Goal: Task Accomplishment & Management: Manage account settings

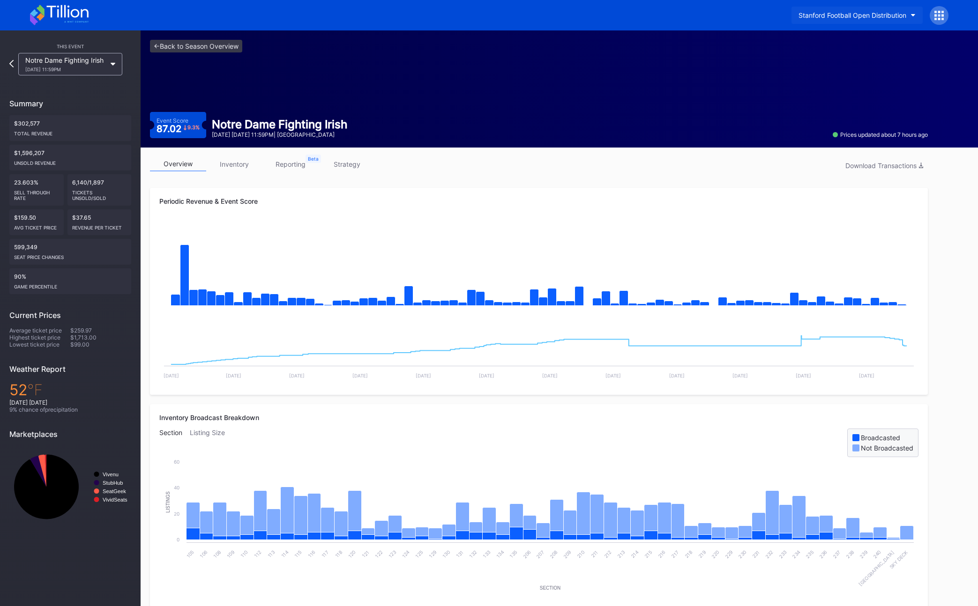
click at [674, 11] on div "Stanford Football Open Distribution" at bounding box center [852, 15] width 108 height 8
type input "barons"
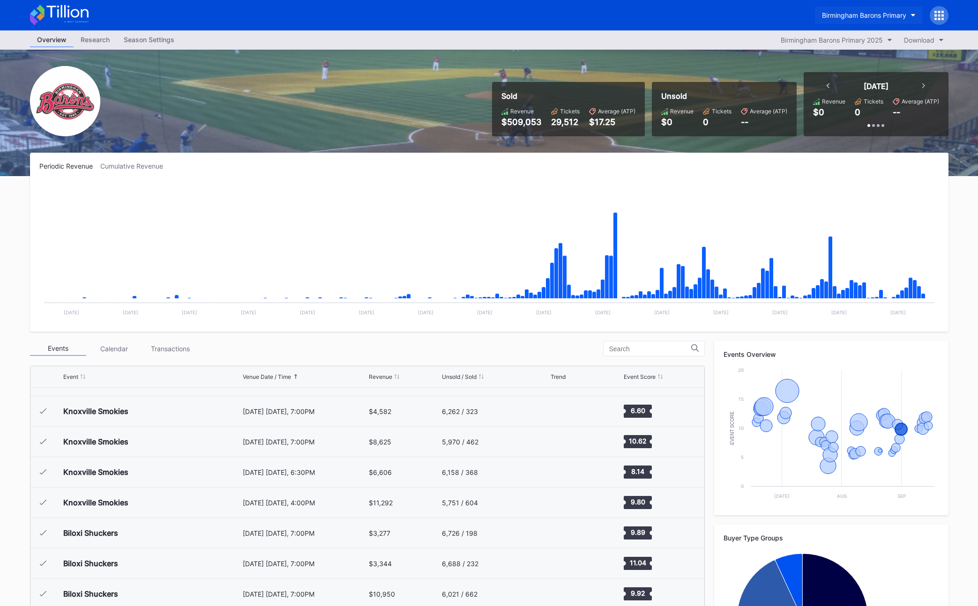
click at [674, 18] on div "Birmingham Barons Primary" at bounding box center [864, 15] width 84 height 8
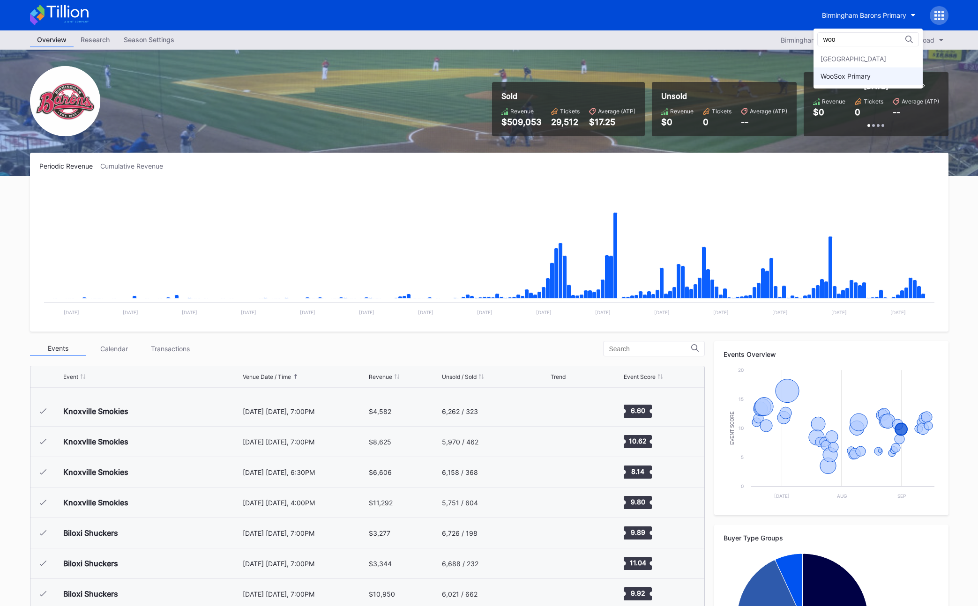
type input "woo"
click at [674, 77] on div "WooSox Primary" at bounding box center [867, 75] width 109 height 17
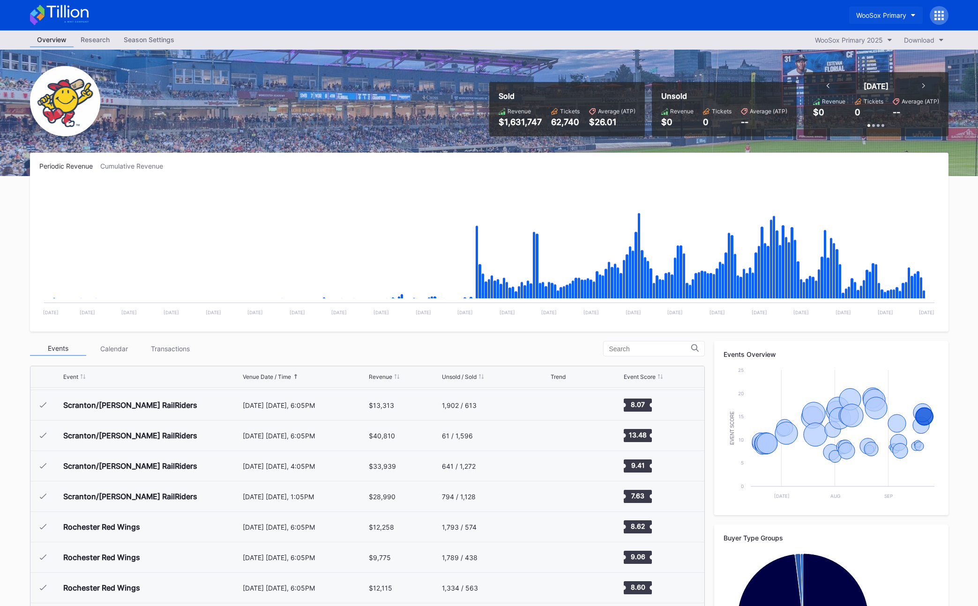
click at [674, 16] on div "WooSox Primary" at bounding box center [881, 15] width 50 height 8
type input "emperor"
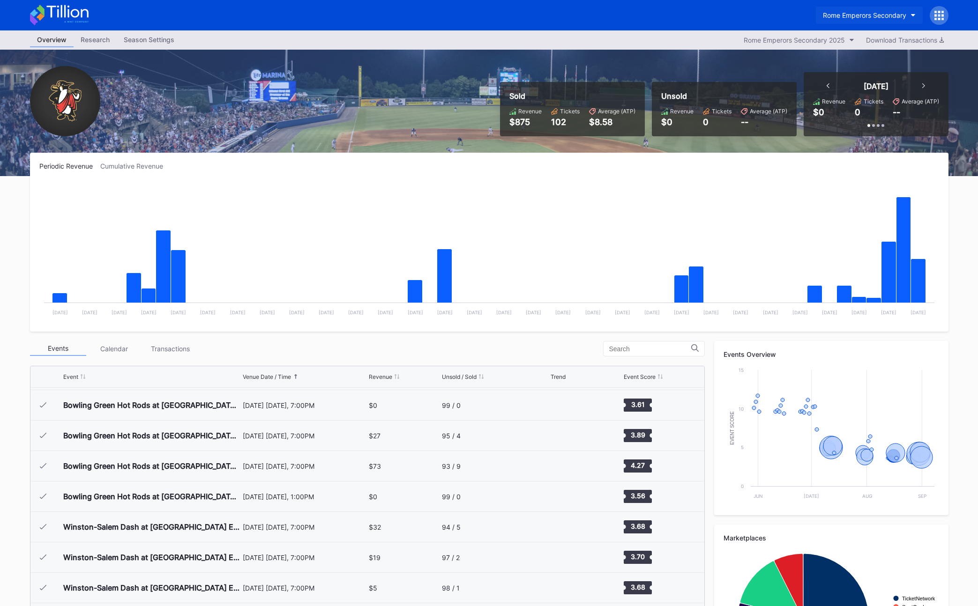
click at [674, 18] on div "Rome Emperors Secondary" at bounding box center [864, 15] width 83 height 8
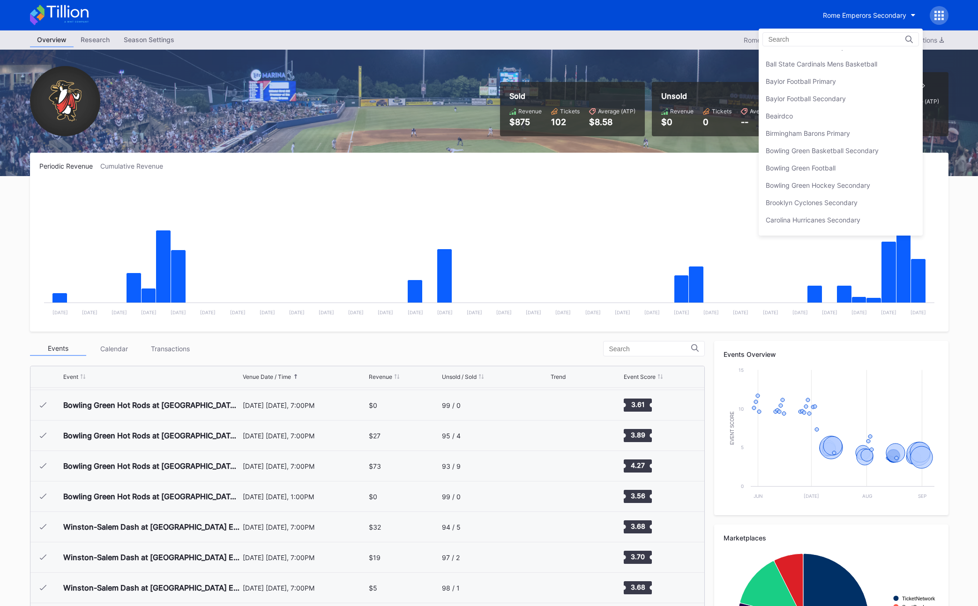
scroll to position [149, 0]
click at [674, 165] on div "Brooklyn Cyclones Secondary" at bounding box center [812, 169] width 92 height 8
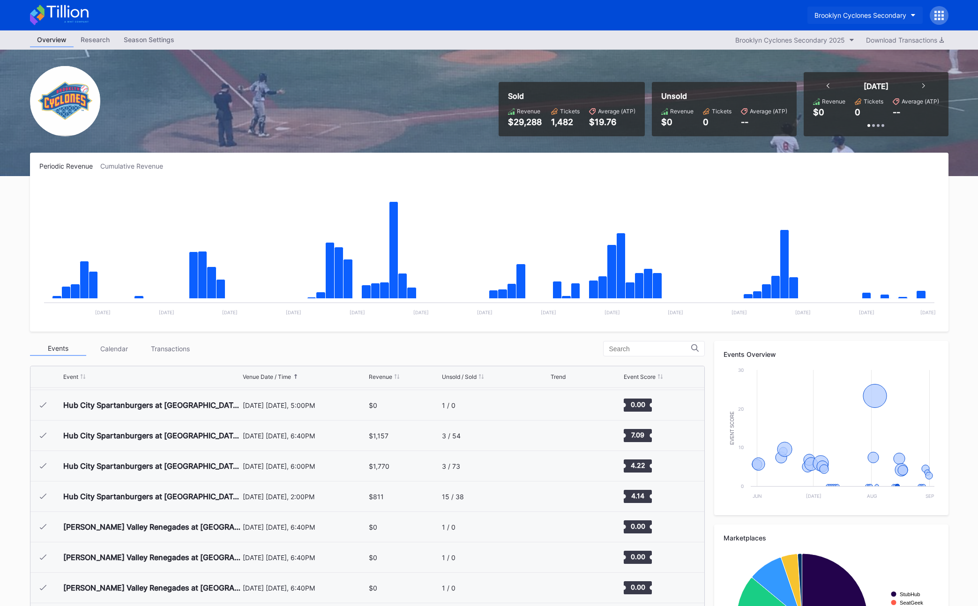
click at [674, 16] on div "Brooklyn Cyclones Secondary" at bounding box center [860, 15] width 92 height 8
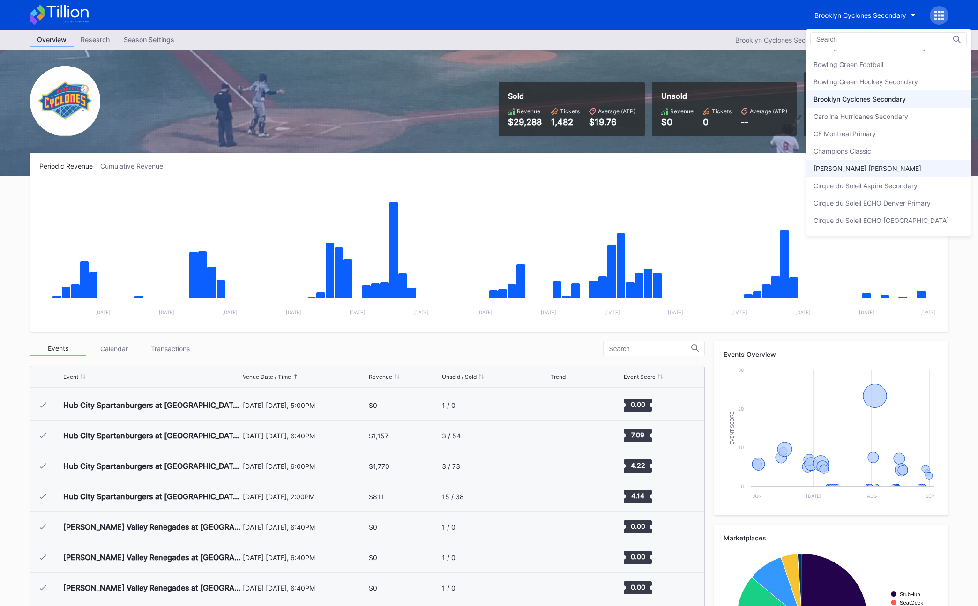
scroll to position [216, 0]
click at [674, 140] on div "CF Montreal Primary" at bounding box center [888, 136] width 164 height 17
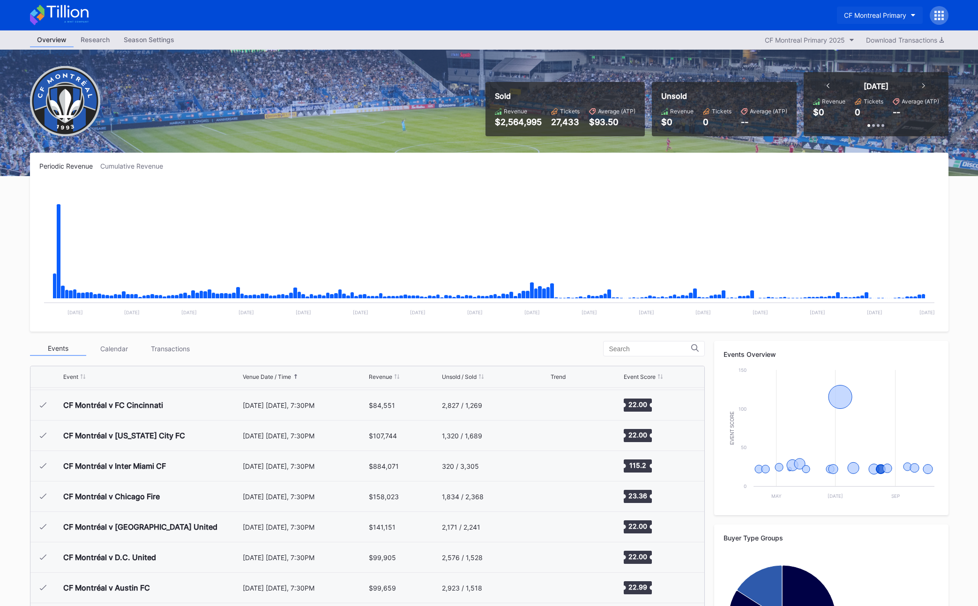
click at [674, 16] on div "CF Montreal Primary" at bounding box center [875, 15] width 62 height 8
click at [674, 13] on div "CF Montreal Primary" at bounding box center [875, 15] width 62 height 8
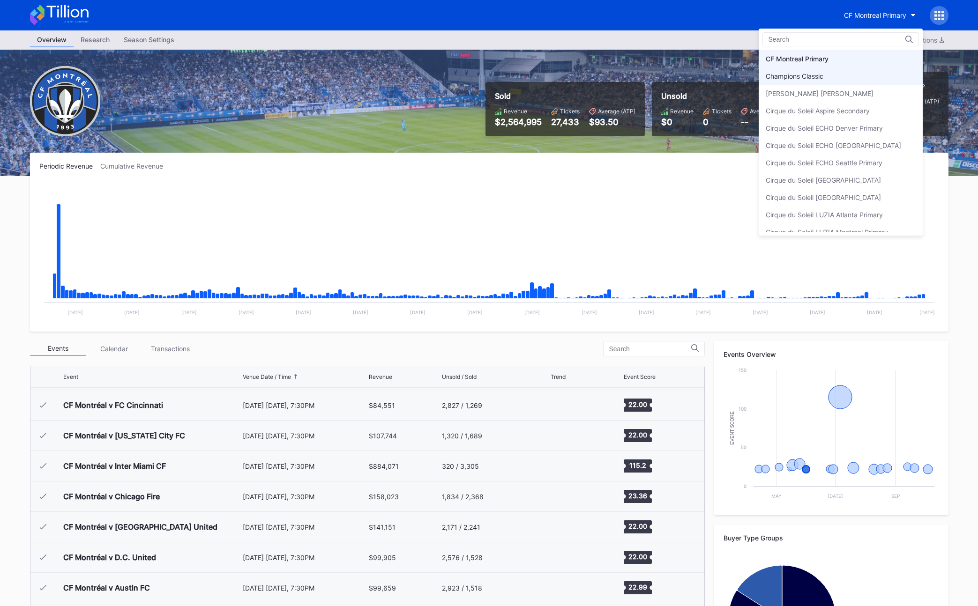
scroll to position [294, 0]
drag, startPoint x: 725, startPoint y: 41, endPoint x: 745, endPoint y: 36, distance: 21.3
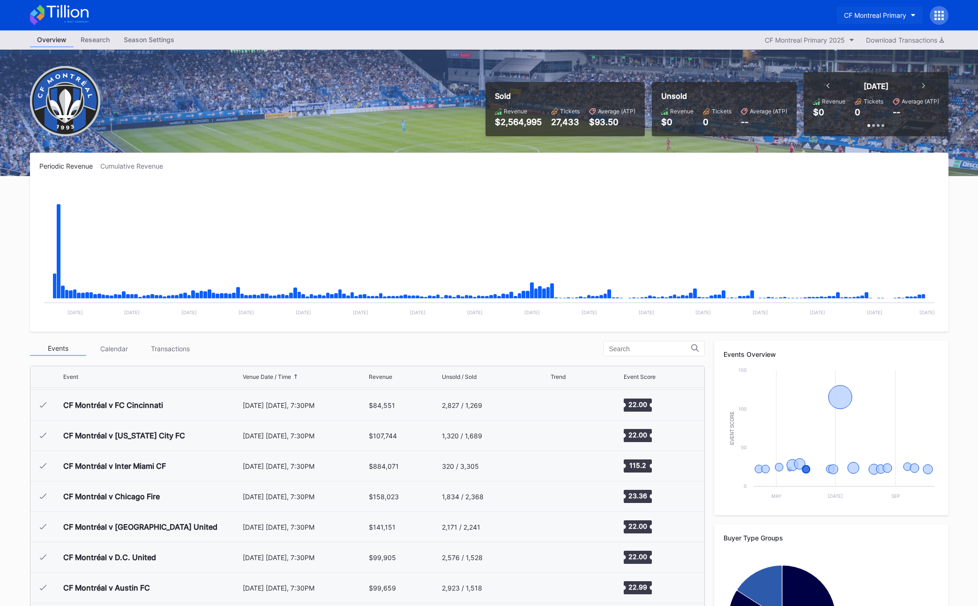
click at [674, 16] on div "CF Montreal Primary" at bounding box center [875, 15] width 62 height 8
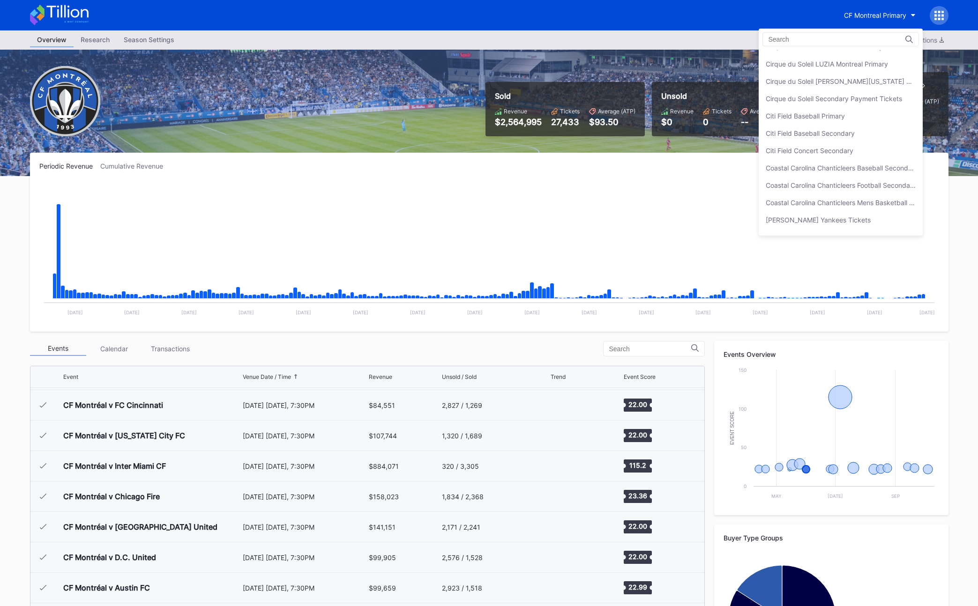
scroll to position [477, 0]
click at [674, 139] on div "Citi Field Concert Secondary" at bounding box center [810, 136] width 88 height 8
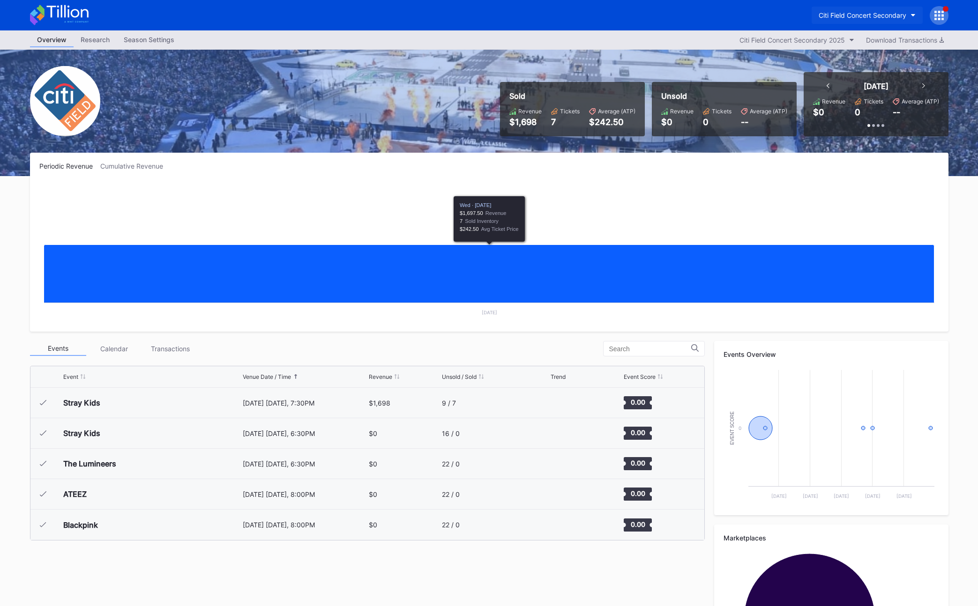
click at [674, 12] on div "Citi Field Concert Secondary" at bounding box center [863, 15] width 88 height 8
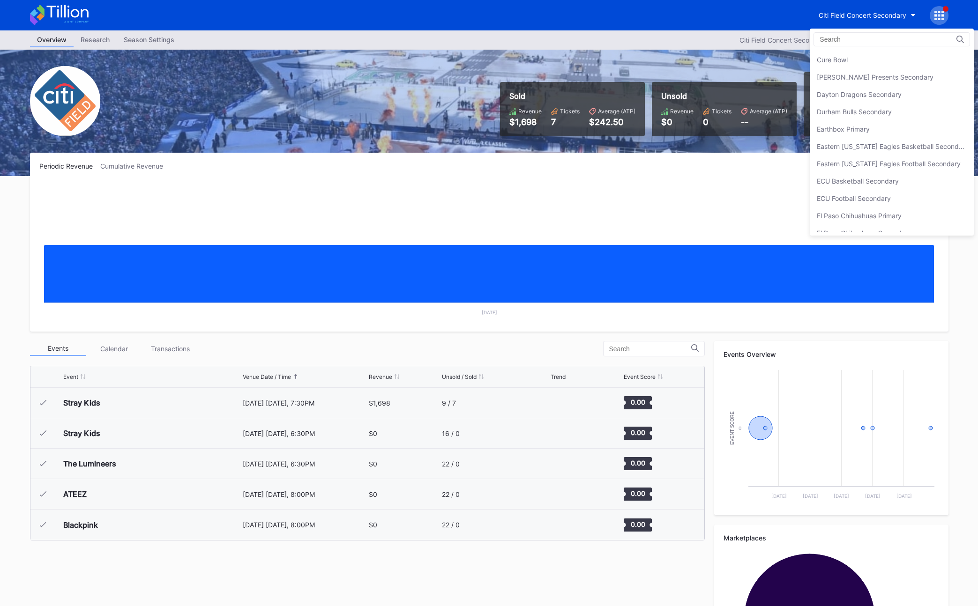
scroll to position [660, 0]
click at [674, 94] on div "Dayton Dragons Secondary" at bounding box center [859, 93] width 85 height 8
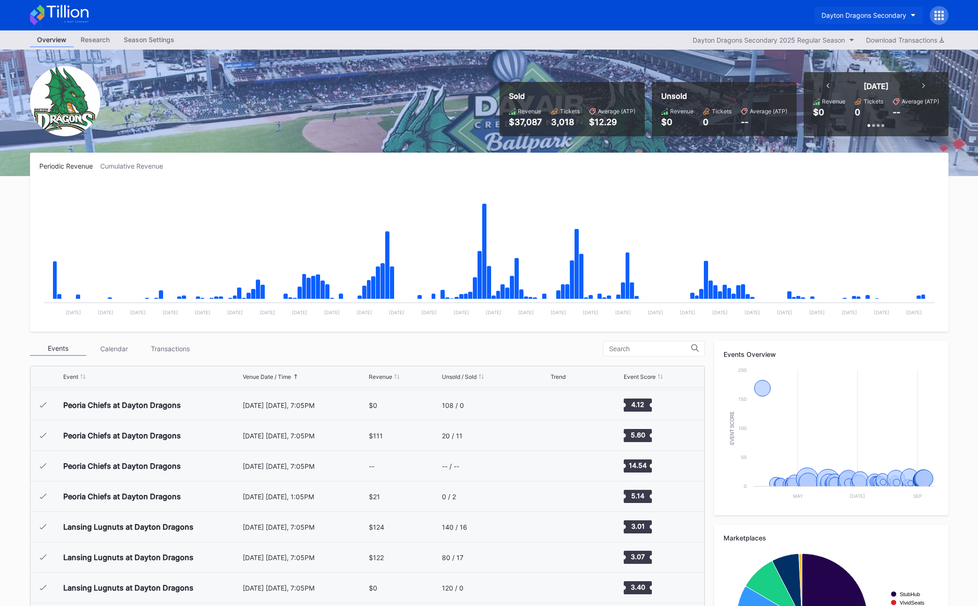
click at [674, 17] on div "Dayton Dragons Secondary" at bounding box center [863, 15] width 85 height 8
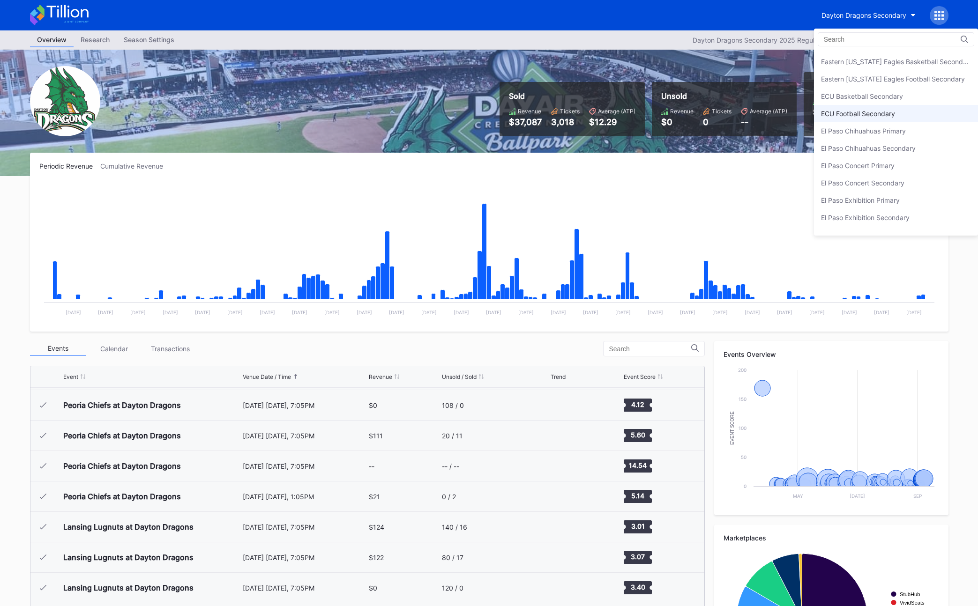
scroll to position [765, 0]
click at [674, 112] on div "El Paso Chihuahuas Primary" at bounding box center [896, 108] width 164 height 17
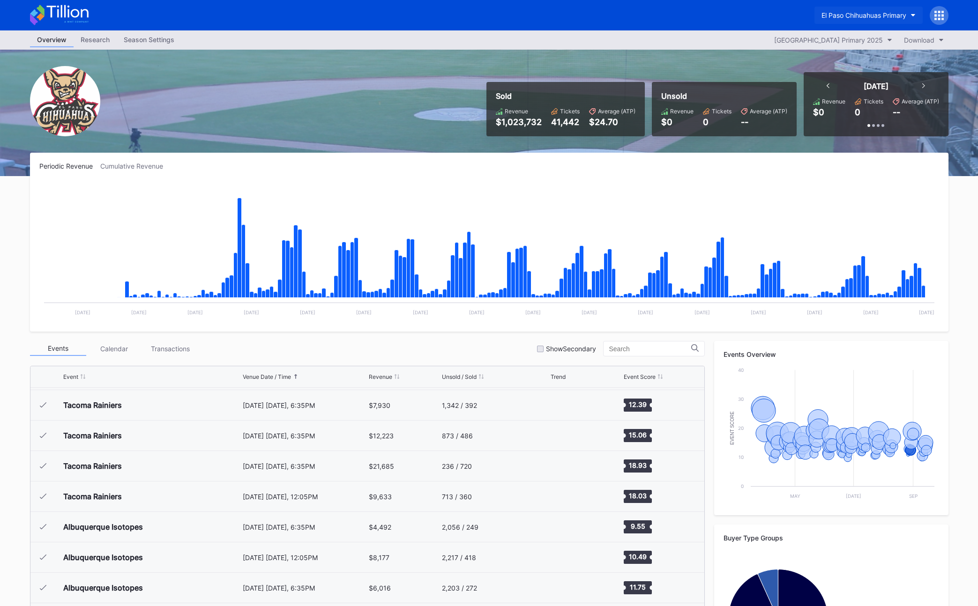
click at [674, 12] on div "El Paso Chihuahuas Primary" at bounding box center [863, 15] width 85 height 8
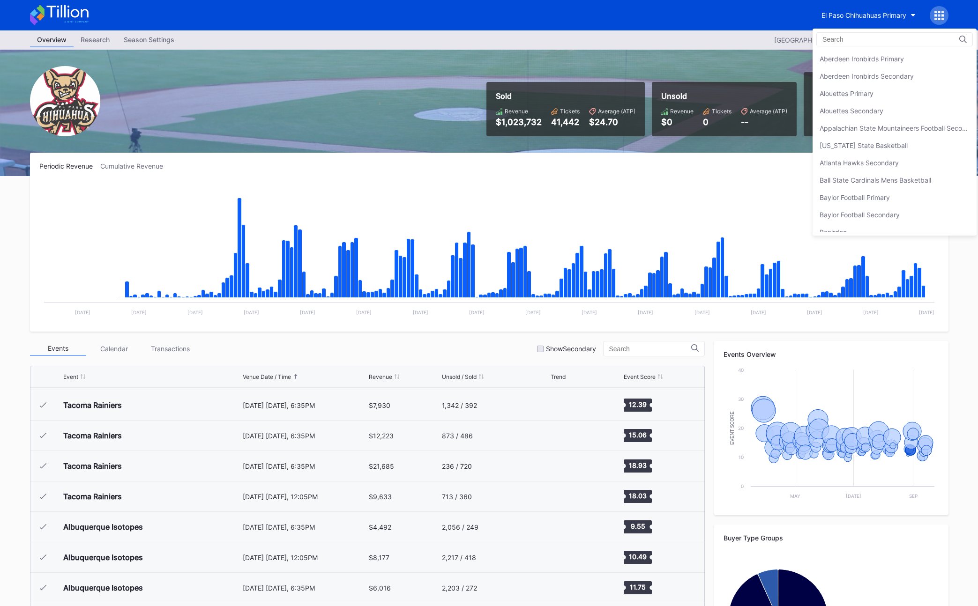
scroll to position [815, 0]
click at [674, 92] on div "El Paso Concert Primary" at bounding box center [856, 93] width 74 height 8
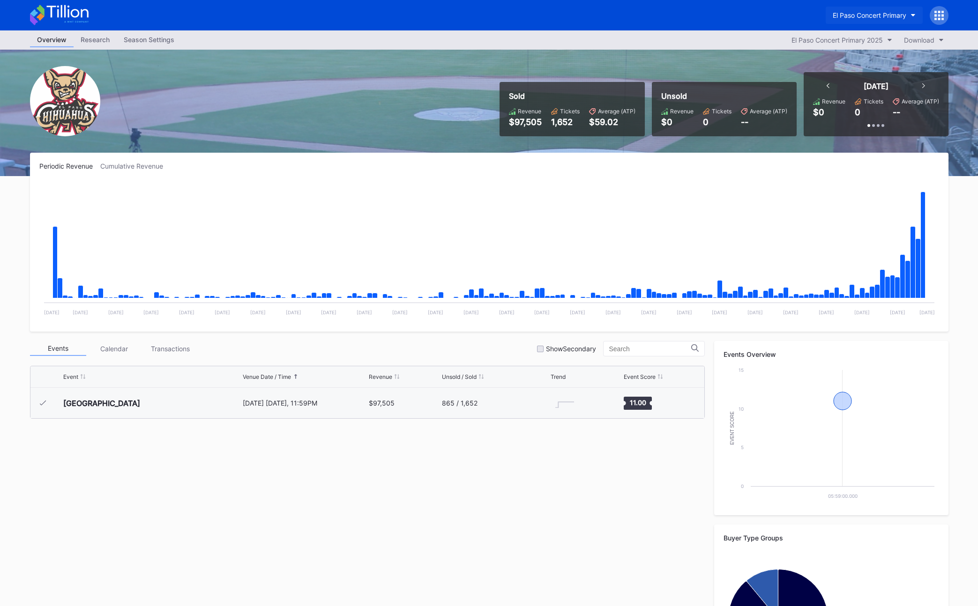
click at [674, 13] on div "El Paso Concert Primary" at bounding box center [870, 15] width 74 height 8
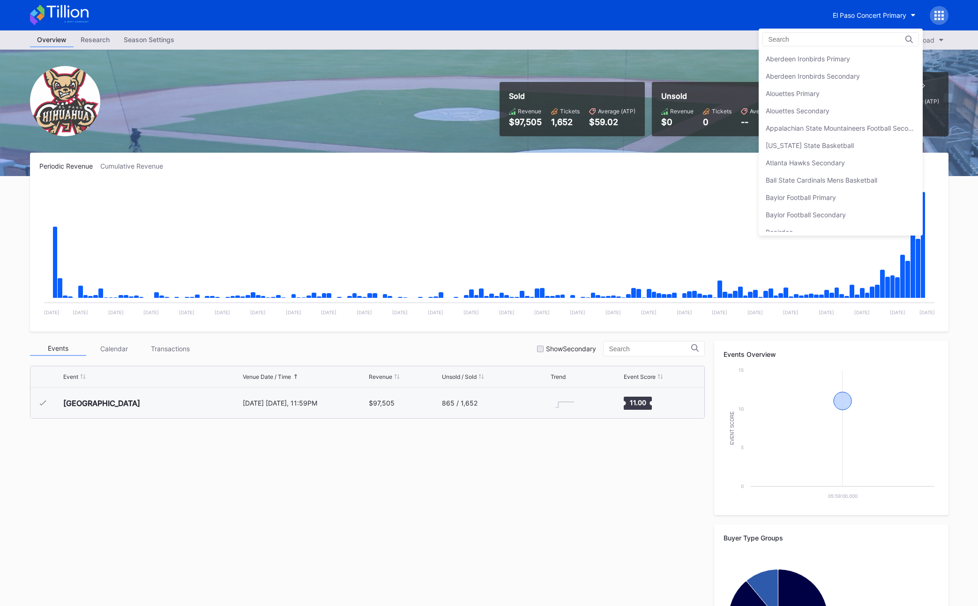
scroll to position [849, 0]
click at [674, 97] on div "El Paso Exhibition Primary" at bounding box center [805, 93] width 79 height 8
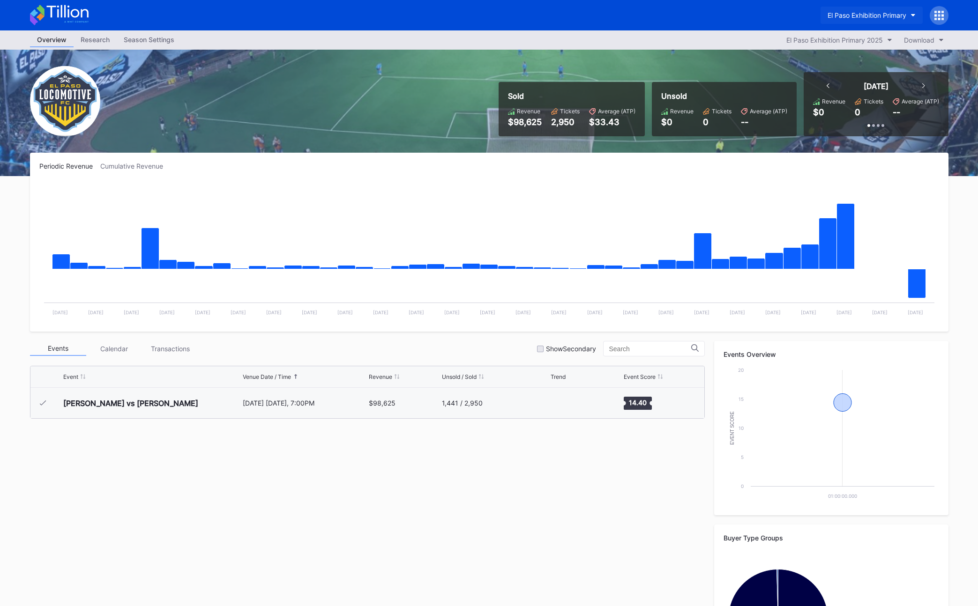
click at [674, 14] on div "El Paso Exhibition Primary" at bounding box center [866, 15] width 79 height 8
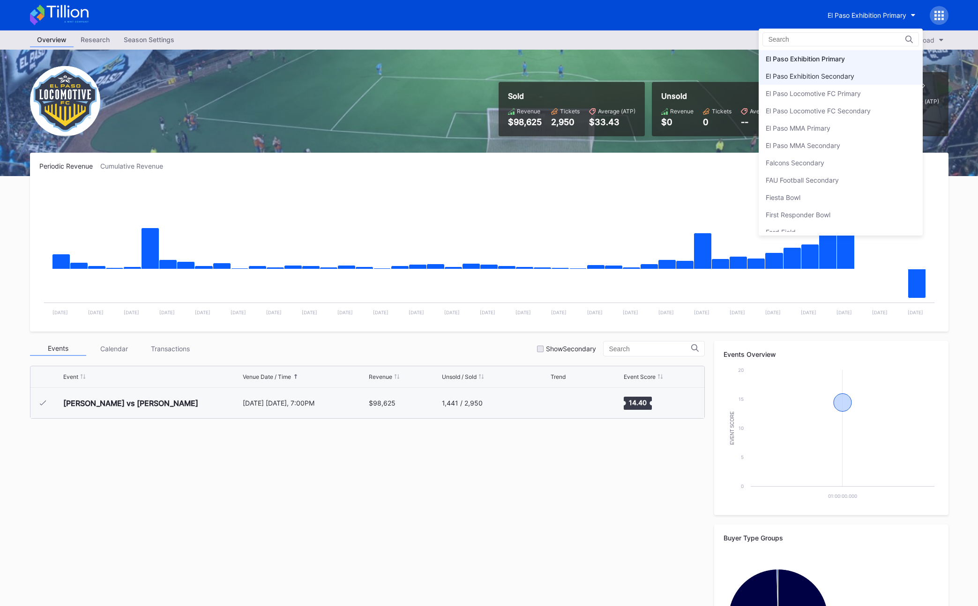
scroll to position [884, 0]
click at [674, 75] on div "El Paso Exhibition Secondary" at bounding box center [810, 77] width 89 height 8
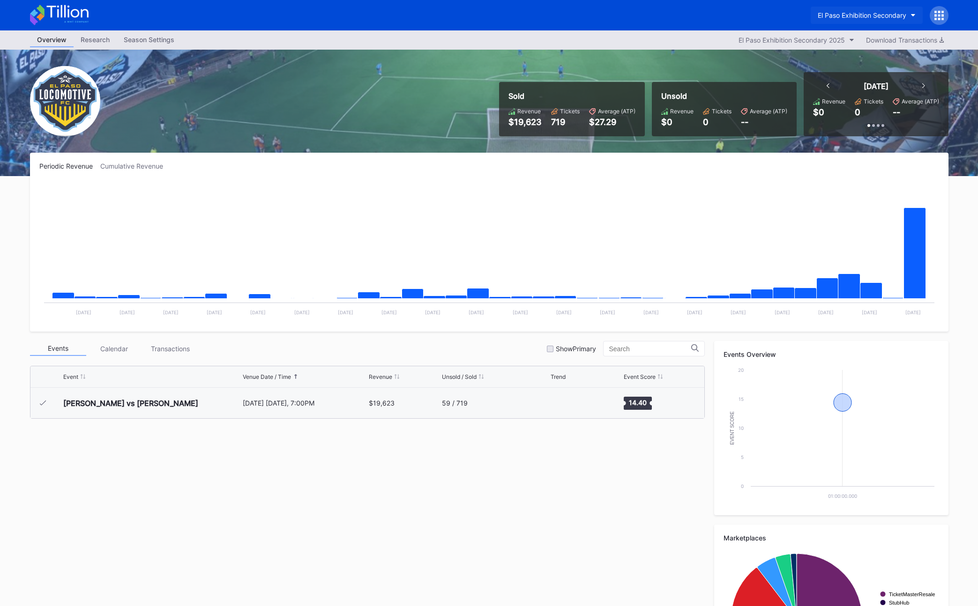
click at [674, 14] on div "El Paso Exhibition Secondary" at bounding box center [862, 15] width 89 height 8
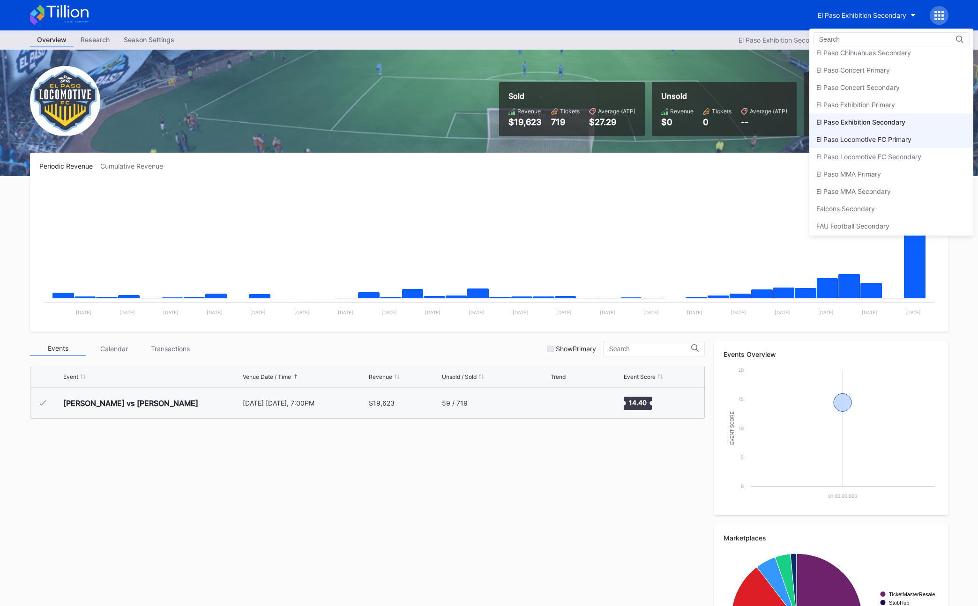
scroll to position [850, 0]
click at [674, 127] on div "El Paso Locomotive FC Primary" at bounding box center [863, 128] width 95 height 8
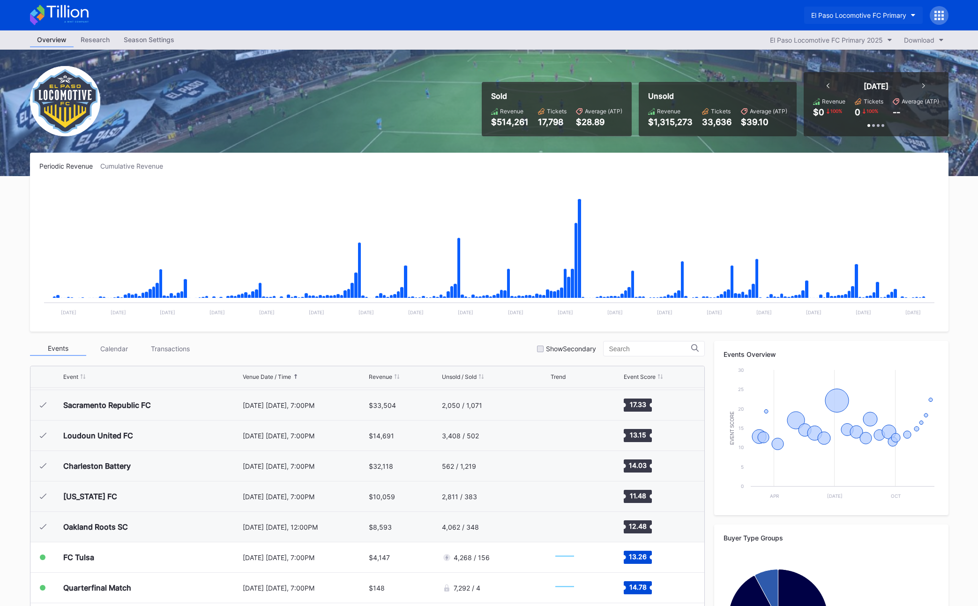
click at [674, 20] on button "El Paso Locomotive FC Primary" at bounding box center [863, 15] width 119 height 17
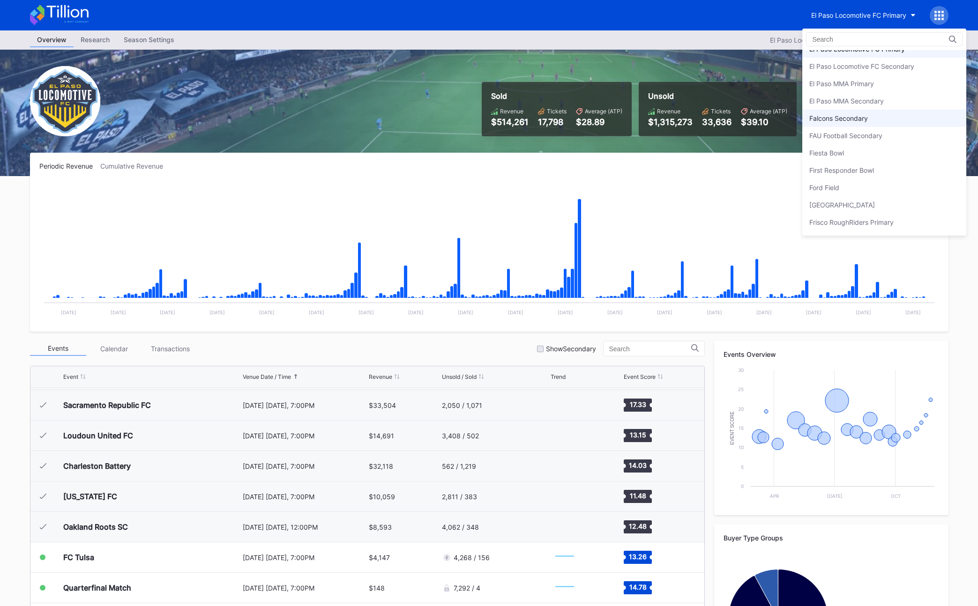
scroll to position [931, 0]
click at [674, 116] on div "Falcons Secondary" at bounding box center [884, 115] width 164 height 17
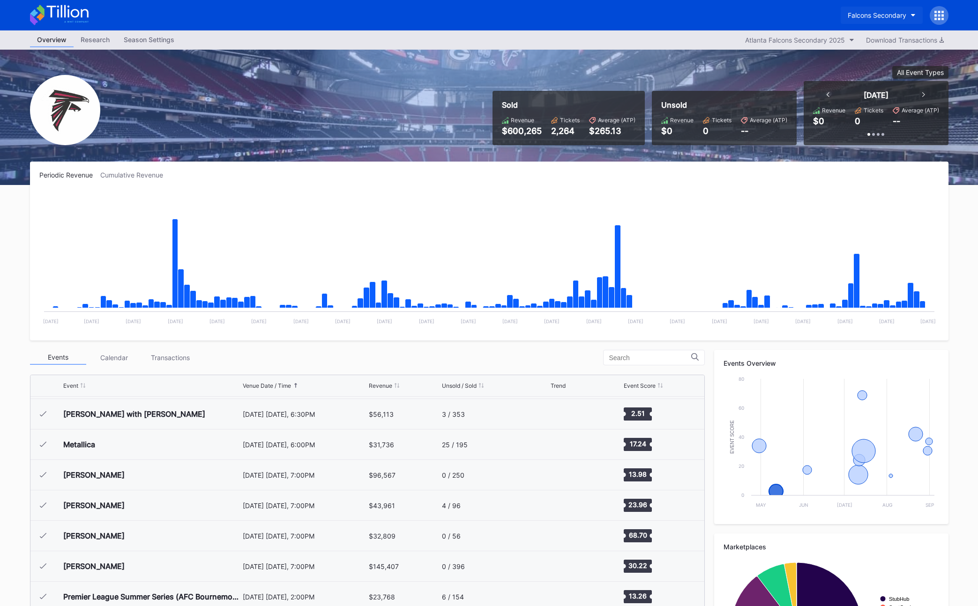
click at [674, 16] on div "Falcons Secondary" at bounding box center [877, 15] width 59 height 8
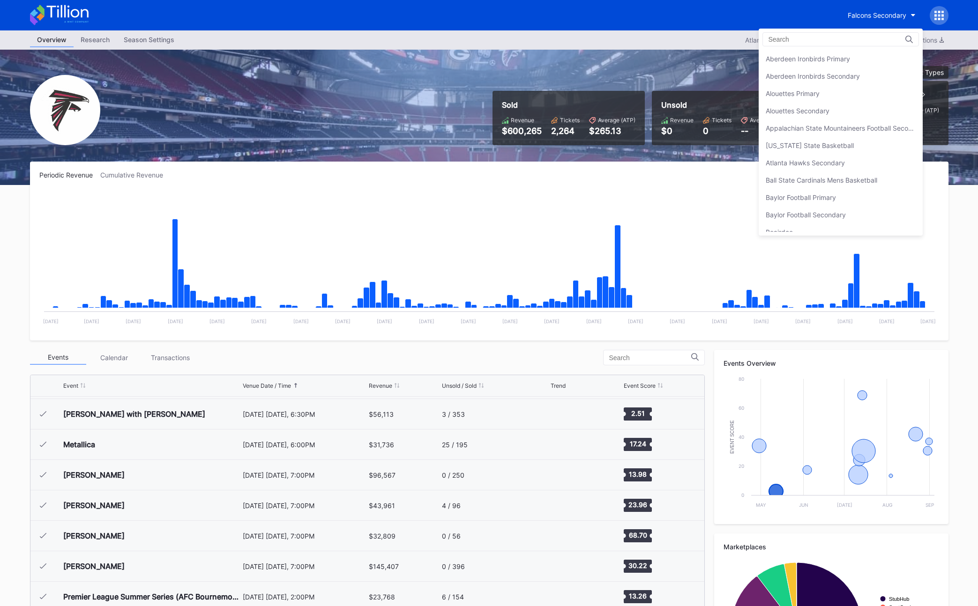
scroll to position [988, 0]
click at [674, 93] on div "Fiesta Bowl" at bounding box center [841, 93] width 164 height 17
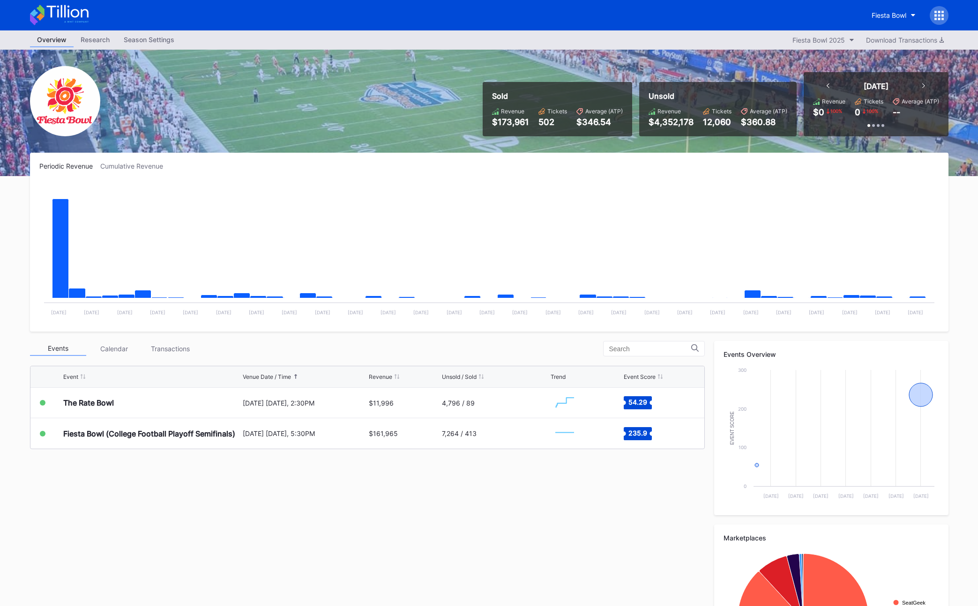
scroll to position [0, 0]
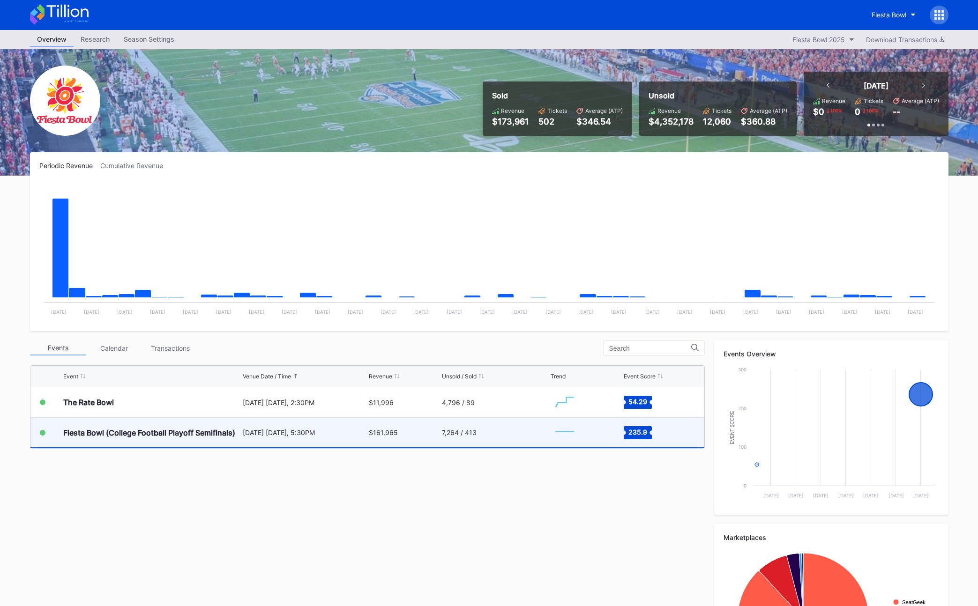
click at [326, 432] on div "[DATE] [DATE], 5:30PM" at bounding box center [305, 433] width 124 height 8
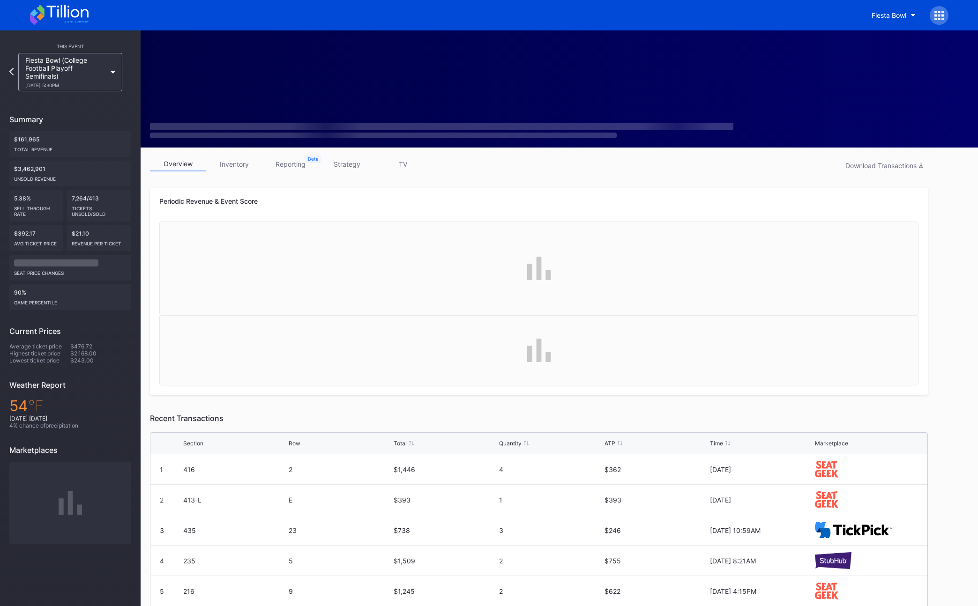
scroll to position [0, 0]
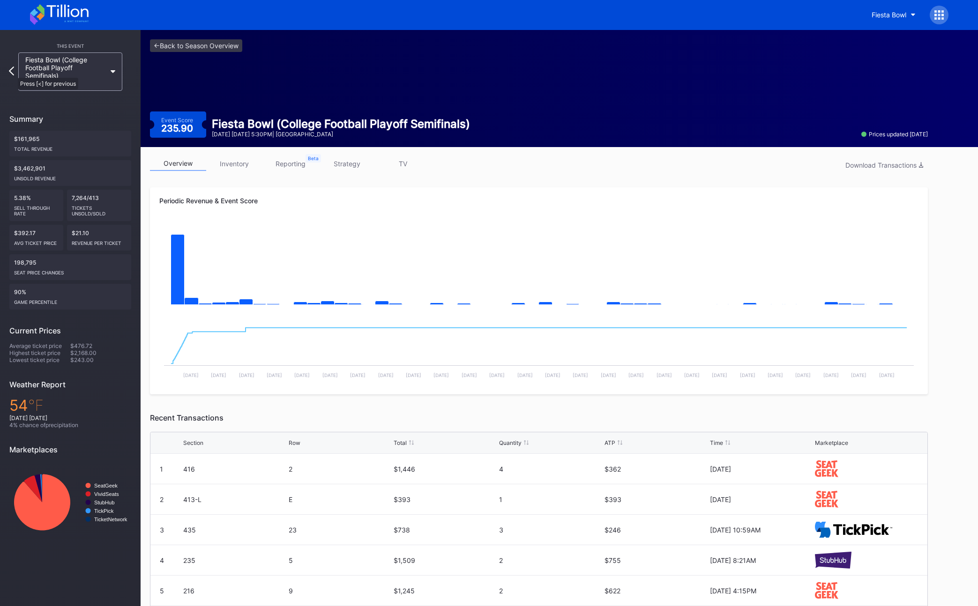
click at [13, 73] on icon at bounding box center [11, 71] width 5 height 9
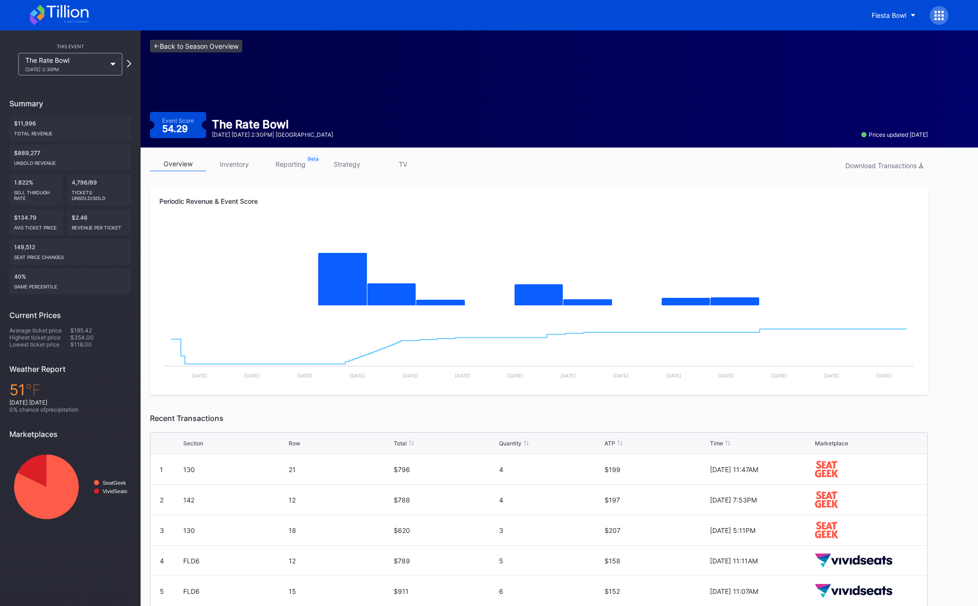
click at [206, 46] on link "<- Back to Season Overview" at bounding box center [196, 46] width 92 height 13
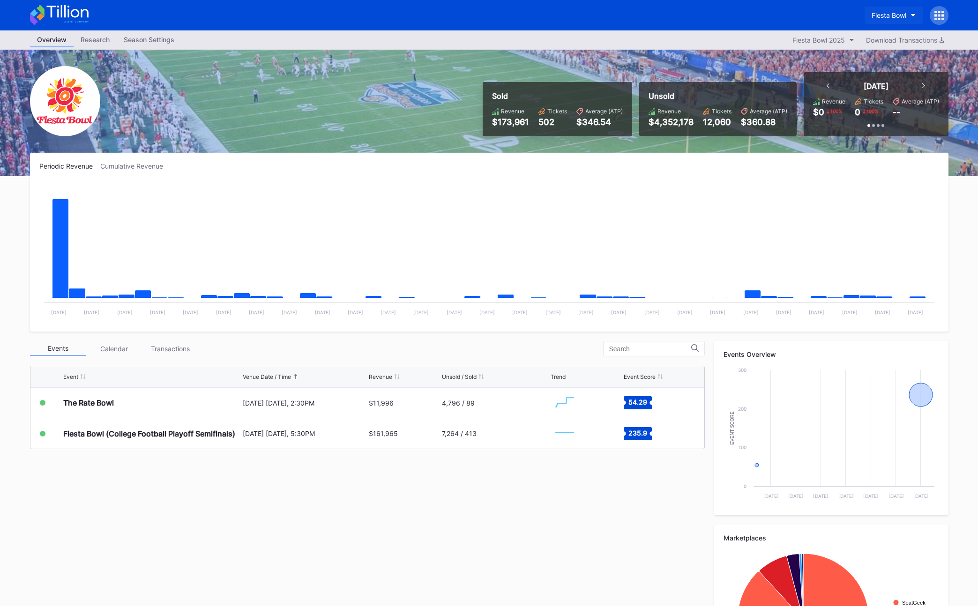
click at [674, 15] on div "Fiesta Bowl" at bounding box center [889, 15] width 35 height 8
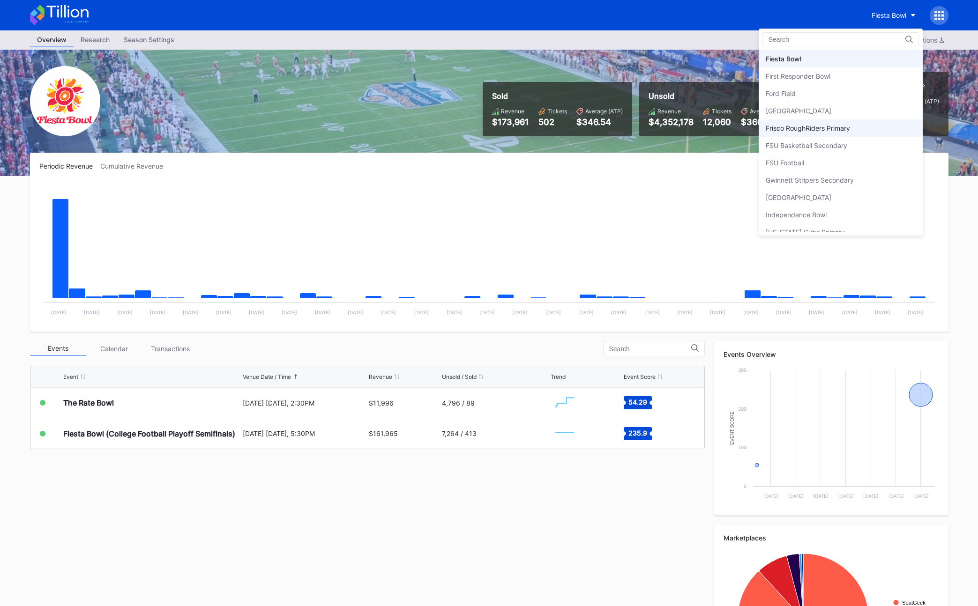
scroll to position [1023, 0]
click at [674, 128] on div "Frisco RoughRiders Primary" at bounding box center [808, 128] width 84 height 8
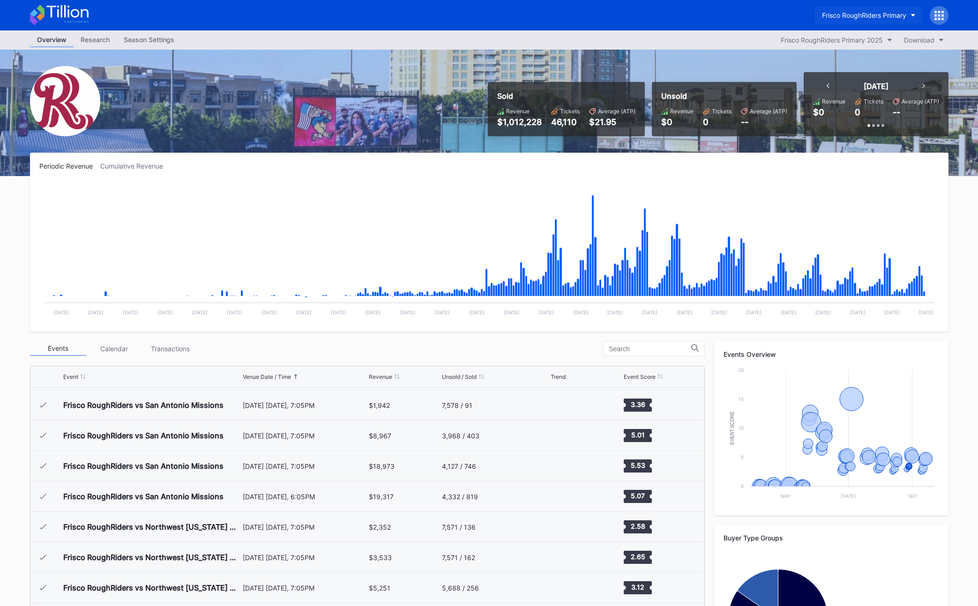
click at [674, 17] on div "Frisco RoughRiders Primary" at bounding box center [864, 15] width 84 height 8
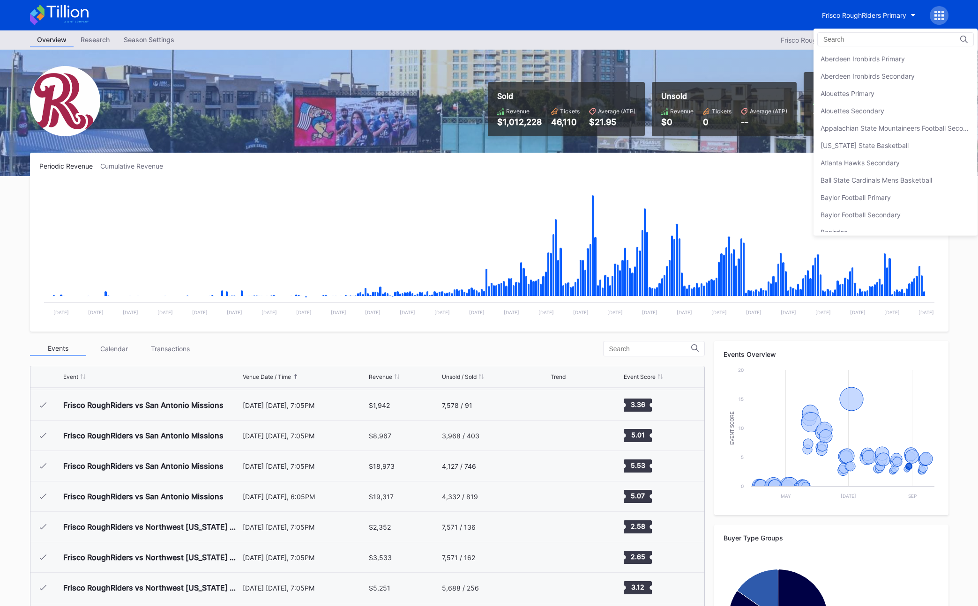
scroll to position [1092, 0]
click at [674, 114] on div "Gwinnett Stripers Secondary" at bounding box center [864, 111] width 88 height 8
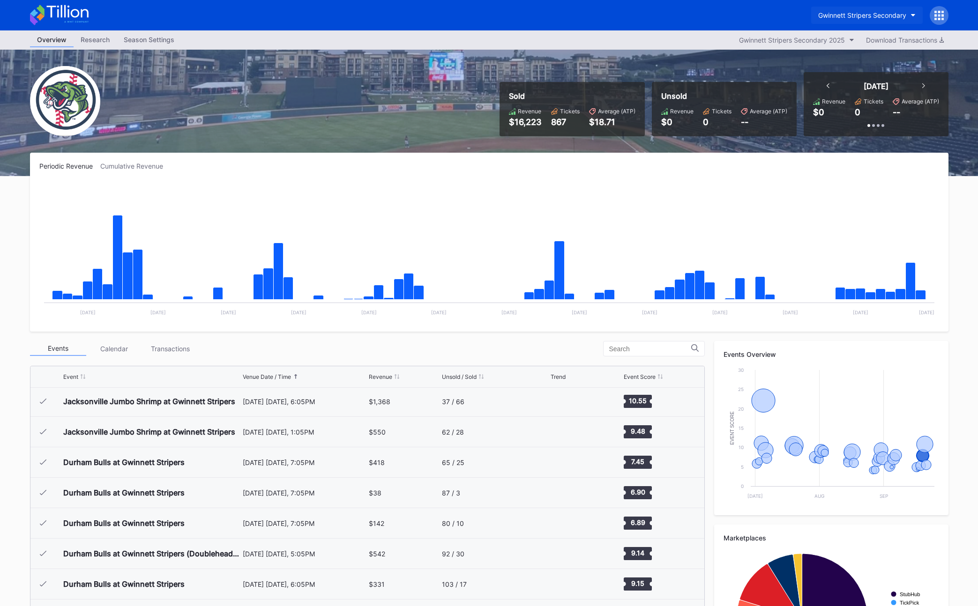
click at [674, 15] on div "Gwinnett Stripers Secondary" at bounding box center [862, 15] width 88 height 8
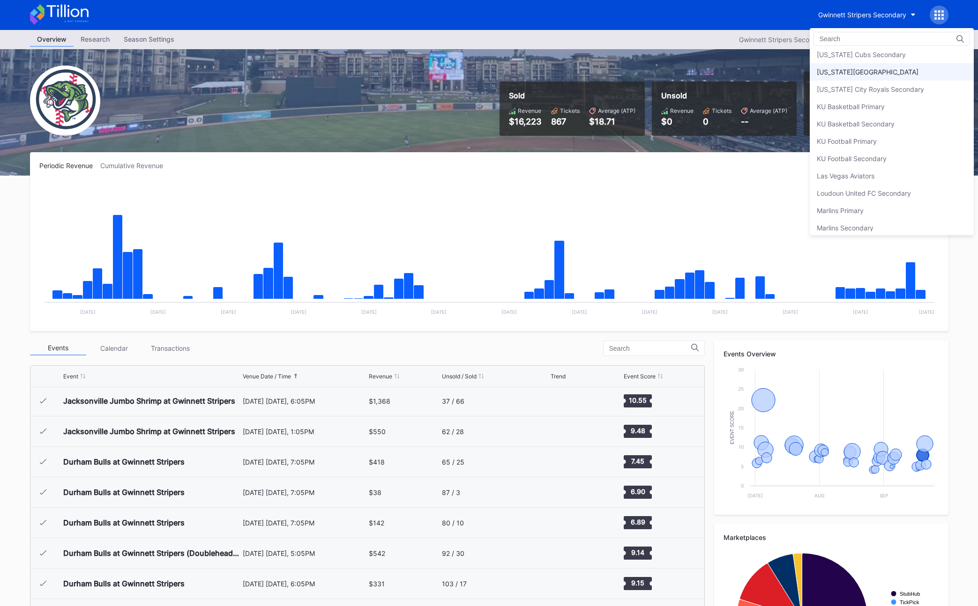
scroll to position [1233, 0]
click at [674, 88] on div "KU Basketball Primary" at bounding box center [892, 90] width 164 height 17
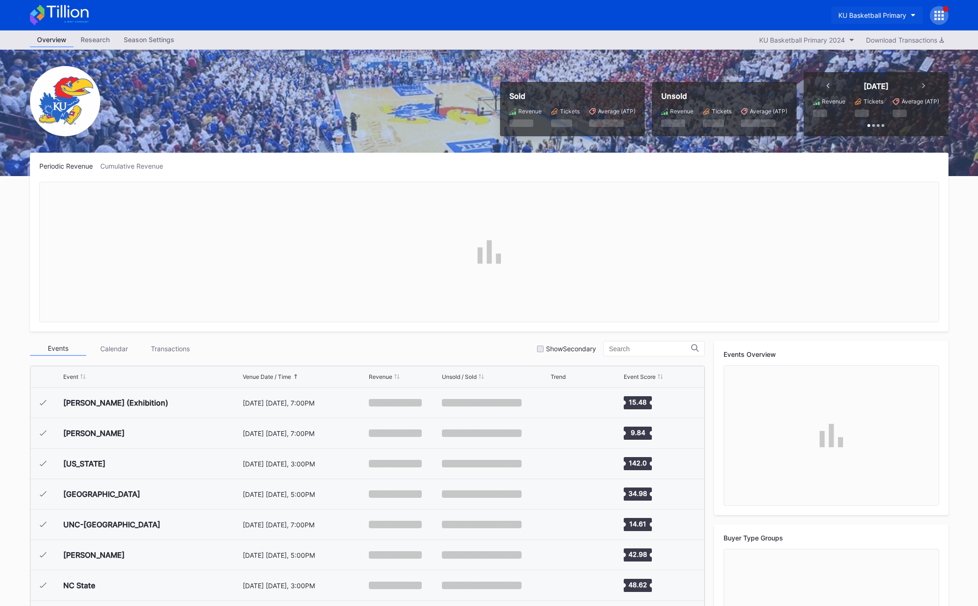
click at [674, 7] on button "KU Basketball Primary" at bounding box center [876, 15] width 91 height 17
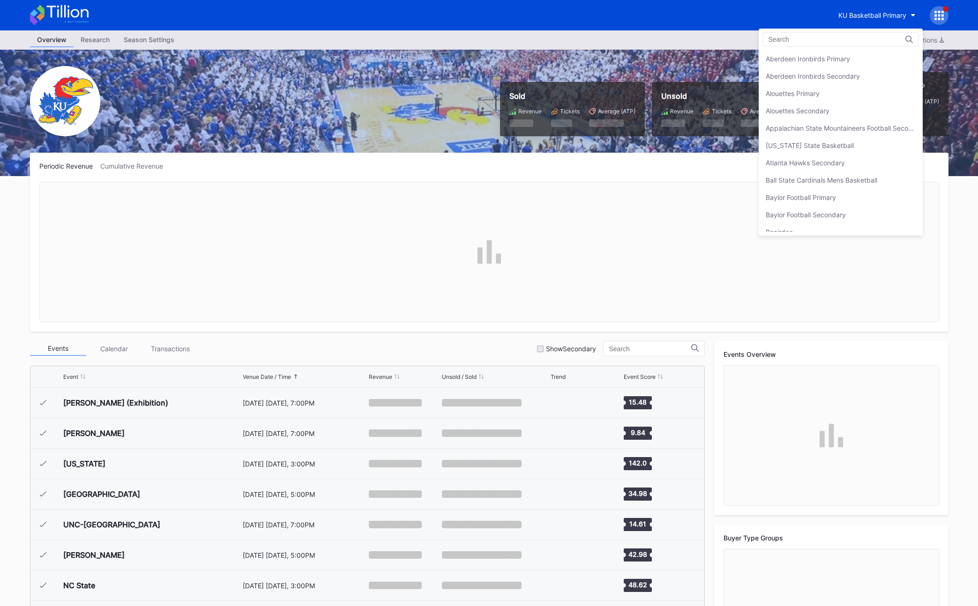
scroll to position [1266, 0]
click at [674, 76] on div "KU Basketball Secondary" at bounding box center [841, 75] width 164 height 17
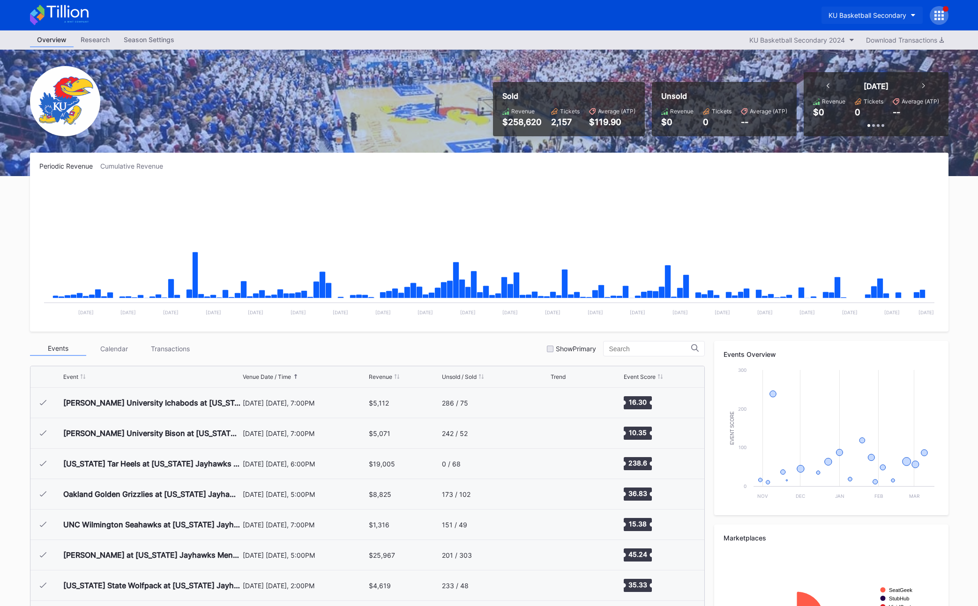
click at [674, 15] on div "KU Basketball Secondary" at bounding box center [867, 15] width 78 height 8
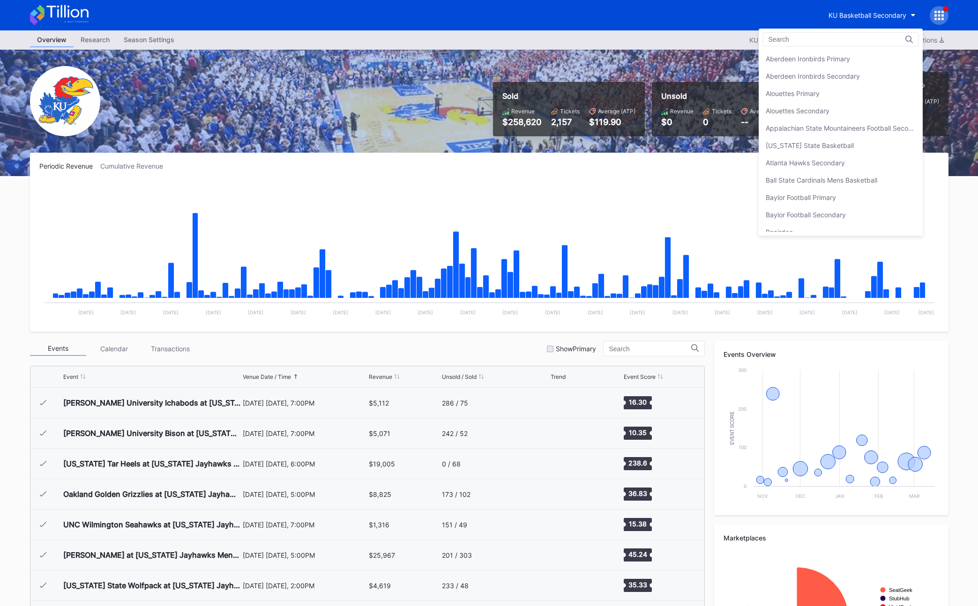
scroll to position [1283, 0]
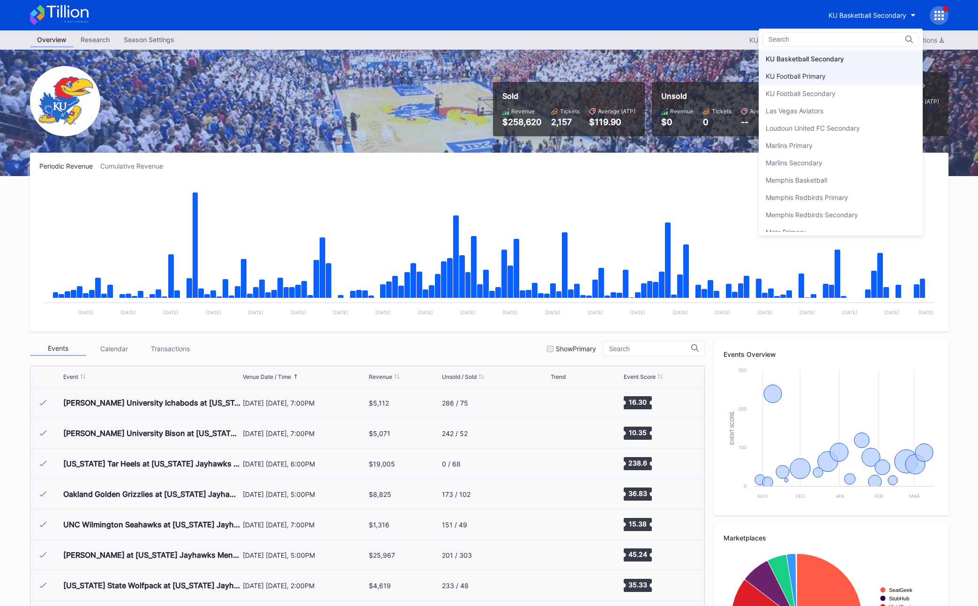
click at [674, 75] on div "KU Football Primary" at bounding box center [841, 75] width 164 height 17
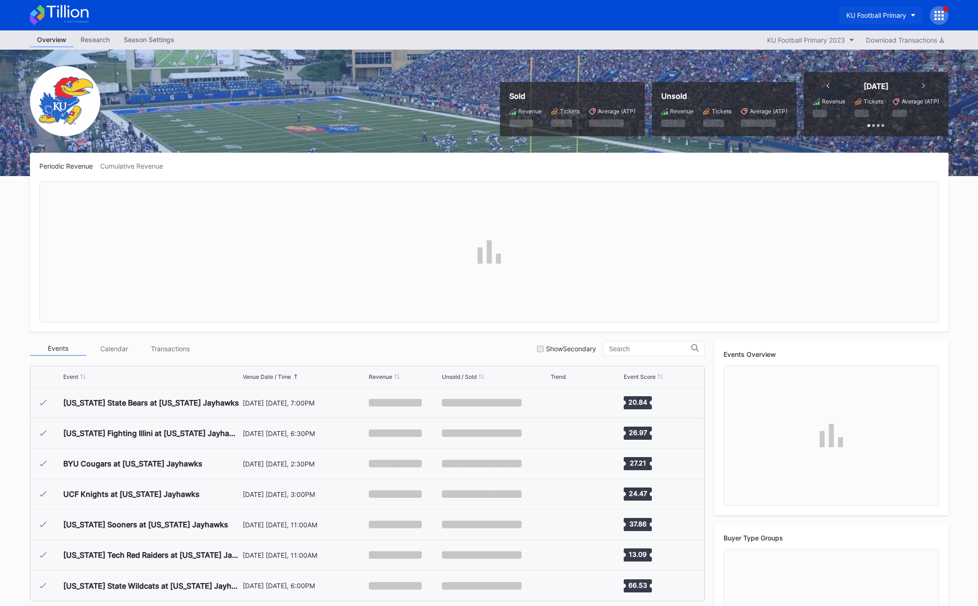
click at [674, 18] on div "KU Football Primary" at bounding box center [876, 15] width 60 height 8
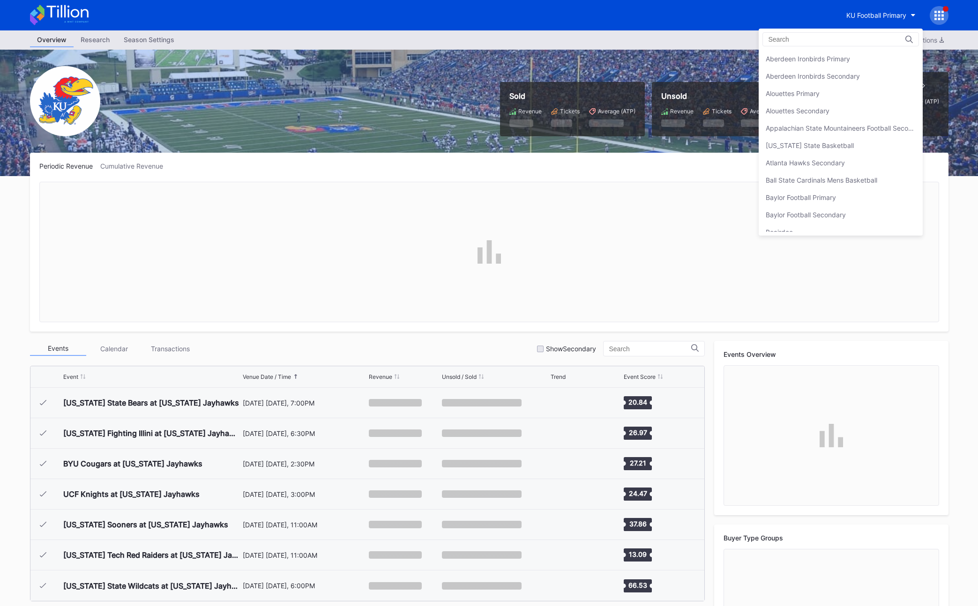
scroll to position [1300, 0]
click at [674, 72] on div "KU Football Secondary" at bounding box center [841, 75] width 164 height 17
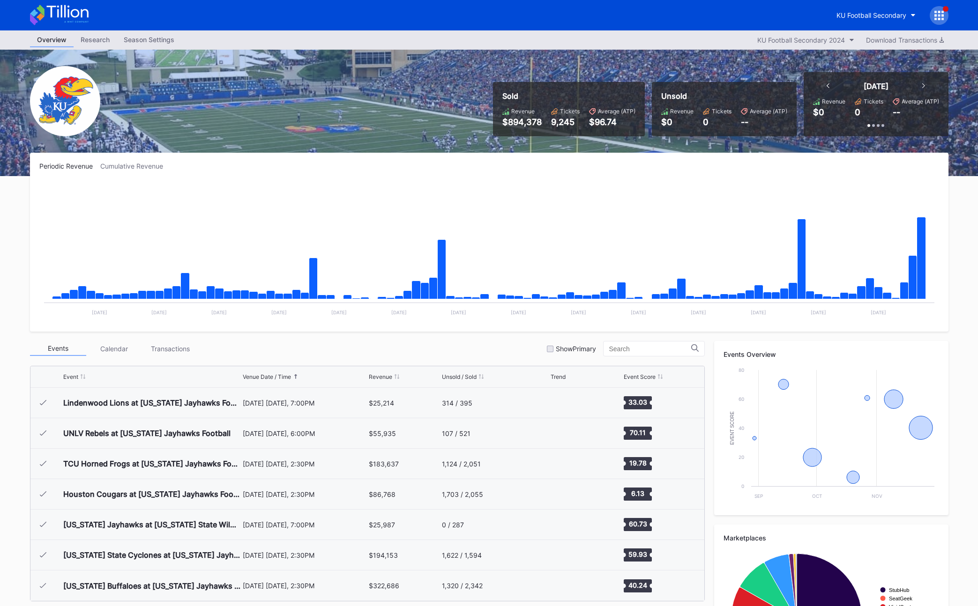
click at [674, 28] on div "KU Football Secondary" at bounding box center [489, 15] width 937 height 30
click at [674, 13] on div "KU Football Secondary" at bounding box center [871, 15] width 70 height 8
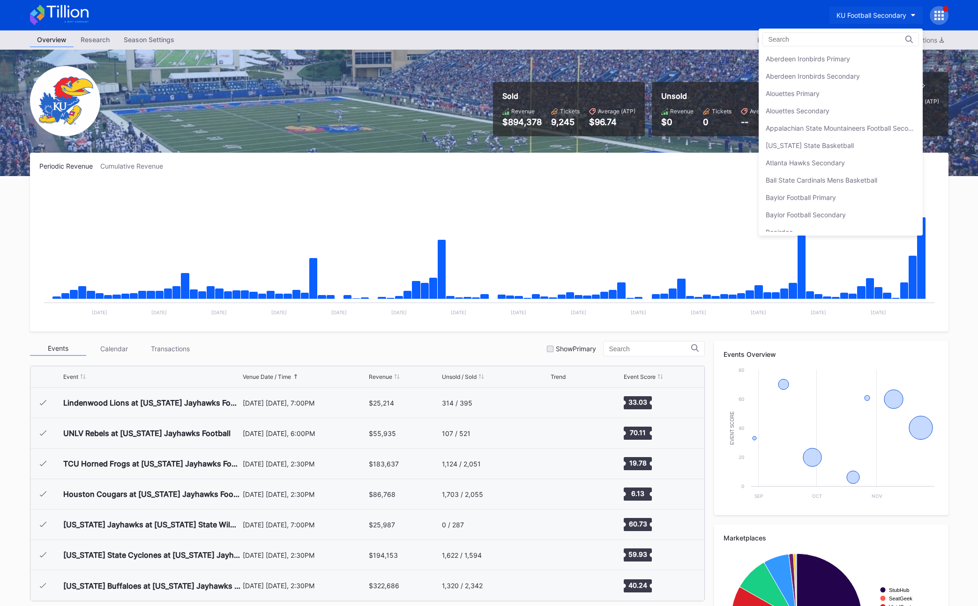
scroll to position [1318, 0]
click at [674, 95] on div "Loudoun United FC Secondary" at bounding box center [841, 93] width 164 height 17
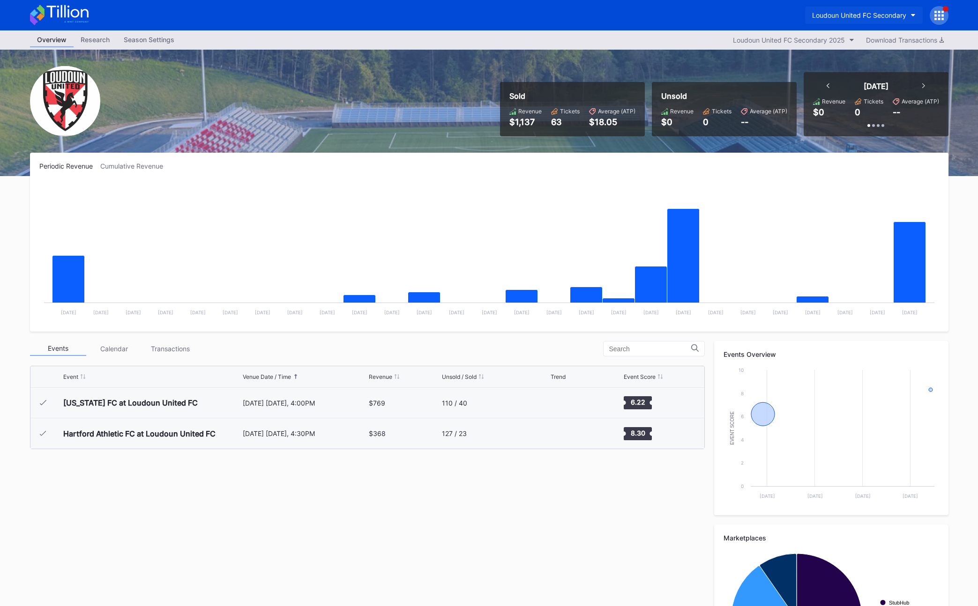
click at [674, 17] on div "Loudoun United FC Secondary" at bounding box center [859, 15] width 94 height 8
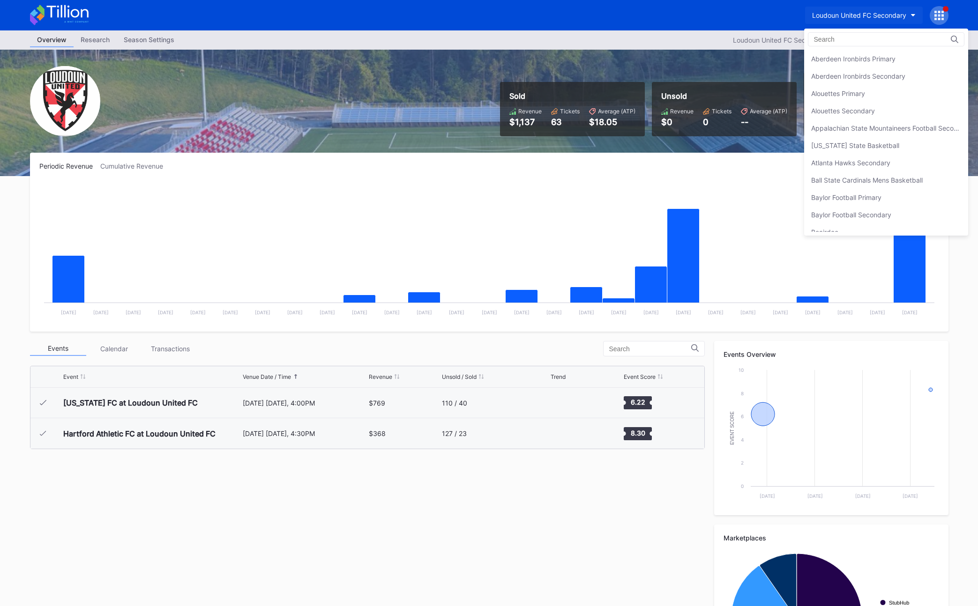
scroll to position [1352, 0]
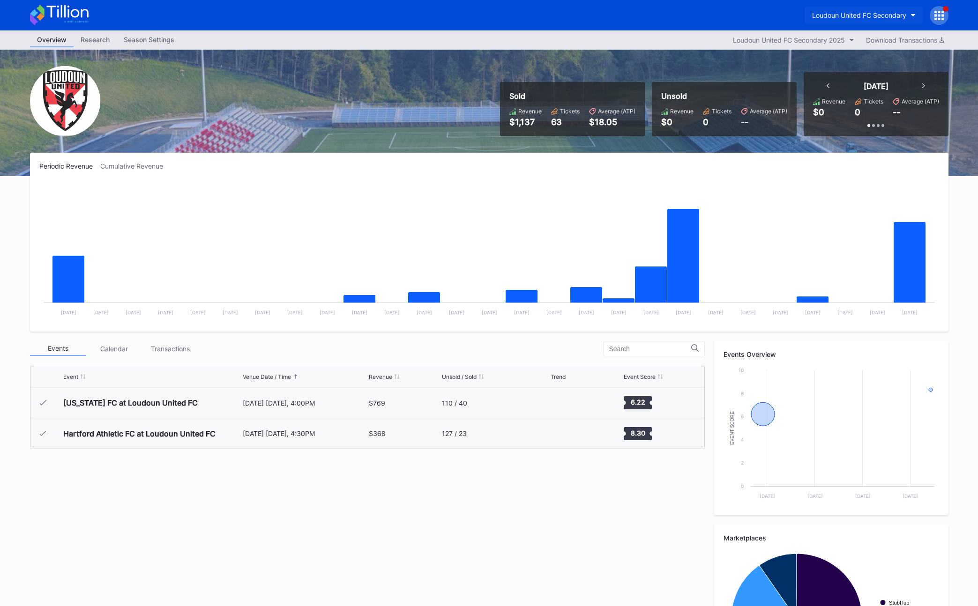
click at [674, 13] on div "Loudoun United FC Secondary" at bounding box center [859, 15] width 94 height 8
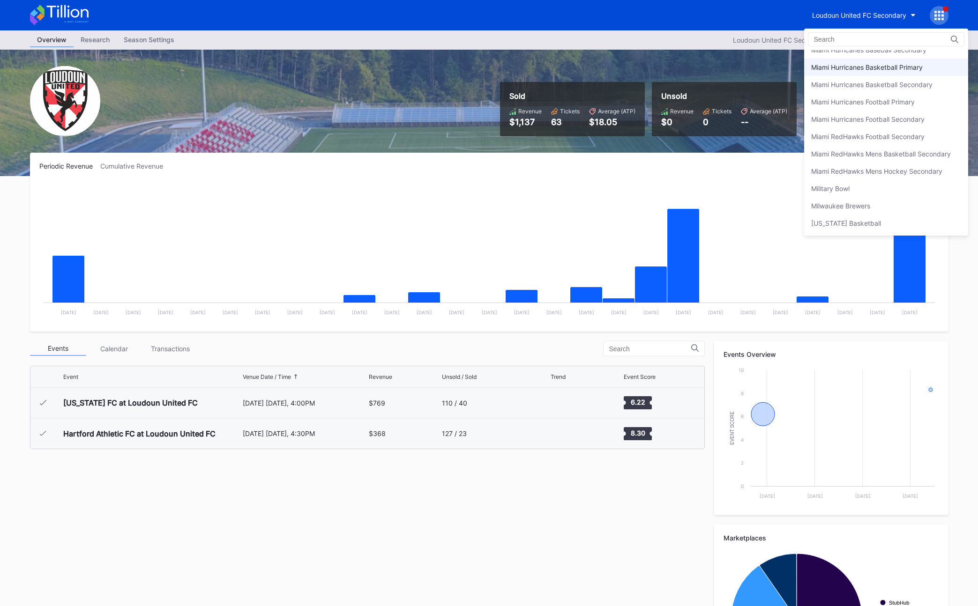
scroll to position [1579, 0]
click at [674, 94] on div "Miami RedHawks Football Secondary" at bounding box center [867, 92] width 113 height 8
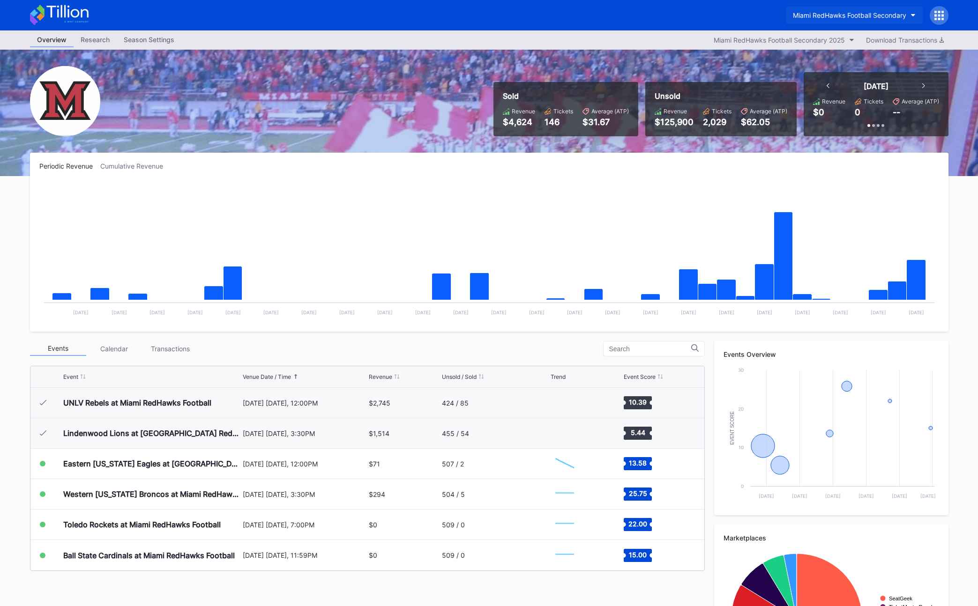
click at [674, 20] on button "Miami RedHawks Football Secondary" at bounding box center [854, 15] width 137 height 17
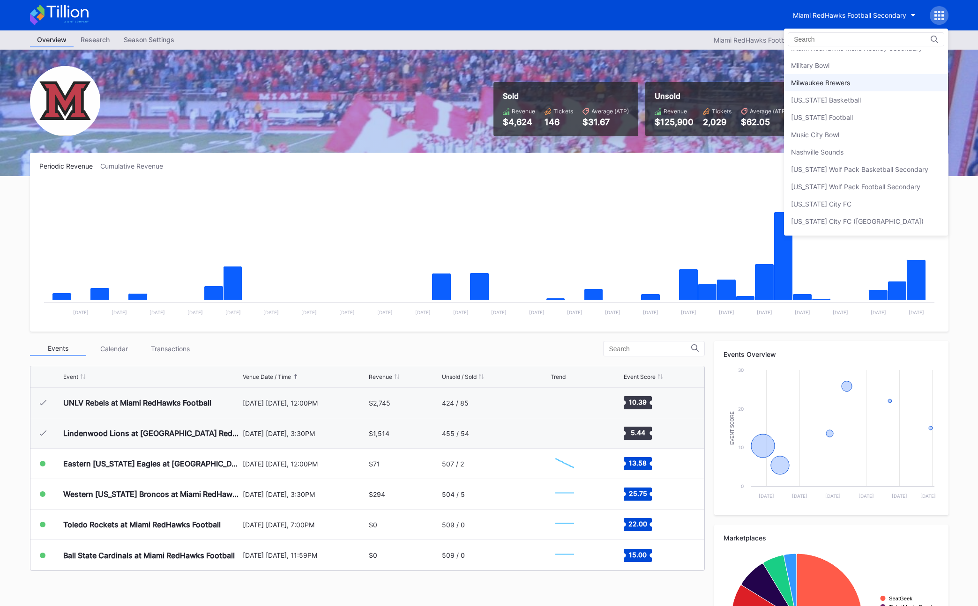
scroll to position [1671, 0]
click at [674, 72] on div "Milwaukee Brewers" at bounding box center [820, 70] width 59 height 8
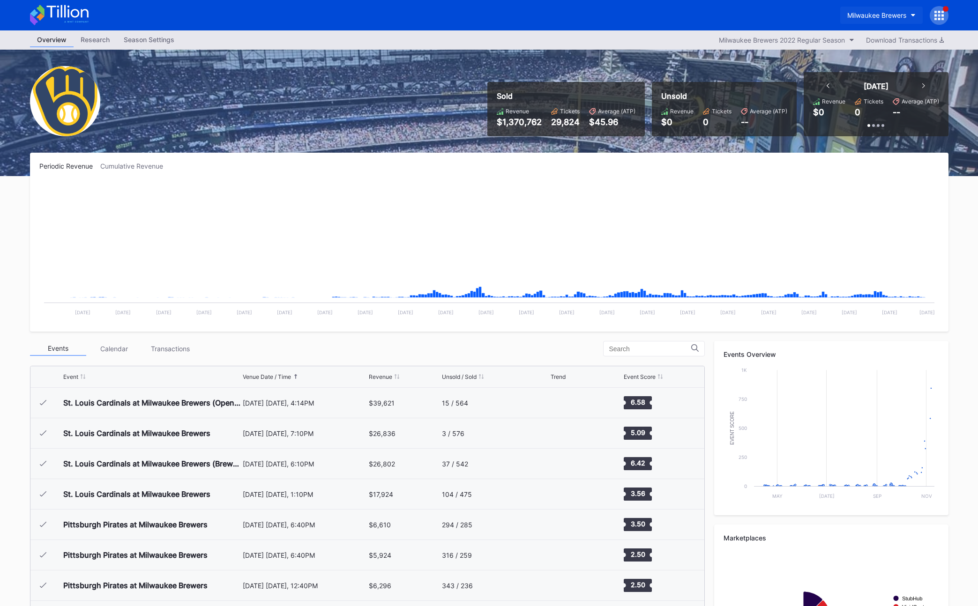
scroll to position [2739, 0]
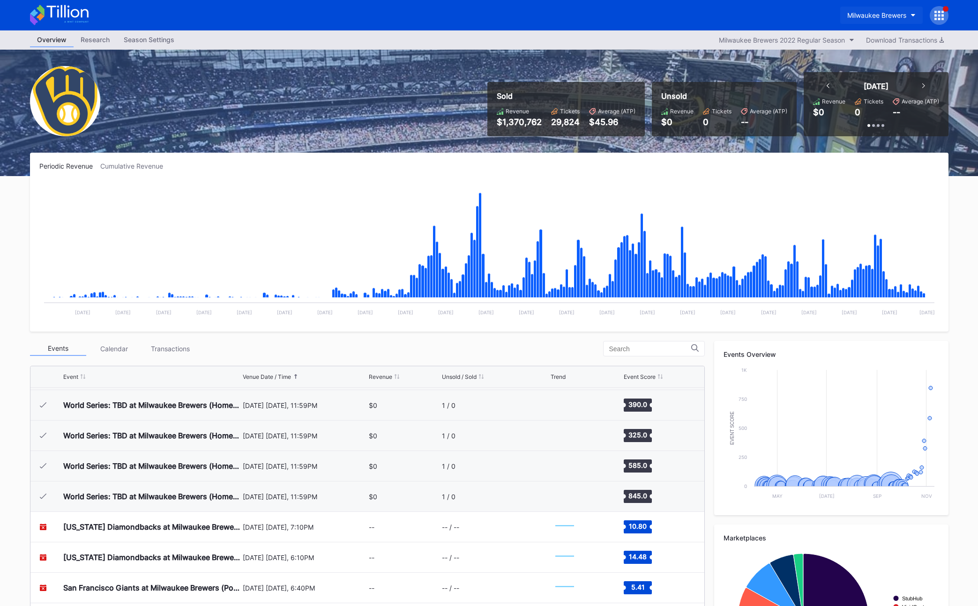
click at [674, 15] on div "Milwaukee Brewers" at bounding box center [876, 15] width 59 height 8
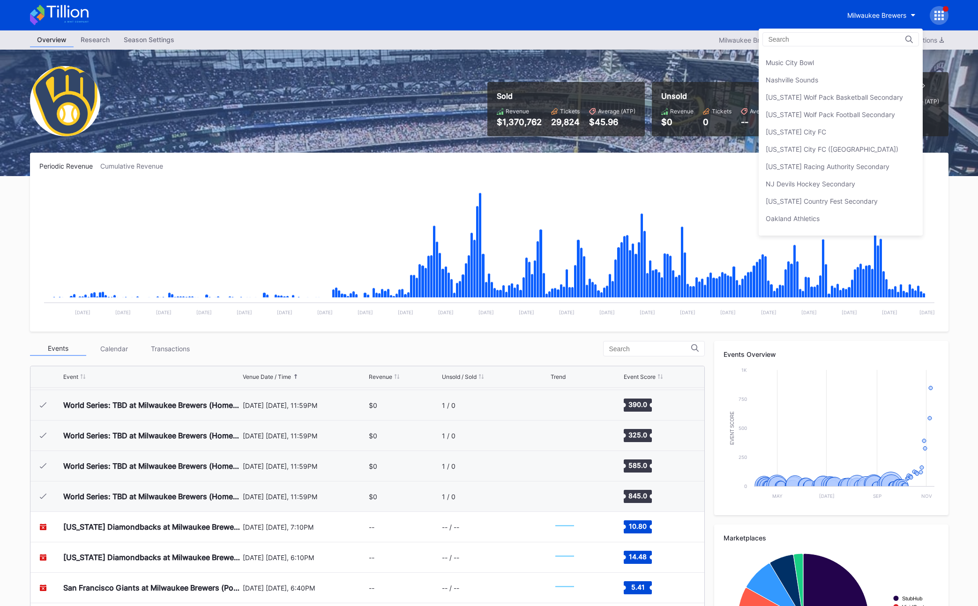
scroll to position [1729, 0]
click at [674, 13] on div "Milwaukee Brewers" at bounding box center [876, 15] width 59 height 8
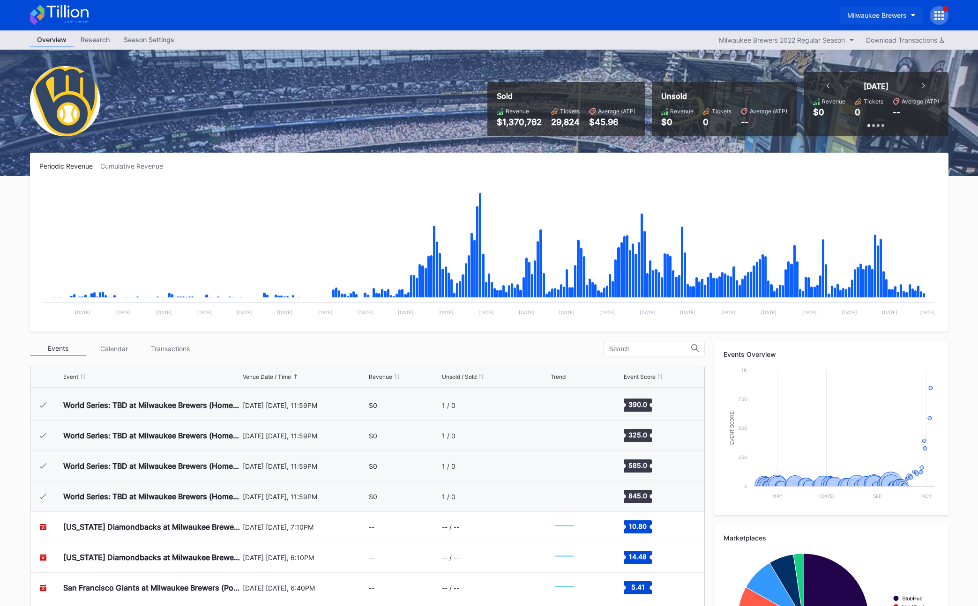
click at [674, 13] on div "Milwaukee Brewers" at bounding box center [876, 15] width 59 height 8
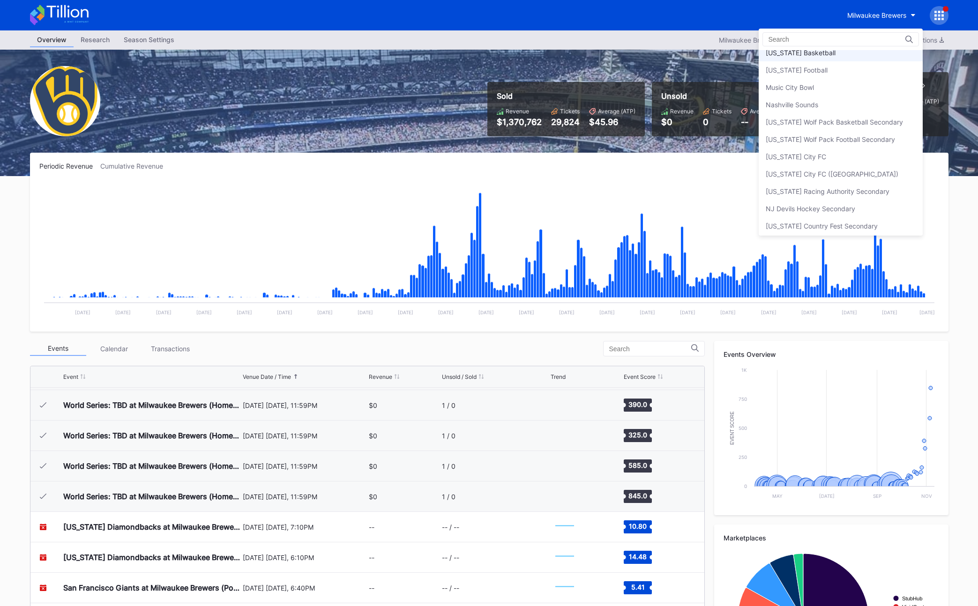
scroll to position [1744, 0]
click at [674, 81] on div "[US_STATE] Wolf Pack Basketball Secondary" at bounding box center [834, 83] width 137 height 8
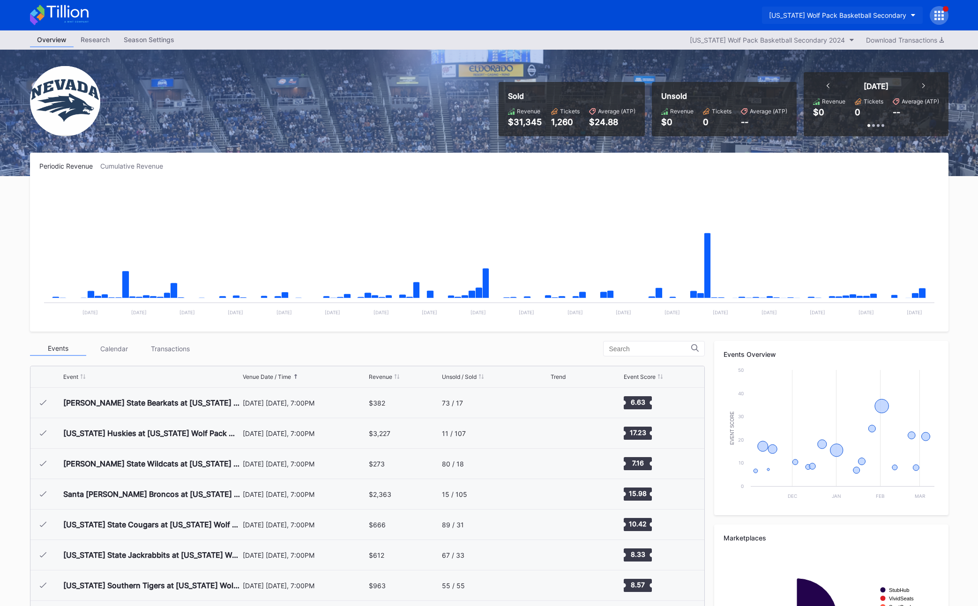
click at [674, 18] on div "[US_STATE] Wolf Pack Basketball Secondary" at bounding box center [837, 15] width 137 height 8
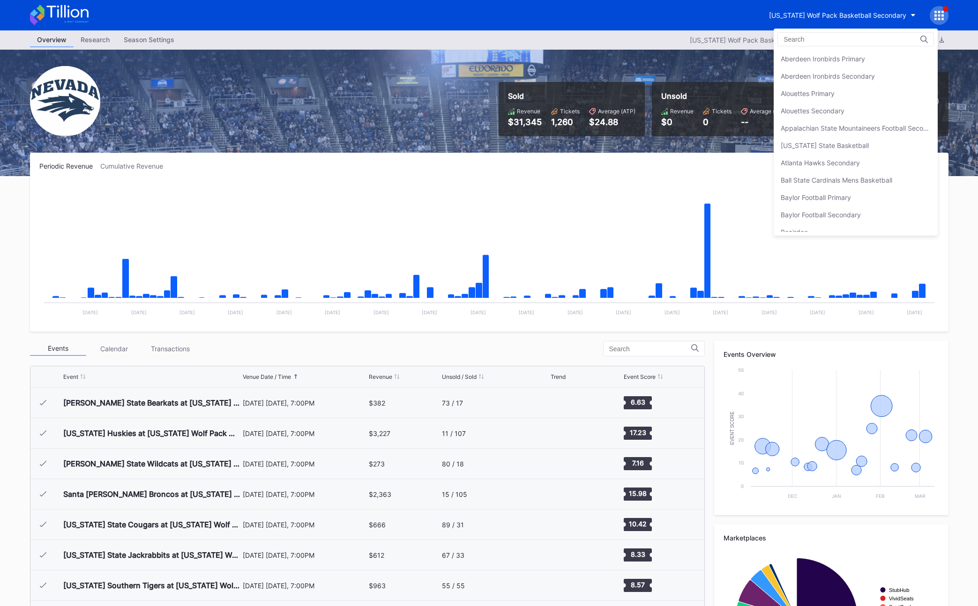
scroll to position [1768, 0]
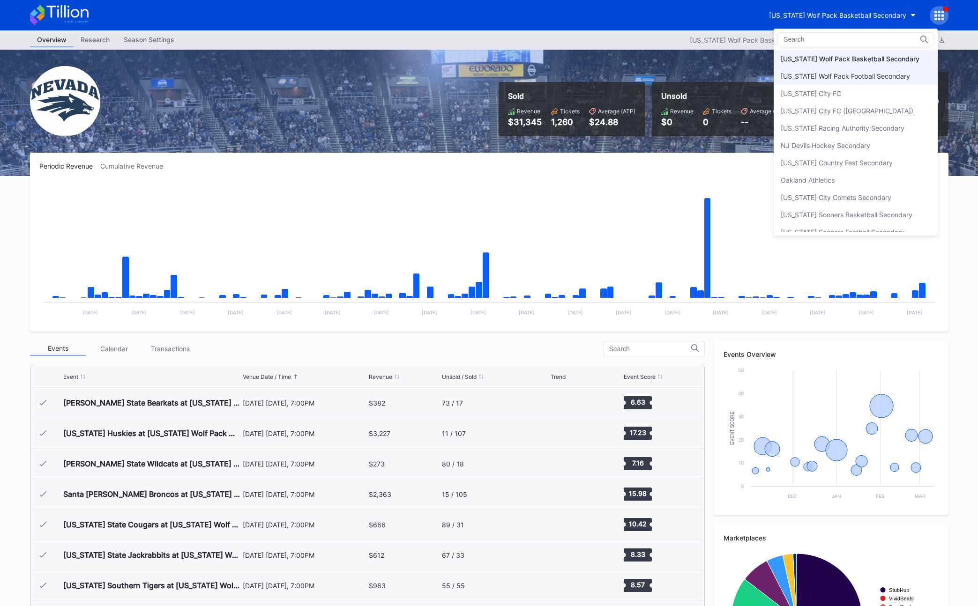
click at [674, 79] on div "[US_STATE] Wolf Pack Football Secondary" at bounding box center [845, 76] width 129 height 8
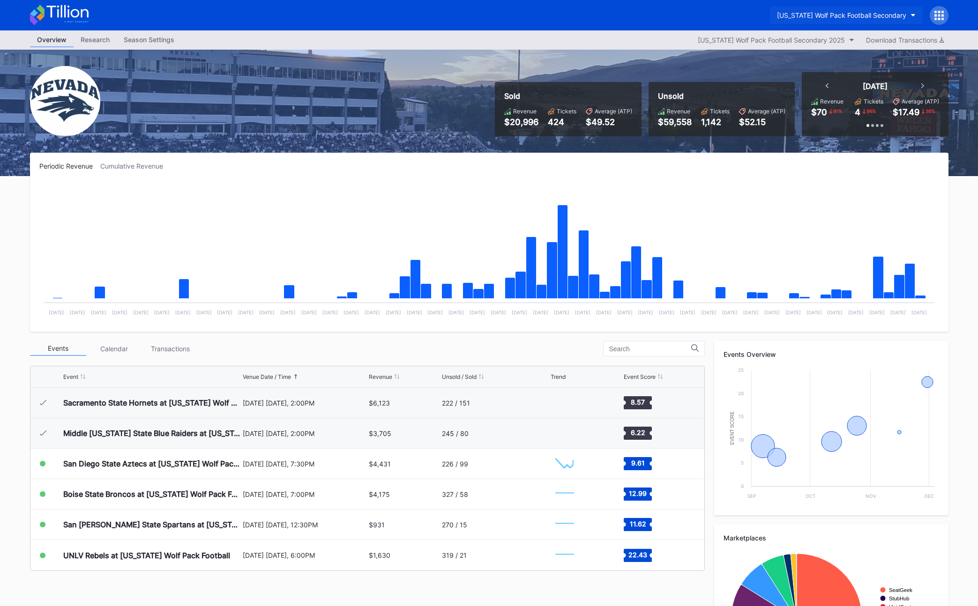
click at [674, 14] on div "[US_STATE] Wolf Pack Football Secondary" at bounding box center [841, 15] width 129 height 8
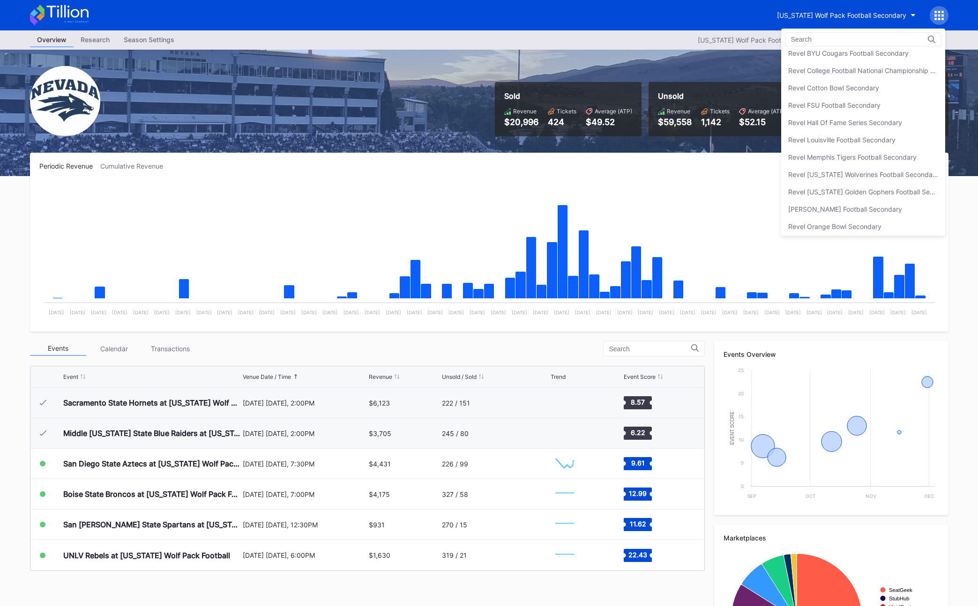
scroll to position [2356, 0]
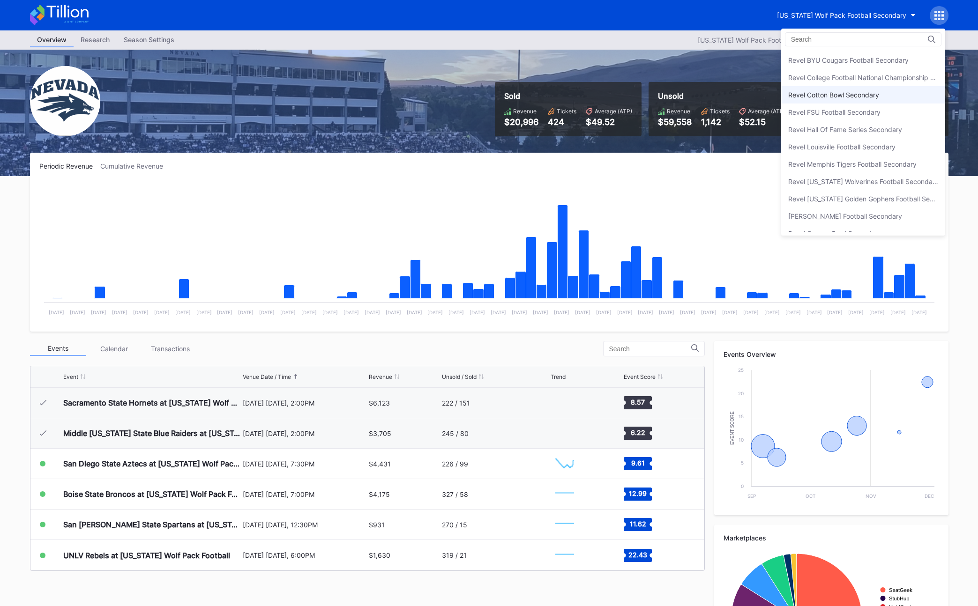
click at [674, 96] on div "Revel Cotton Bowl Secondary" at bounding box center [863, 94] width 164 height 17
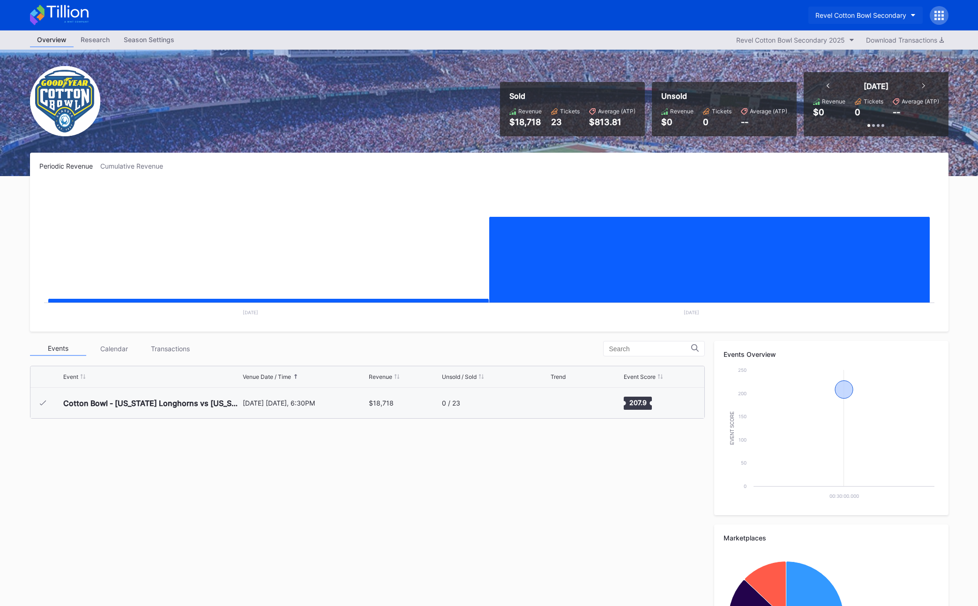
click at [674, 15] on div "Revel Cotton Bowl Secondary" at bounding box center [860, 15] width 91 height 8
type input "revel peach"
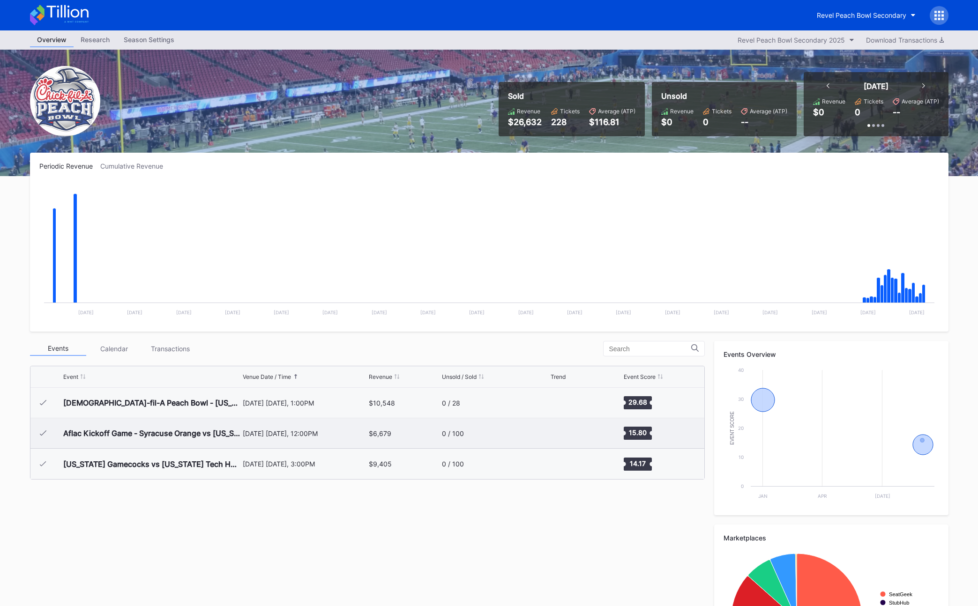
click at [191, 425] on div "Aflac Kickoff Game - Syracuse Orange vs [US_STATE] Volunteers Football" at bounding box center [151, 433] width 177 height 30
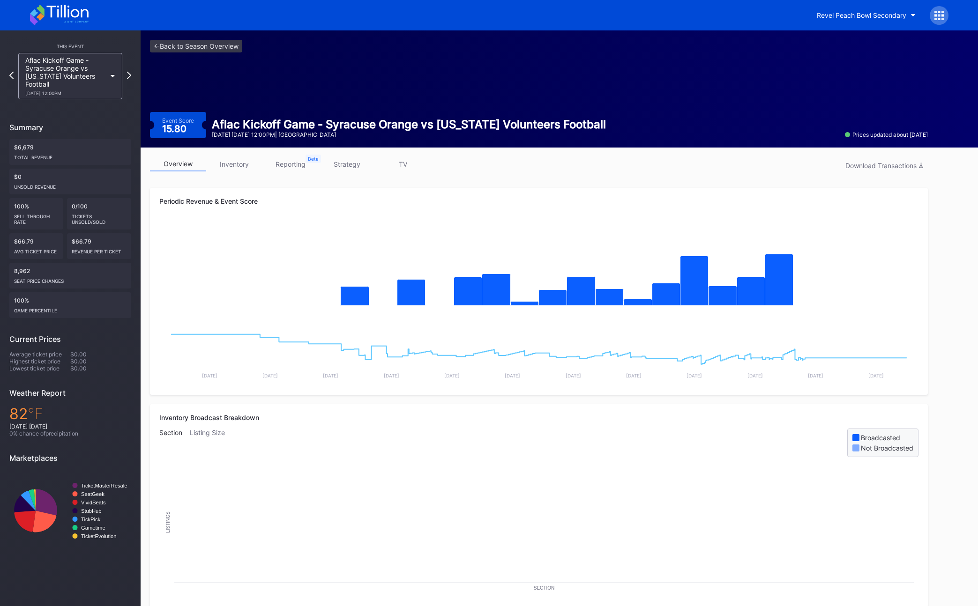
scroll to position [0, 0]
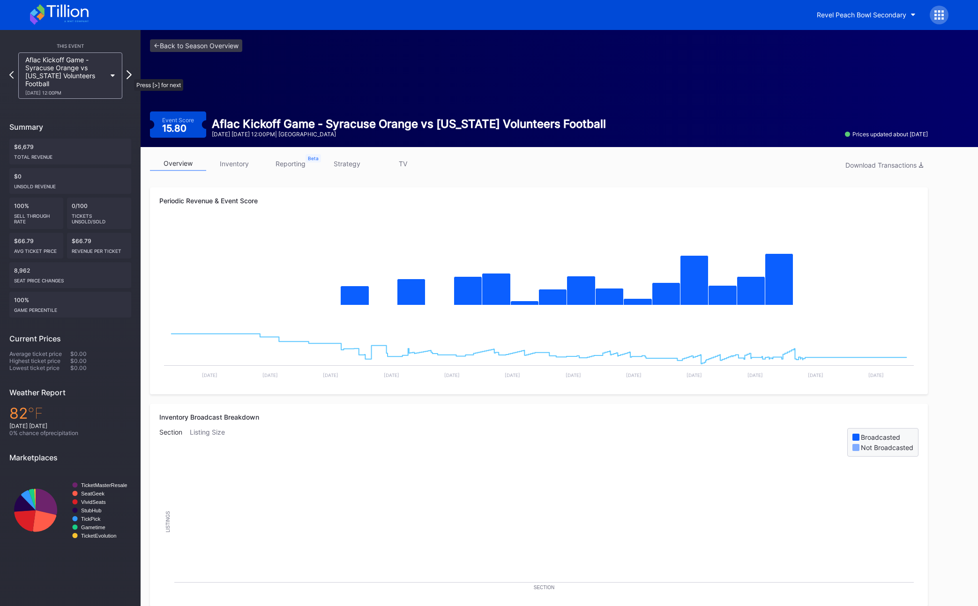
click at [129, 74] on icon at bounding box center [129, 74] width 5 height 9
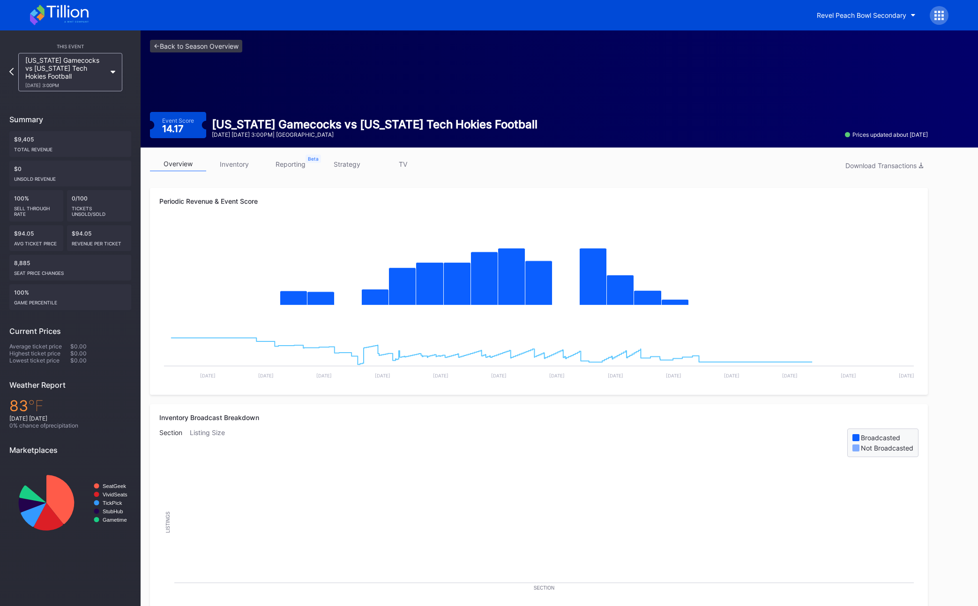
click at [6, 71] on div "This Event [US_STATE] Gamecocks vs [US_STATE] Tech Hokies Football [DATE] 3:00P…" at bounding box center [70, 291] width 141 height 523
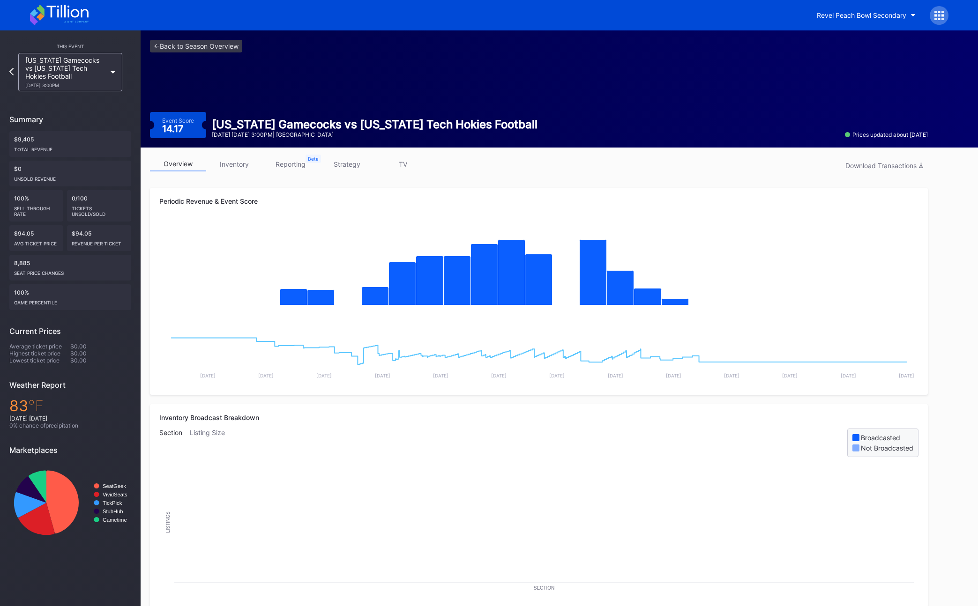
click at [16, 74] on div "[US_STATE] Gamecocks vs [US_STATE] Tech Hokies Football [DATE] 3:00PM" at bounding box center [70, 72] width 113 height 38
click at [14, 73] on div "[US_STATE] Gamecocks vs [US_STATE] Tech Hokies Football [DATE] 3:00PM" at bounding box center [70, 72] width 113 height 38
click at [13, 73] on icon at bounding box center [11, 71] width 5 height 9
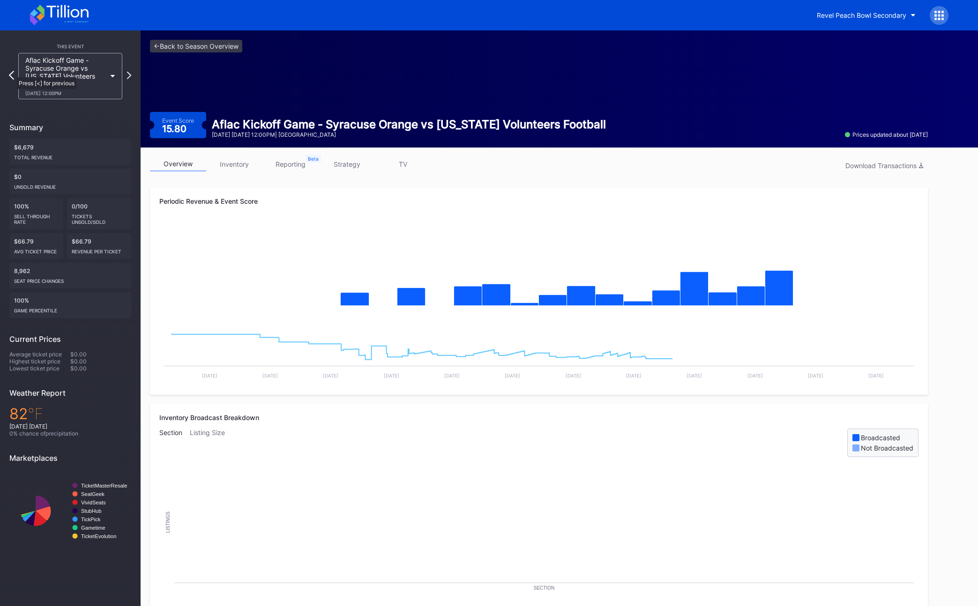
click at [12, 73] on icon at bounding box center [11, 75] width 5 height 9
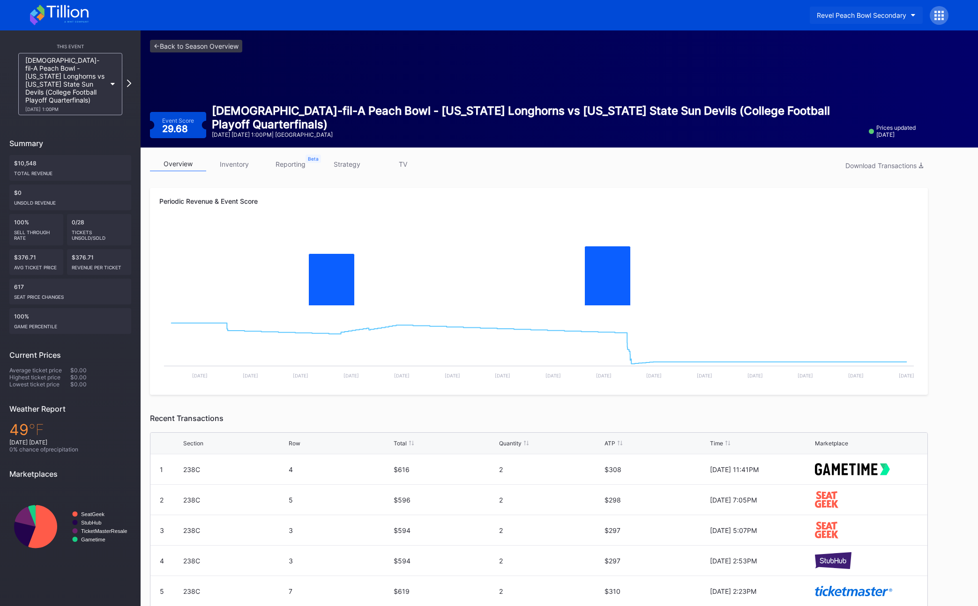
click at [674, 12] on div "Revel Peach Bowl Secondary" at bounding box center [861, 15] width 89 height 8
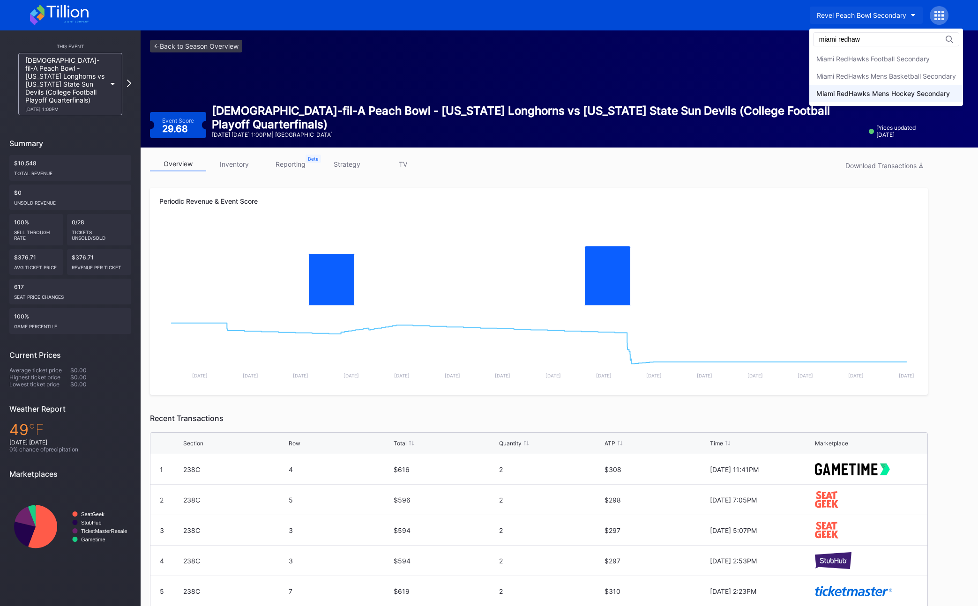
type input "miami redhaw"
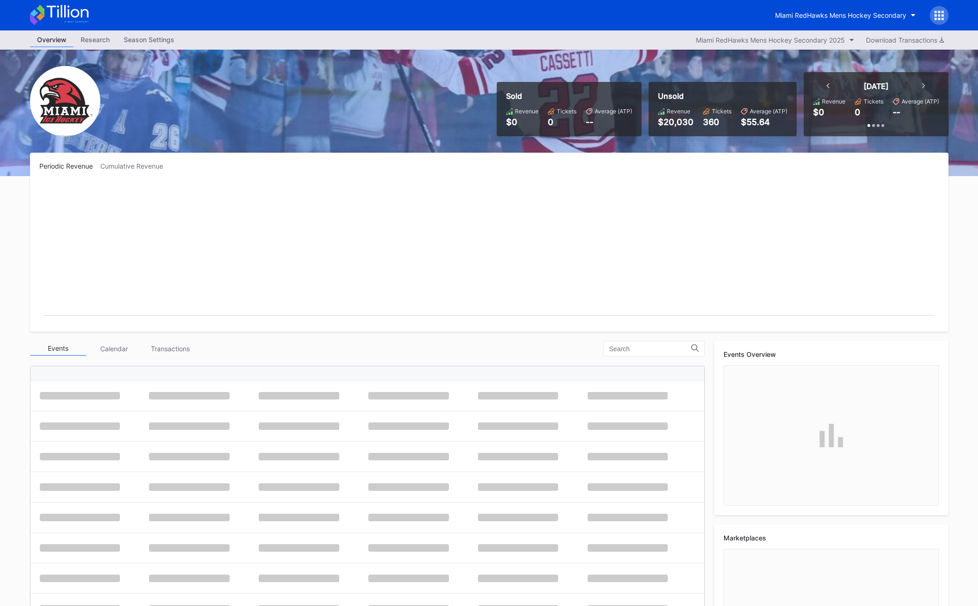
scroll to position [61, 0]
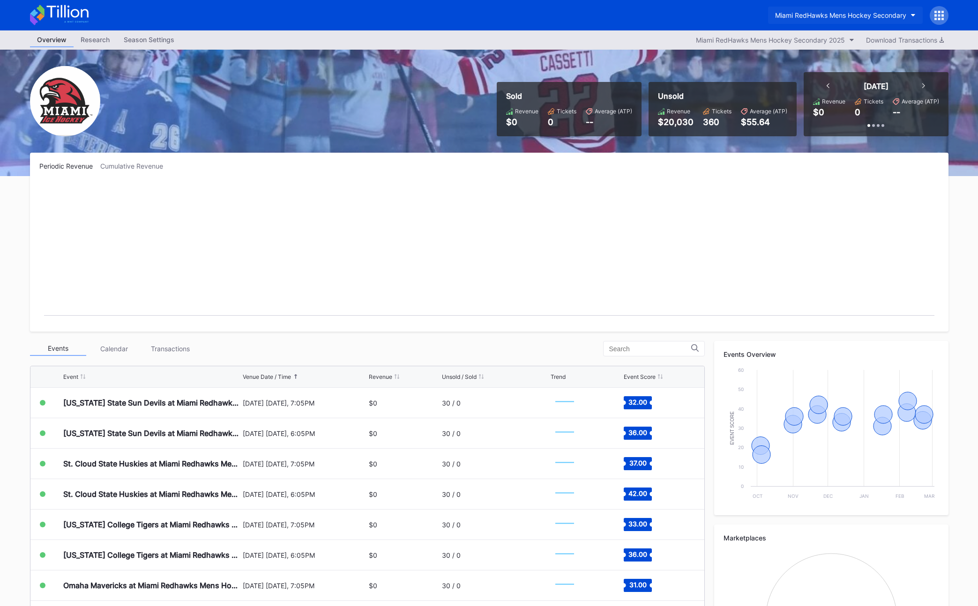
click at [674, 15] on div "Miami RedHawks Mens Hockey Secondary" at bounding box center [840, 15] width 131 height 8
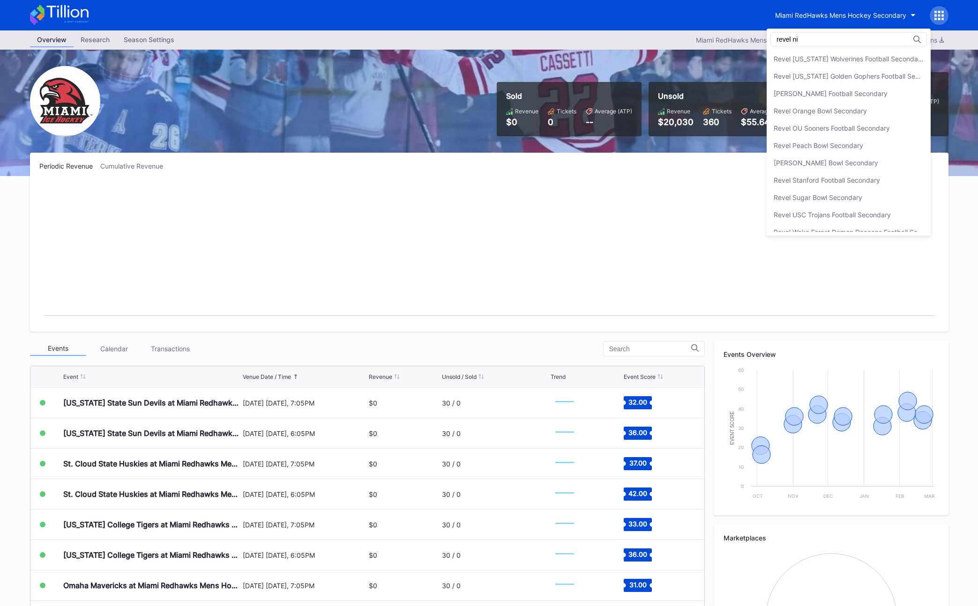
scroll to position [0, 0]
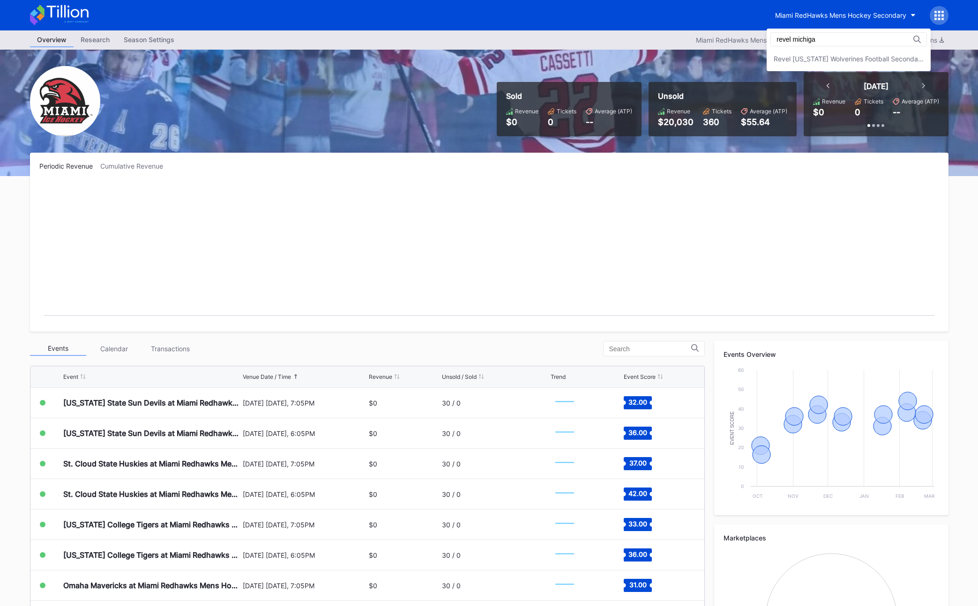
type input "revel michiga"
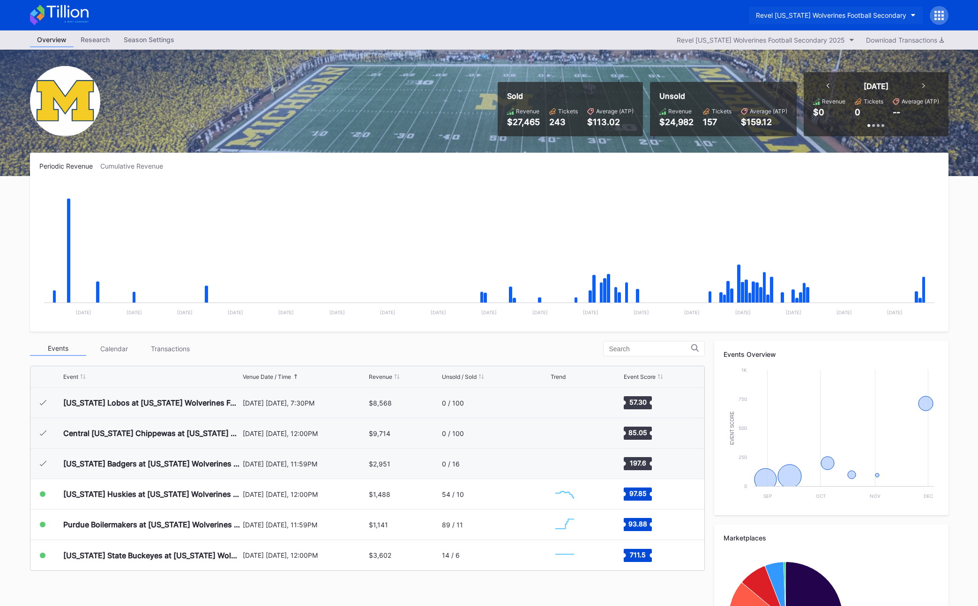
click at [674, 13] on div "Revel [US_STATE] Wolverines Football Secondary" at bounding box center [831, 15] width 150 height 8
type input "[PERSON_NAME]"
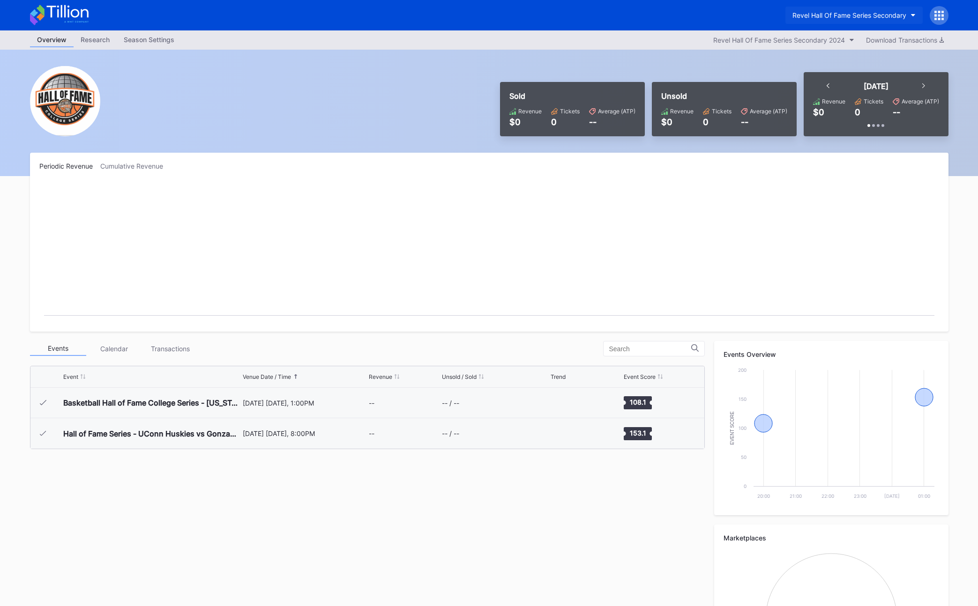
click at [674, 18] on div "Revel Hall Of Fame Series Secondary" at bounding box center [849, 15] width 114 height 8
type input "revel stanfo"
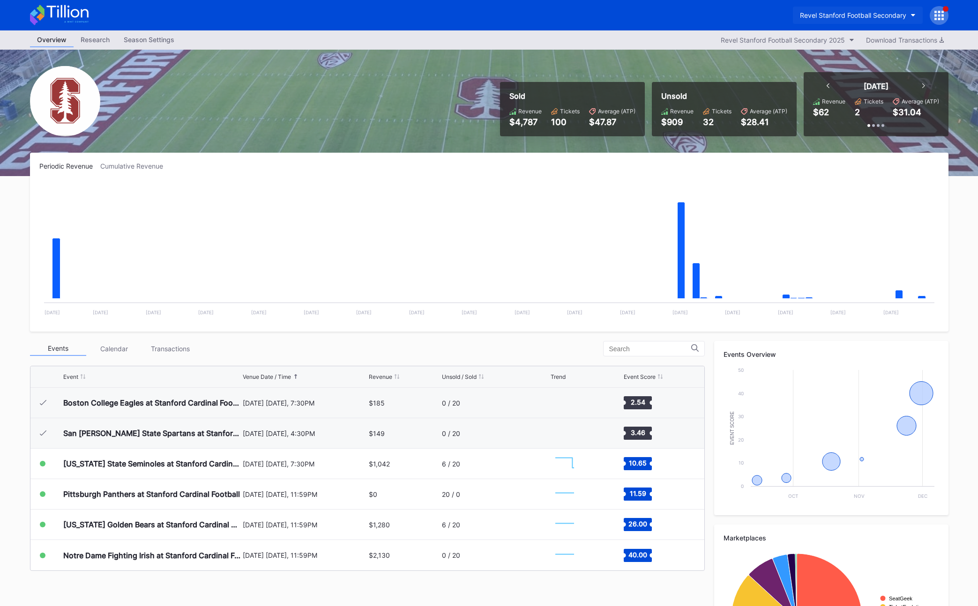
click at [674, 20] on button "Revel Stanford Football Secondary" at bounding box center [858, 15] width 130 height 17
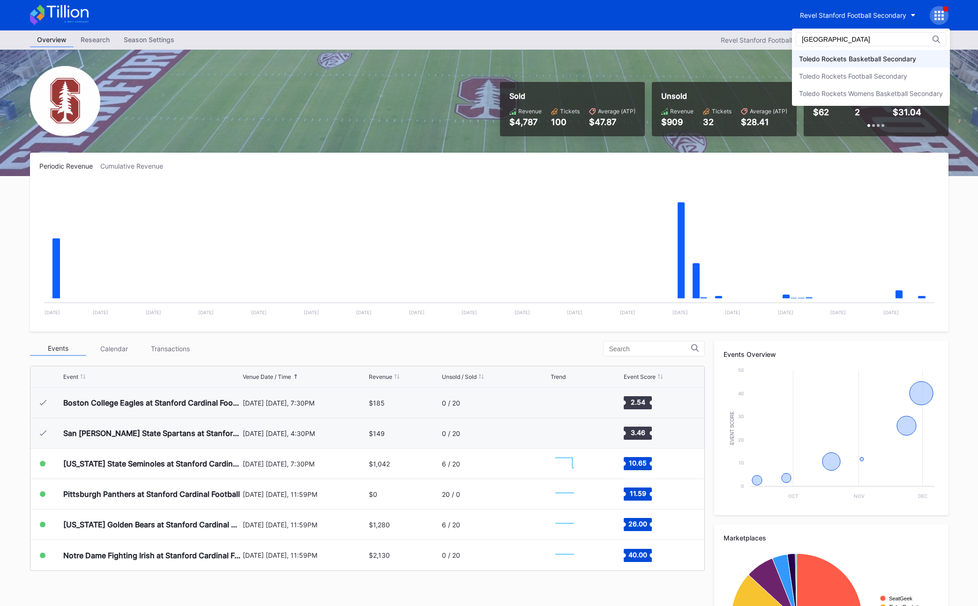
type input "[GEOGRAPHIC_DATA]"
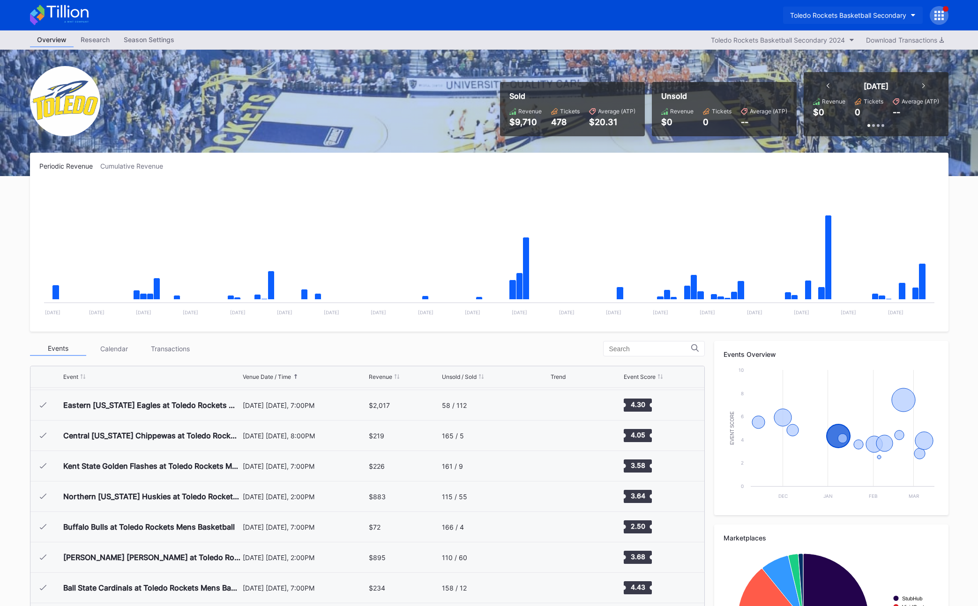
click at [674, 13] on div "Toledo Rockets Basketball Secondary" at bounding box center [848, 15] width 116 height 8
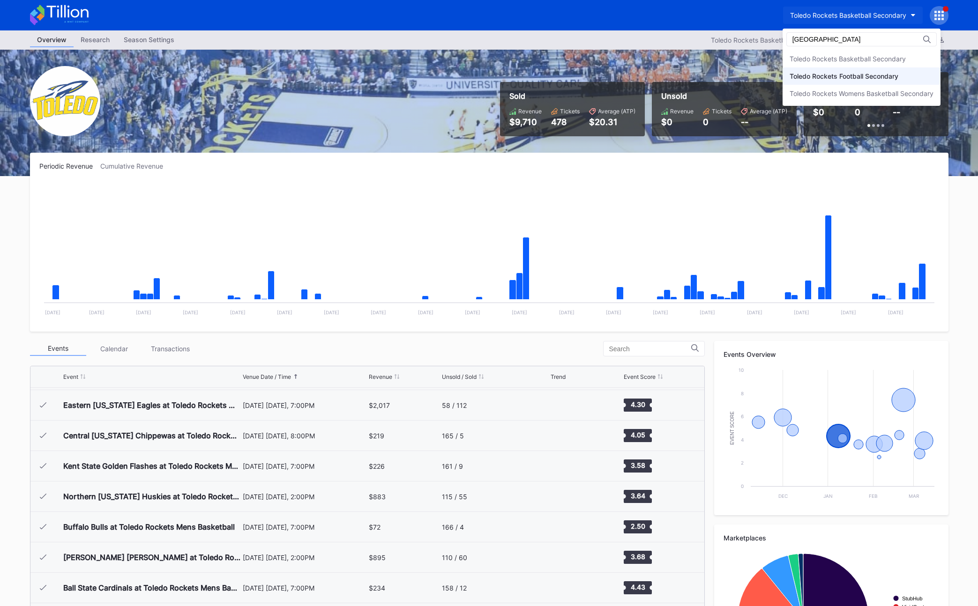
type input "[GEOGRAPHIC_DATA]"
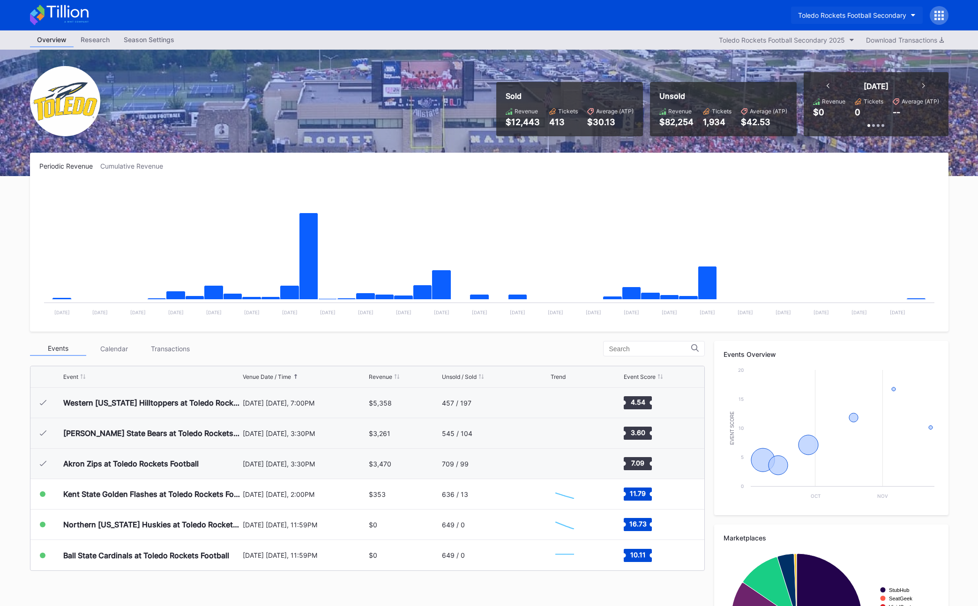
click at [674, 15] on div "Toledo Rockets Football Secondary" at bounding box center [852, 15] width 108 height 8
type input "[PERSON_NAME]"
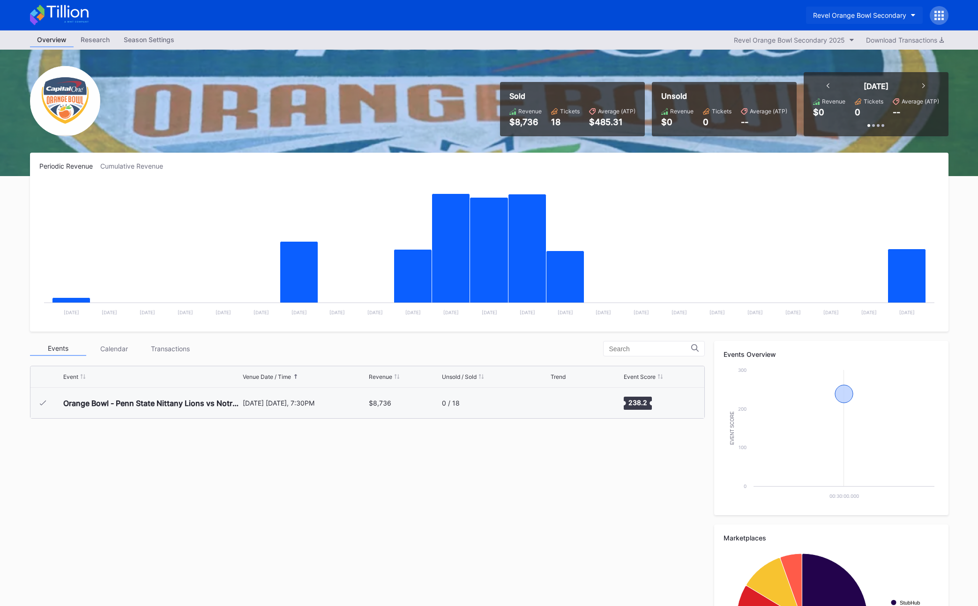
click at [674, 19] on button "Revel Orange Bowl Secondary" at bounding box center [864, 15] width 117 height 17
type input "brookly"
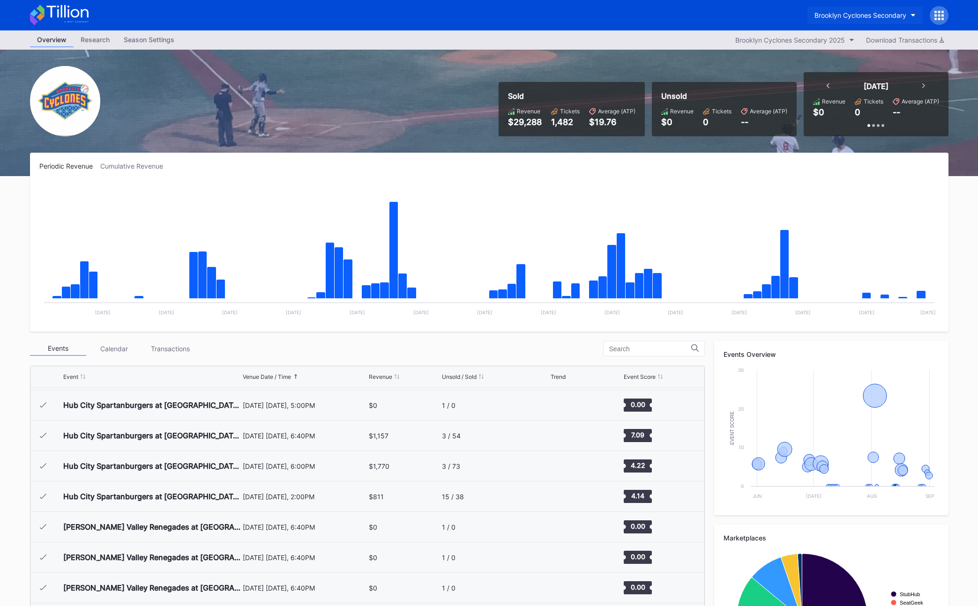
click at [674, 12] on div "Brooklyn Cyclones Secondary" at bounding box center [860, 15] width 92 height 8
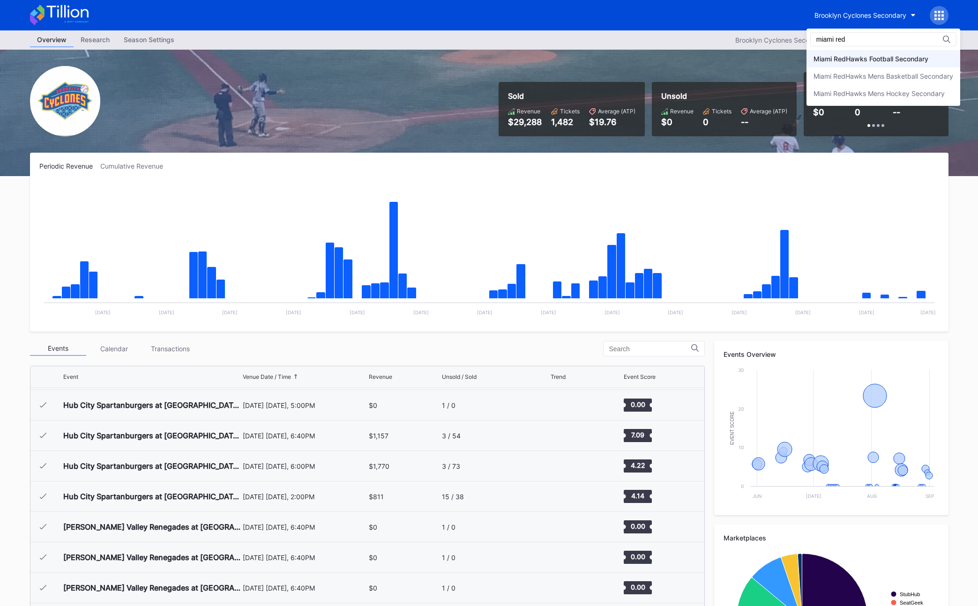
type input "miami red"
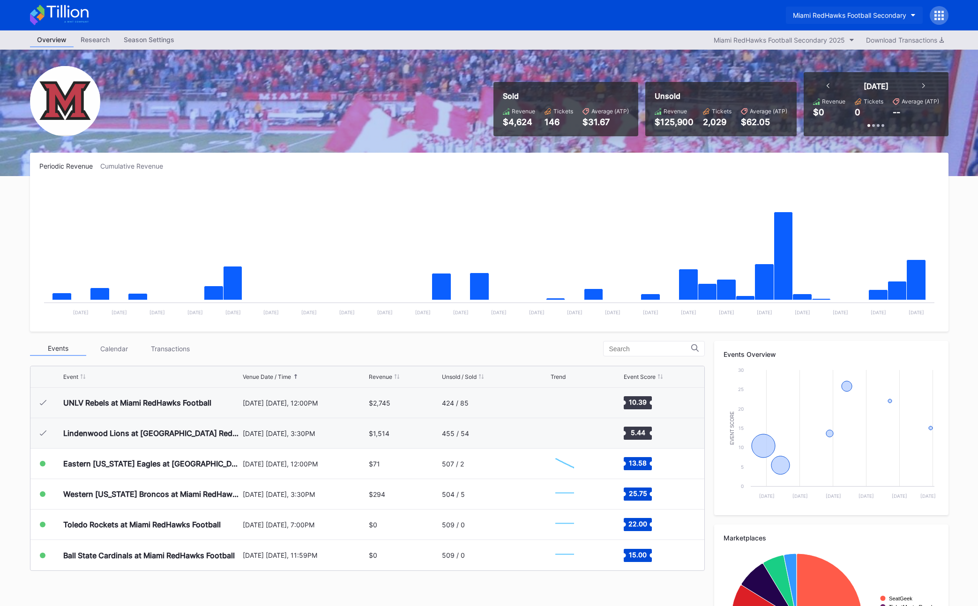
click at [674, 17] on div "Miami RedHawks Football Secondary" at bounding box center [849, 15] width 113 height 8
type input "revel fs"
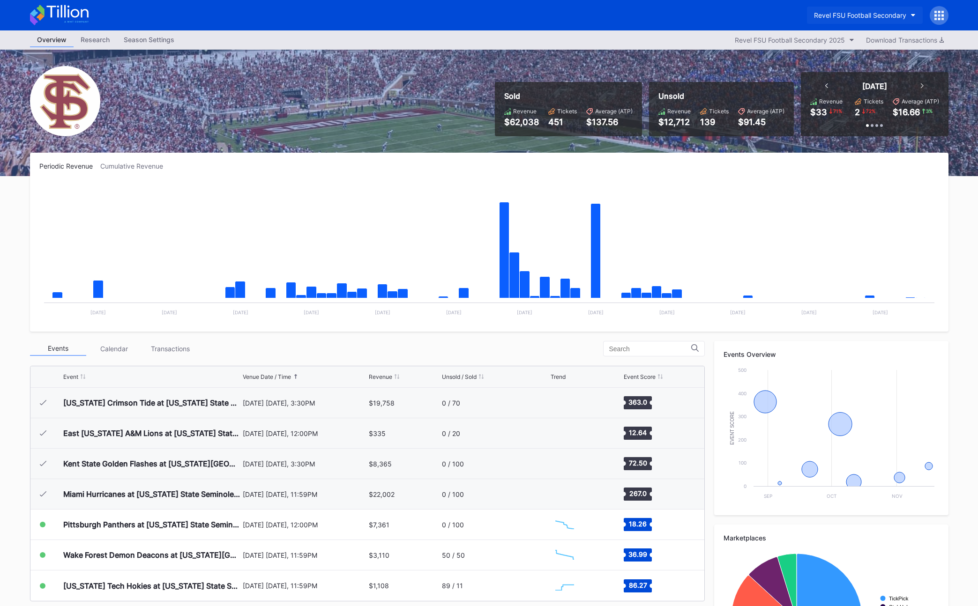
click at [674, 20] on button "Revel FSU Football Secondary" at bounding box center [865, 15] width 116 height 17
type input "revel ou"
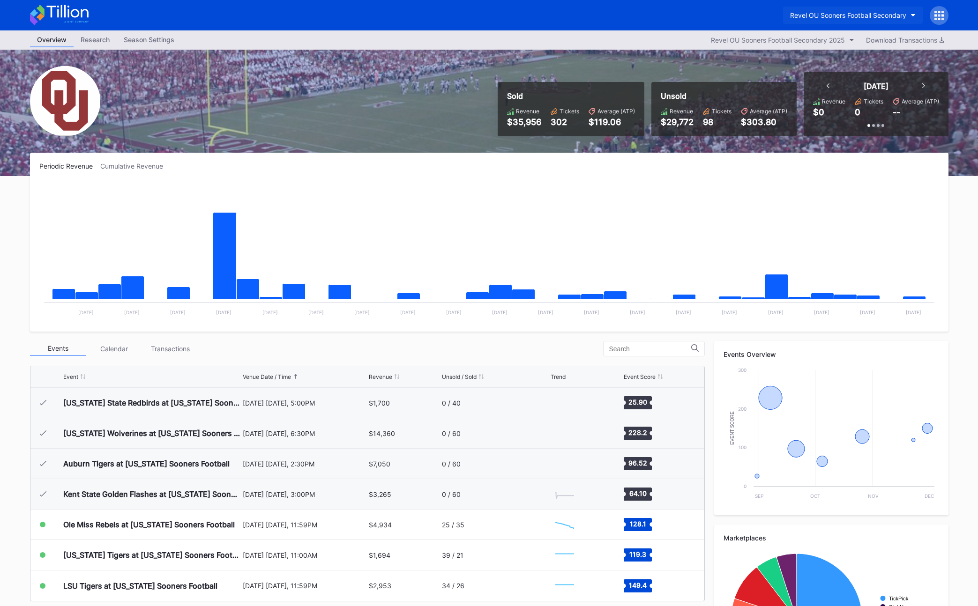
click at [674, 17] on div "Revel OU Sooners Football Secondary" at bounding box center [848, 15] width 116 height 8
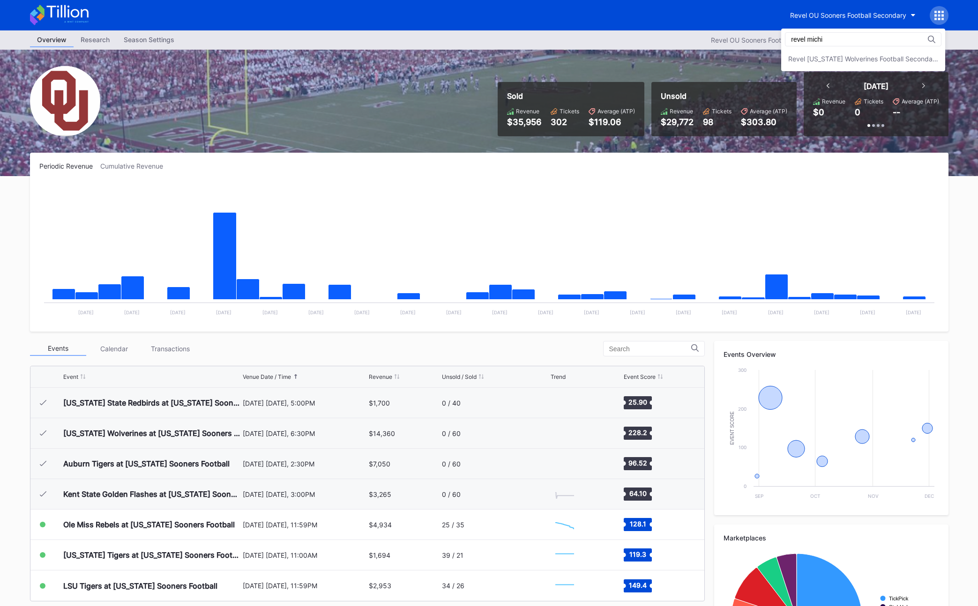
type input "revel michi"
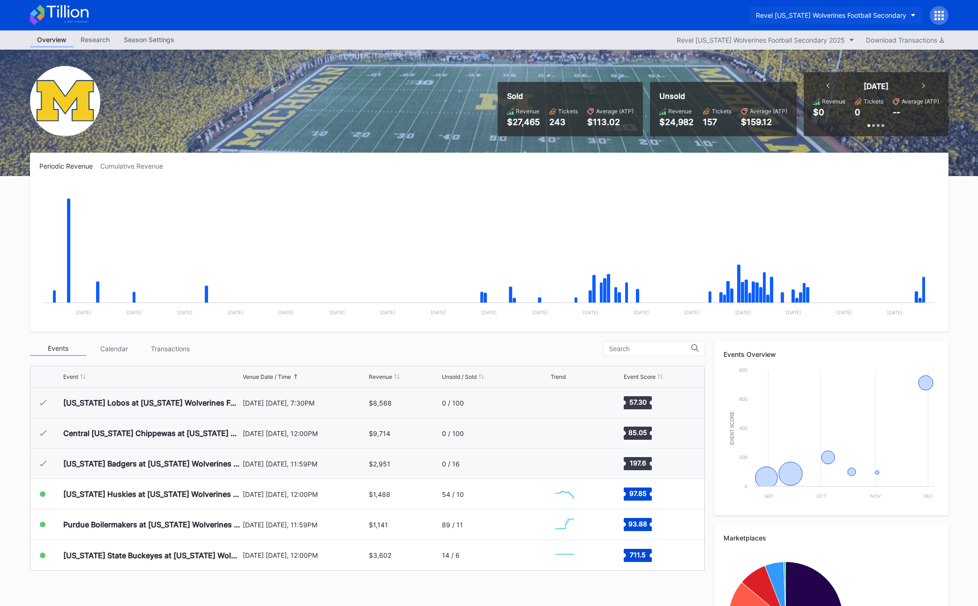
click at [674, 19] on div "Revel [US_STATE] Wolverines Football Secondary" at bounding box center [831, 15] width 150 height 8
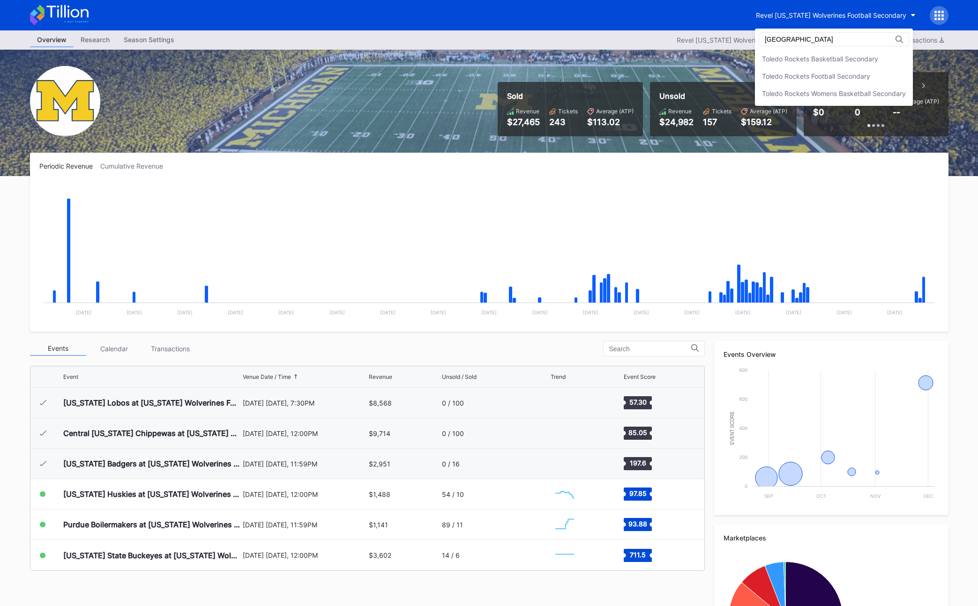
type input "[GEOGRAPHIC_DATA]"
click at [674, 97] on div "Toledo Rockets Womens Basketball Secondary" at bounding box center [834, 93] width 144 height 8
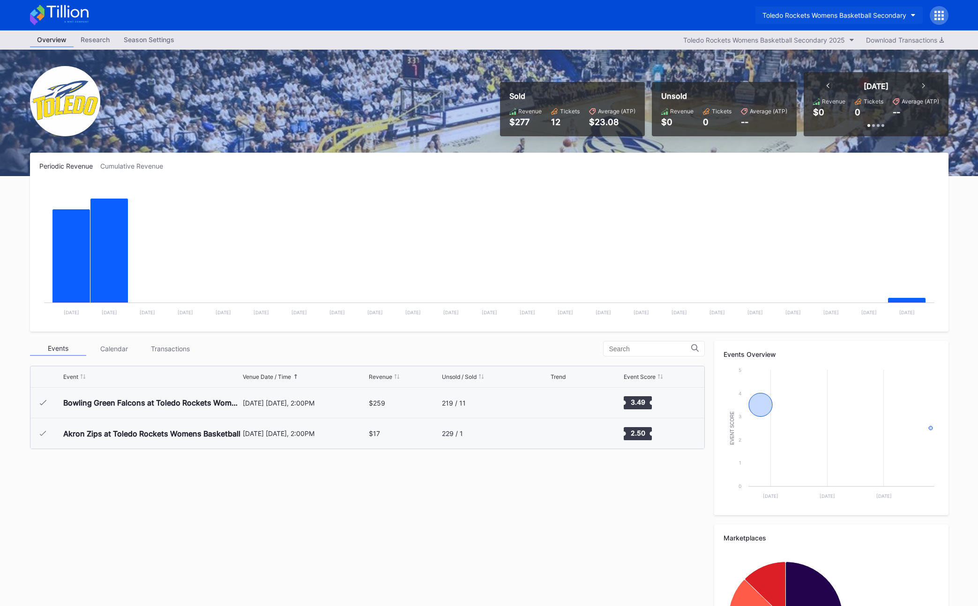
click at [674, 16] on div "Toledo Rockets Womens Basketball Secondary" at bounding box center [834, 15] width 144 height 8
type input "reno ace"
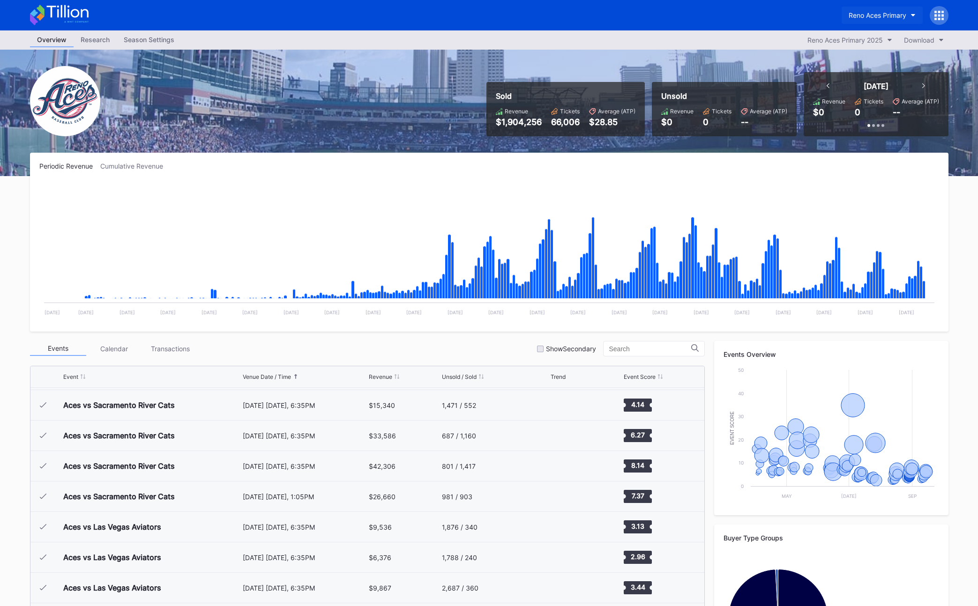
click at [674, 18] on div "Reno Aces Primary" at bounding box center [878, 15] width 58 height 8
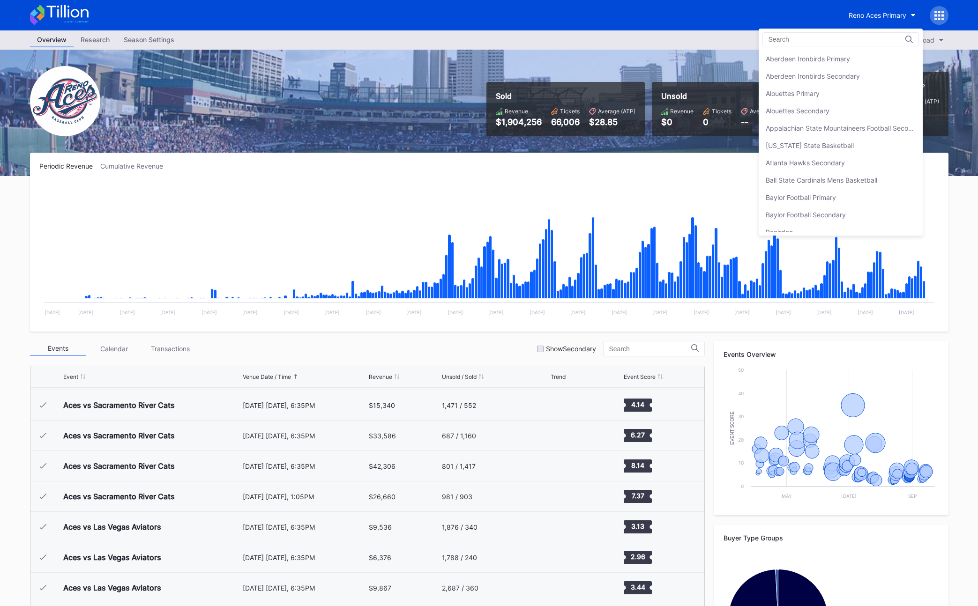
scroll to position [2202, 0]
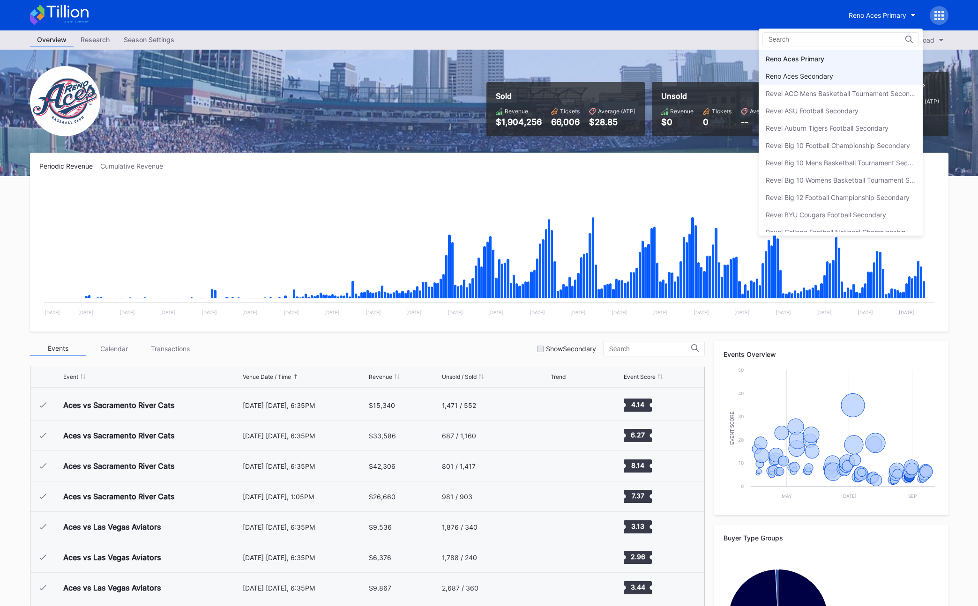
click at [674, 74] on div "Reno Aces Secondary" at bounding box center [799, 76] width 67 height 8
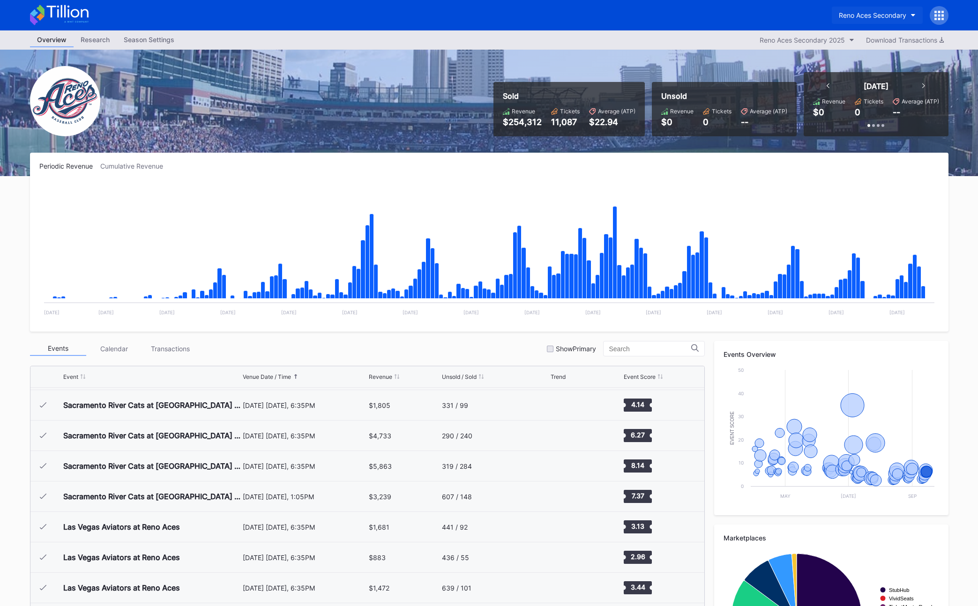
click at [674, 19] on button "Reno Aces Secondary" at bounding box center [877, 15] width 91 height 17
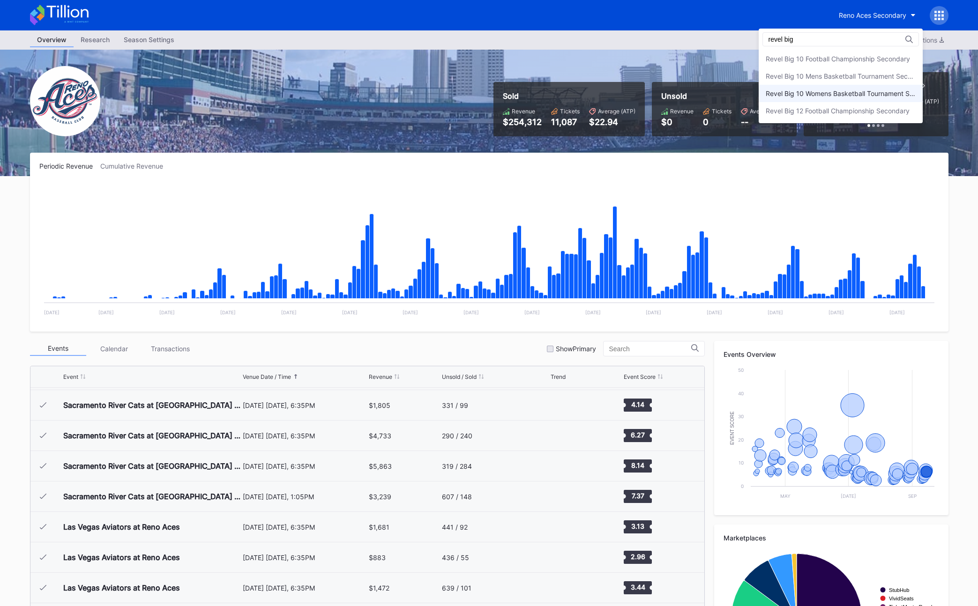
type input "revel big"
click at [674, 89] on div "Revel Big 10 Womens Basketball Tournament Secondary" at bounding box center [841, 93] width 150 height 8
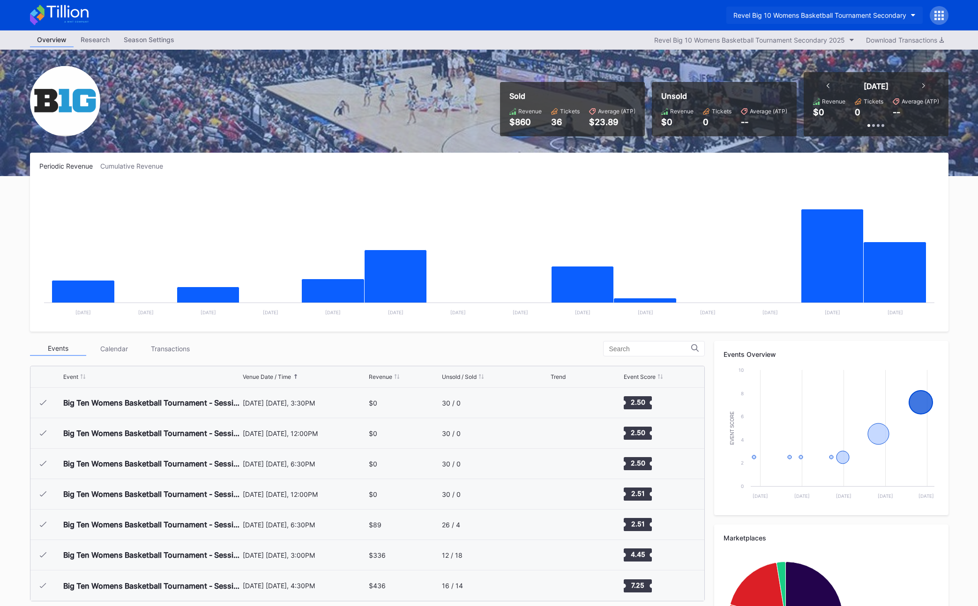
click at [674, 11] on div "Revel Big 10 Womens Basketball Tournament Secondary" at bounding box center [819, 15] width 173 height 8
type input "usa ho"
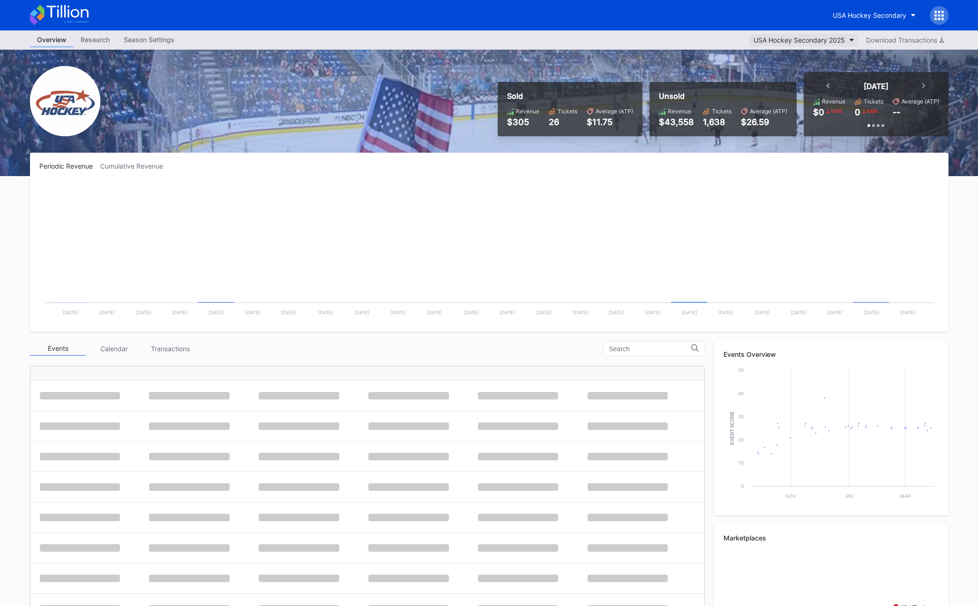
scroll to position [91, 0]
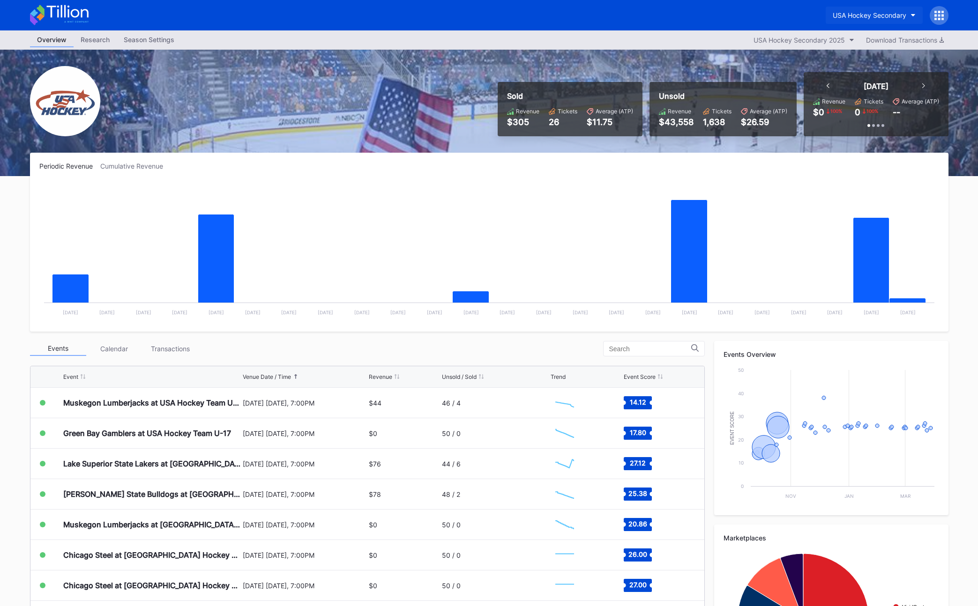
click at [674, 18] on div "USA Hockey Secondary" at bounding box center [870, 15] width 74 height 8
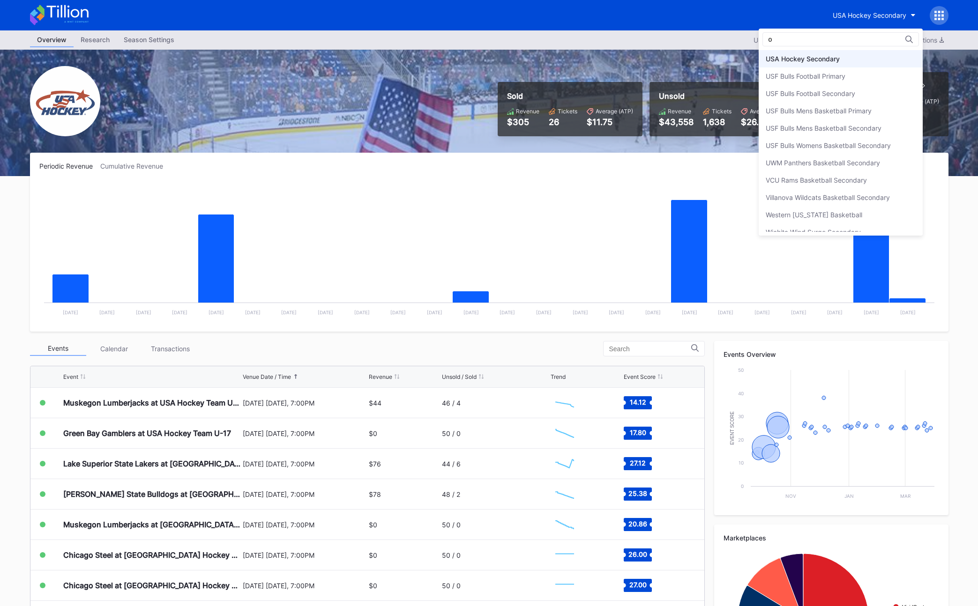
scroll to position [0, 0]
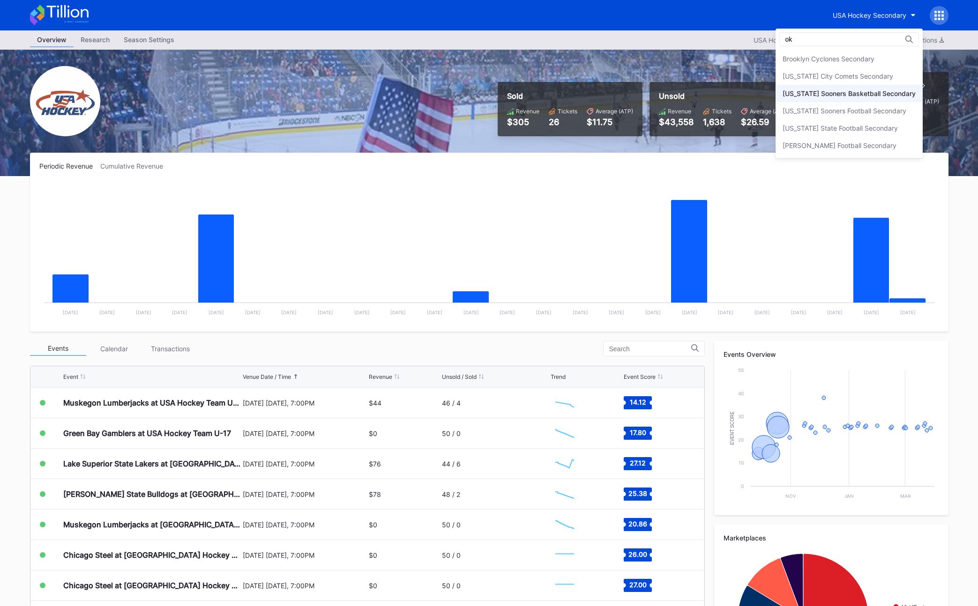
type input "o"
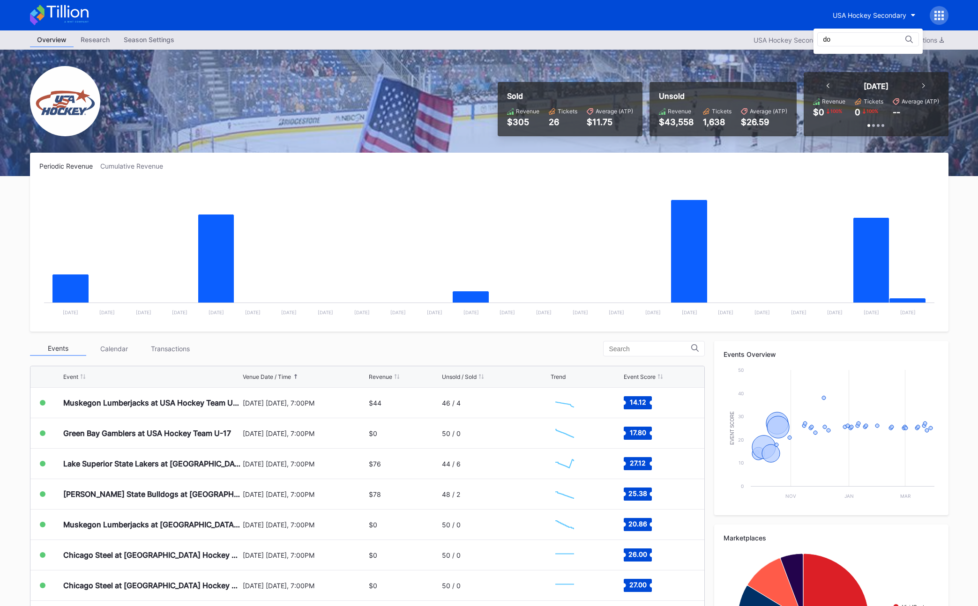
type input "d"
type input "come"
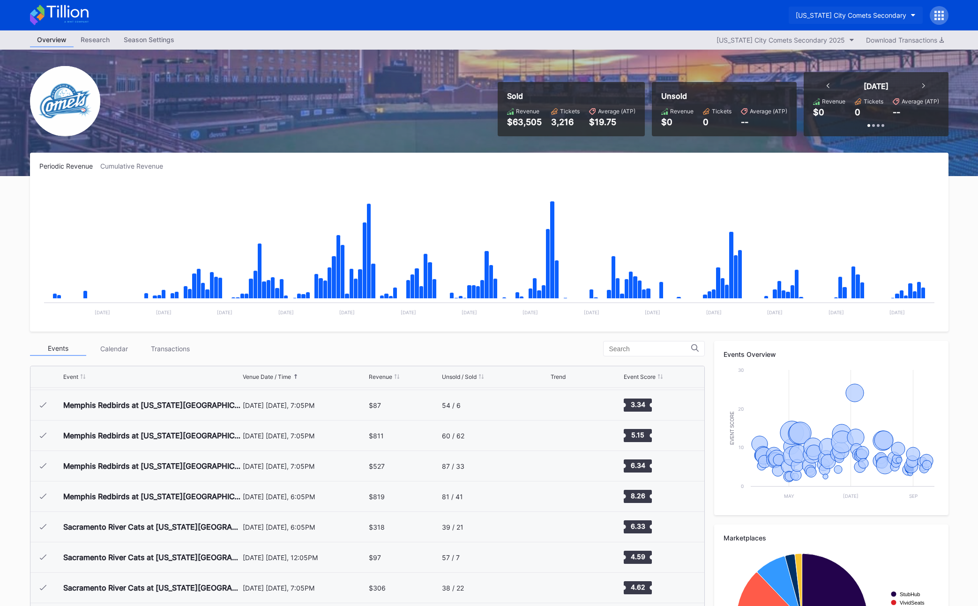
click at [674, 9] on button "[US_STATE] City Comets Secondary" at bounding box center [856, 15] width 134 height 17
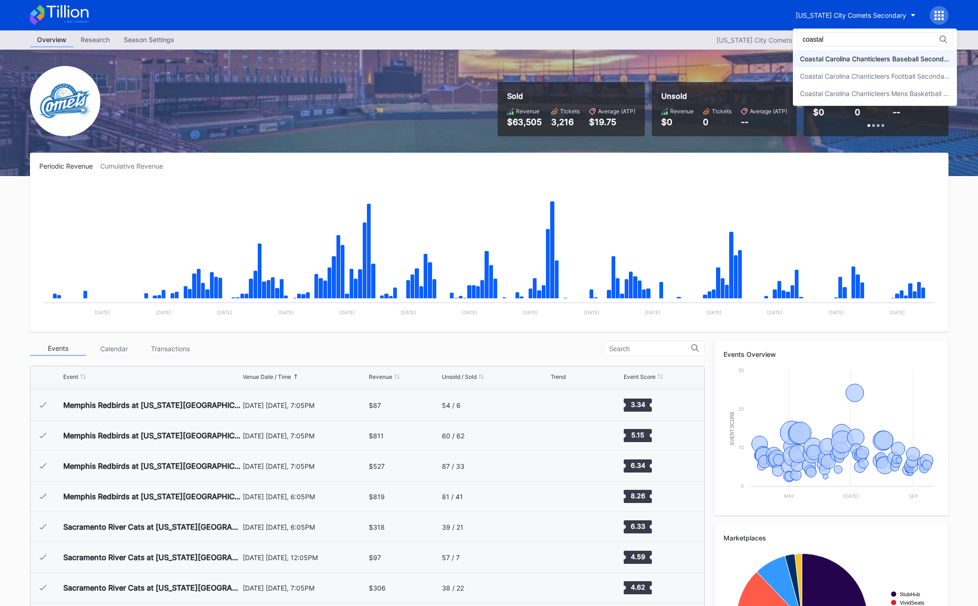
type input "coastal"
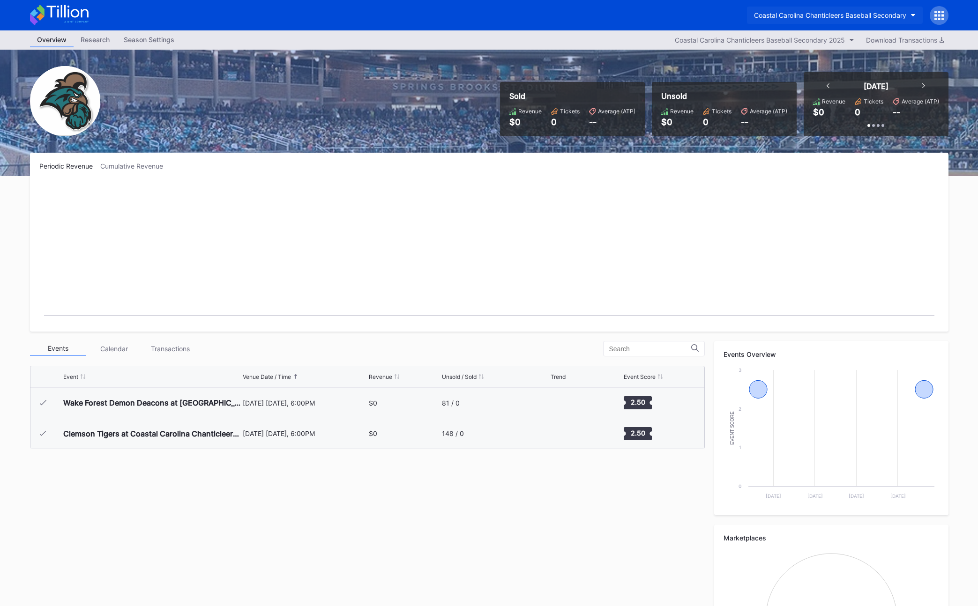
click at [674, 19] on div "Coastal Carolina Chanticleers Baseball Secondary" at bounding box center [830, 15] width 152 height 8
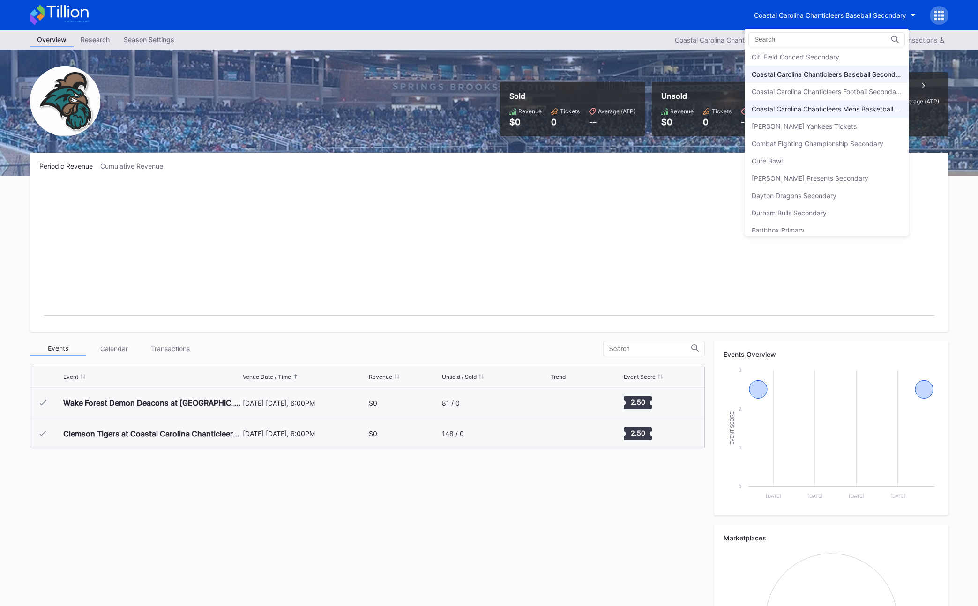
scroll to position [550, 0]
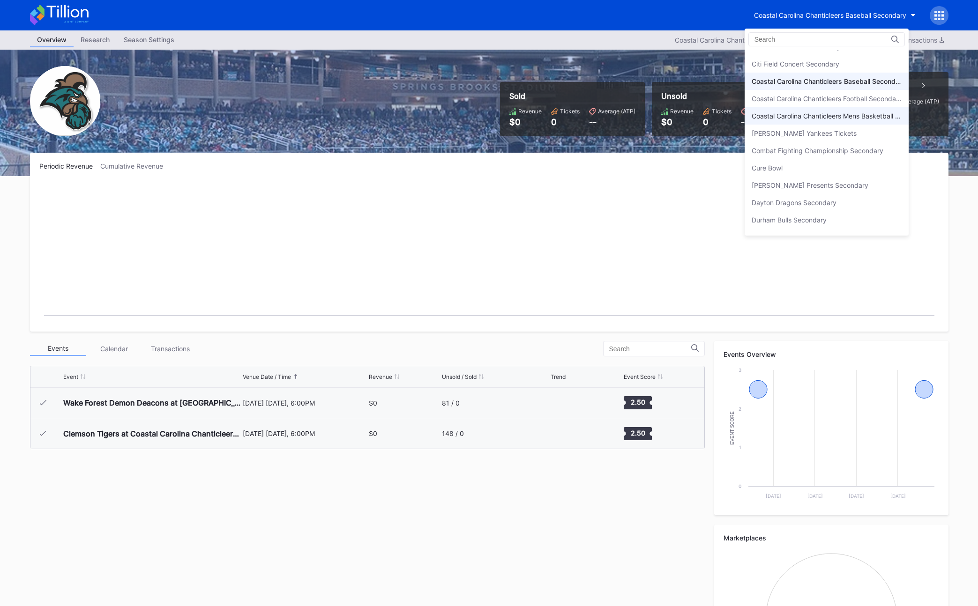
click at [674, 119] on div "Coastal Carolina Chanticleers Mens Basketball Secondary" at bounding box center [827, 116] width 150 height 8
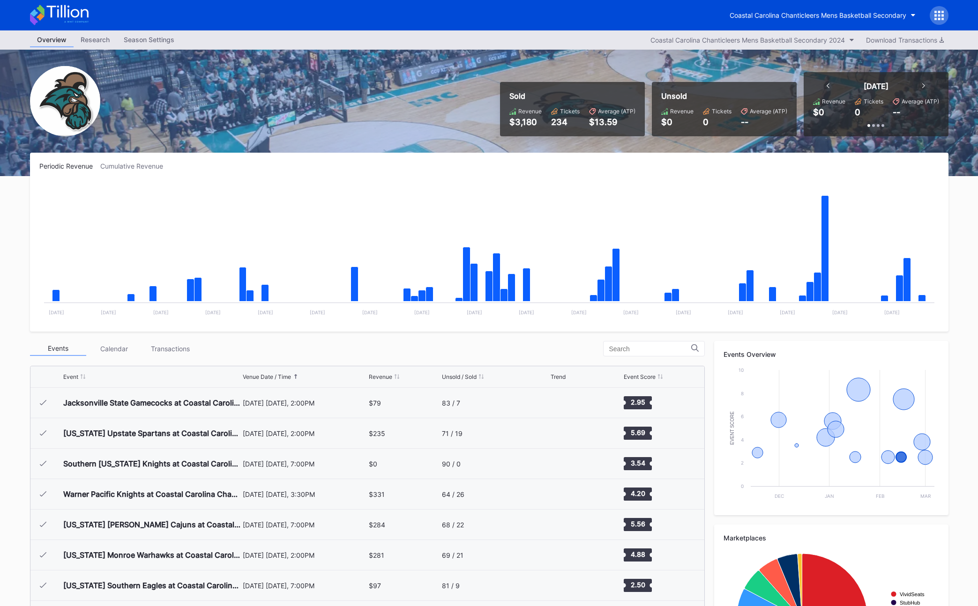
scroll to position [1, 0]
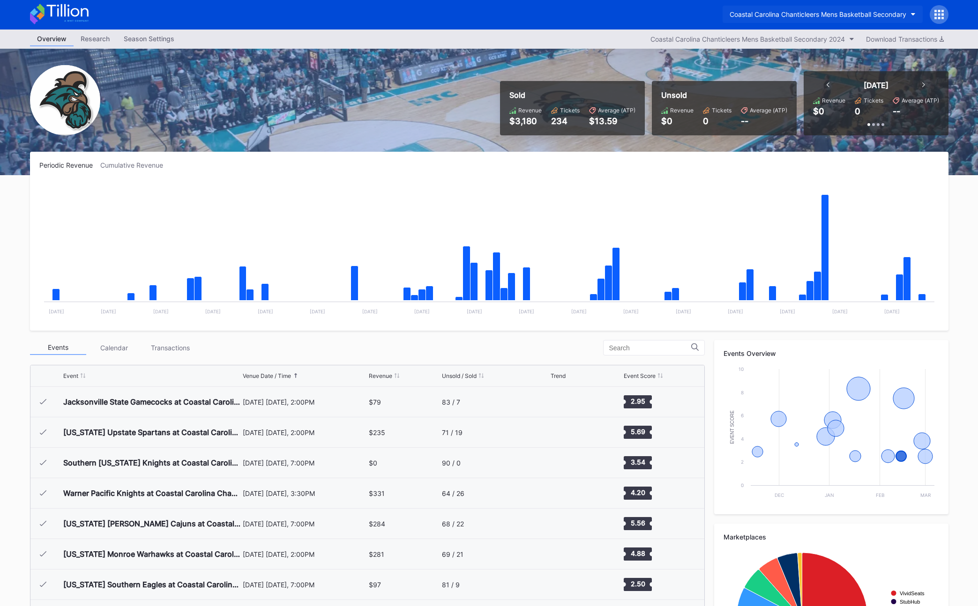
click at [674, 16] on div "Coastal Carolina Chanticleers Mens Basketball Secondary" at bounding box center [818, 14] width 177 height 8
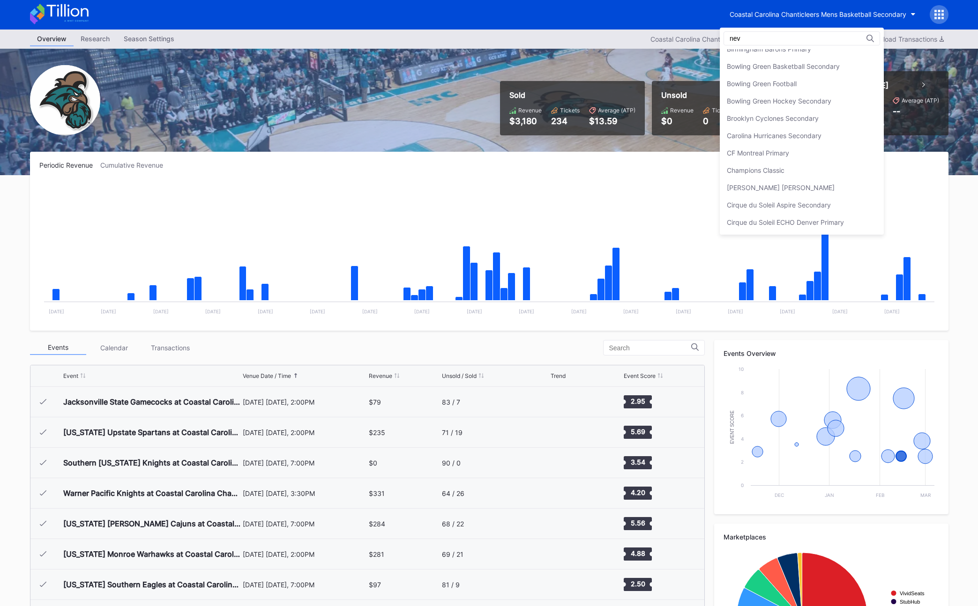
scroll to position [0, 0]
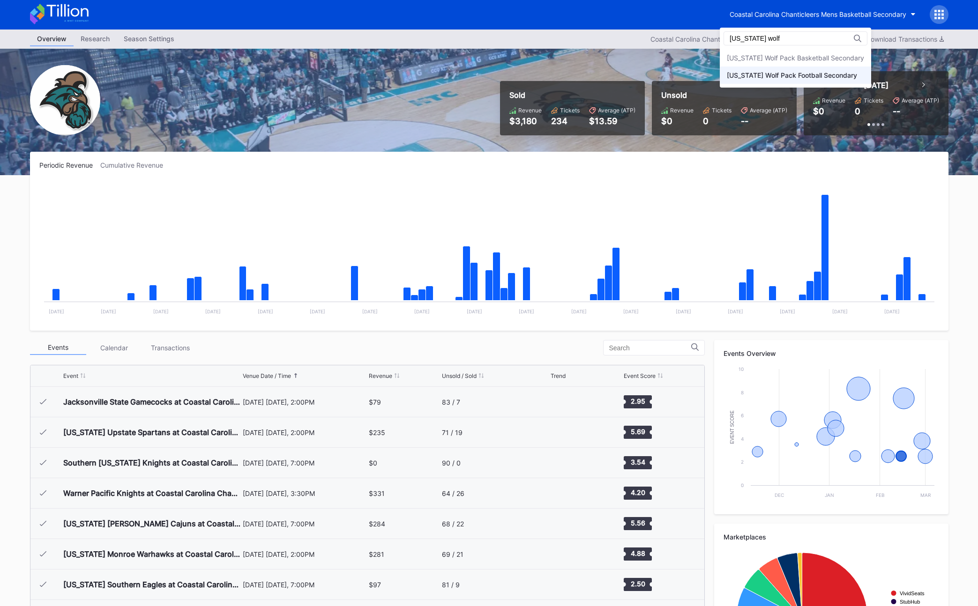
type input "[US_STATE] wolf"
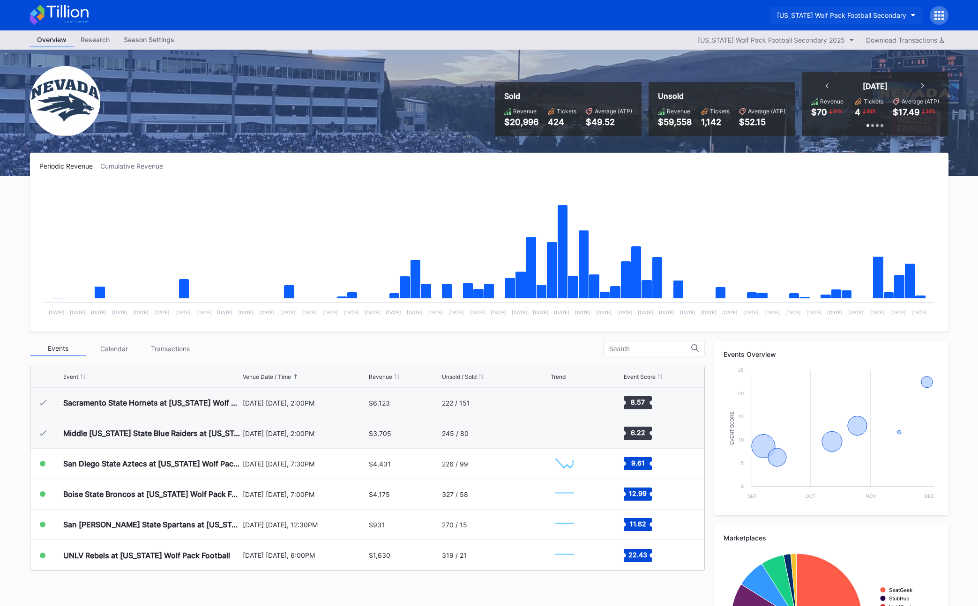
click at [674, 20] on button "[US_STATE] Wolf Pack Football Secondary" at bounding box center [846, 15] width 153 height 17
type input "north d"
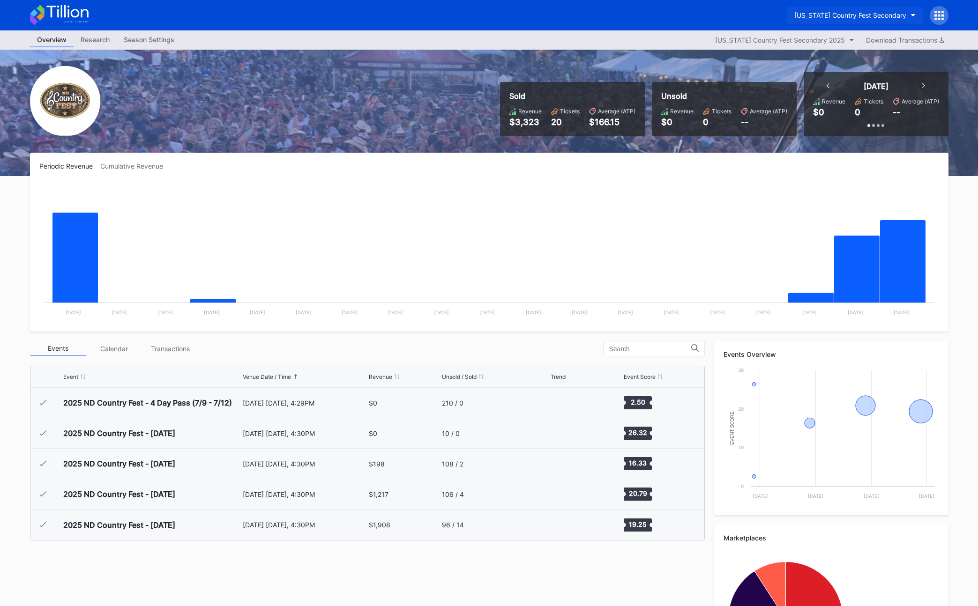
click at [674, 14] on div "[US_STATE] Country Fest Secondary" at bounding box center [850, 15] width 112 height 8
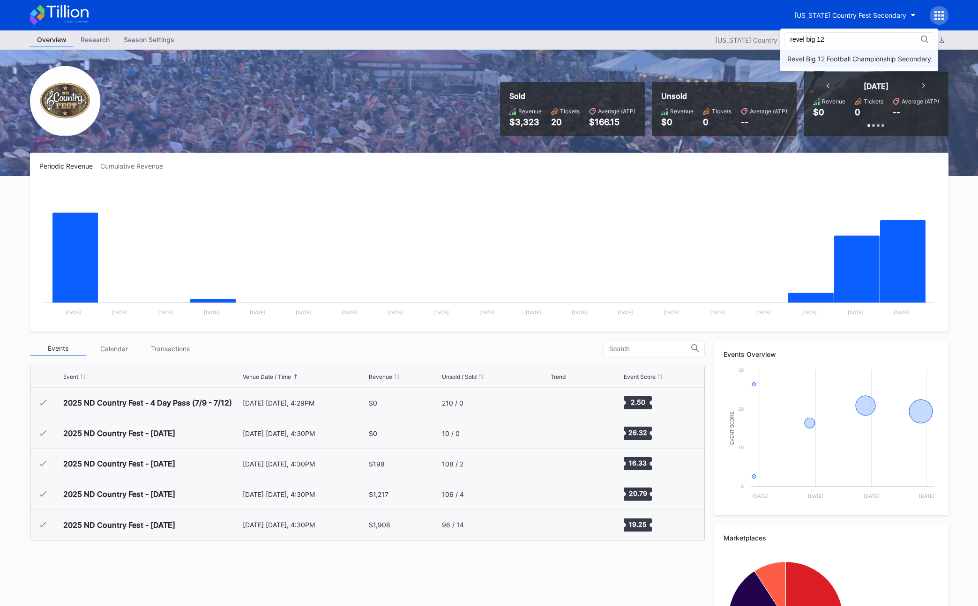
type input "revel big 12"
click at [674, 52] on div "Revel Big 12 Football Championship Secondary" at bounding box center [859, 58] width 158 height 17
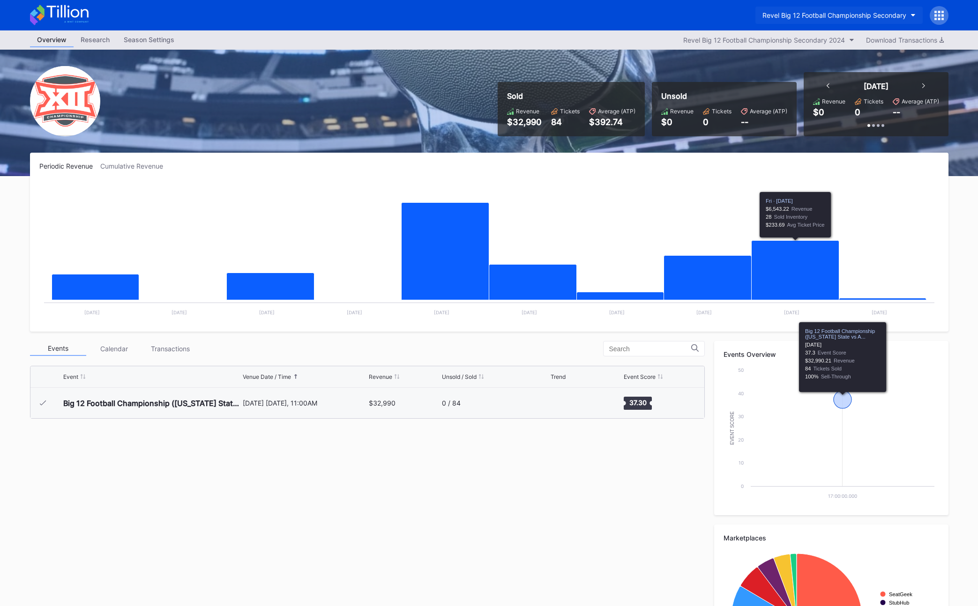
click at [674, 13] on div "Revel Big 12 Football Championship Secondary" at bounding box center [834, 15] width 144 height 8
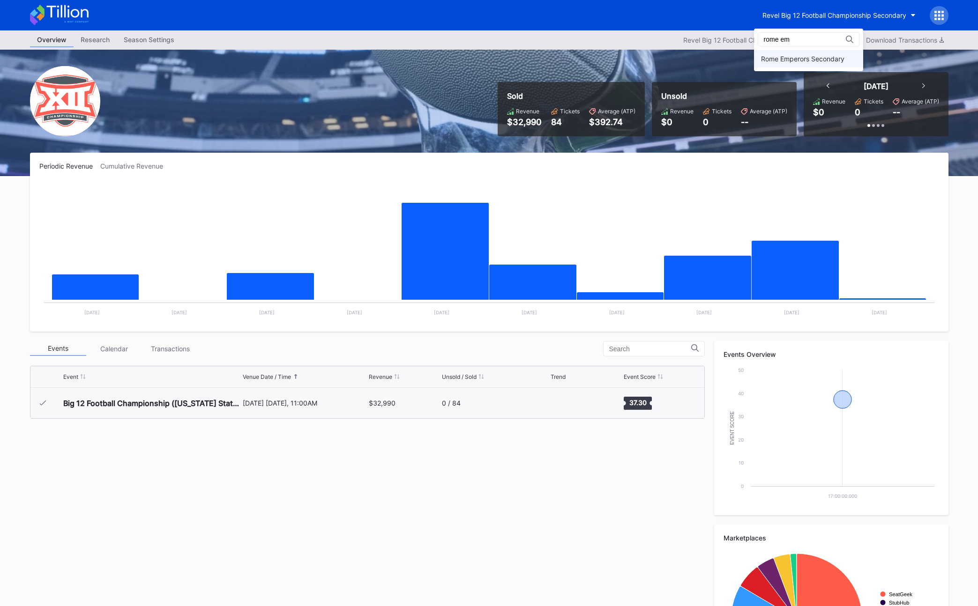
type input "rome em"
click at [674, 54] on div "Rome Emperors Secondary" at bounding box center [808, 58] width 109 height 17
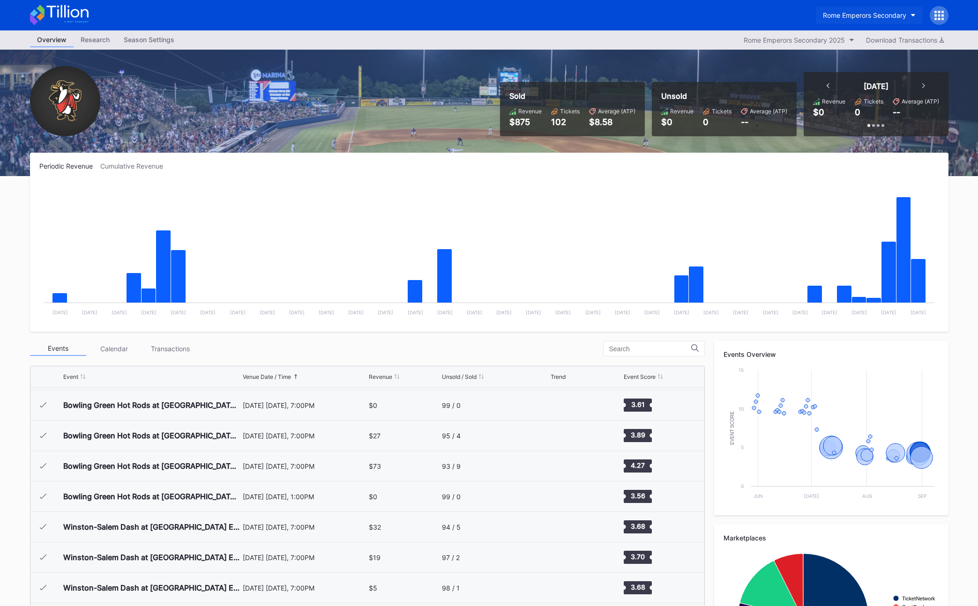
click at [674, 12] on div "Rome Emperors Secondary" at bounding box center [864, 15] width 83 height 8
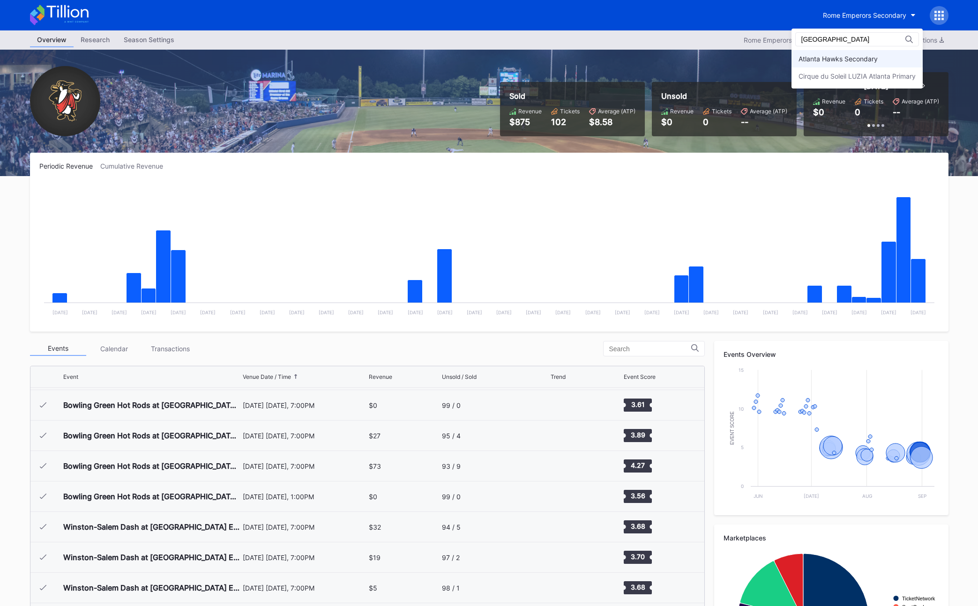
type input "[GEOGRAPHIC_DATA]"
click at [674, 60] on div "Atlanta Hawks Secondary" at bounding box center [837, 59] width 79 height 8
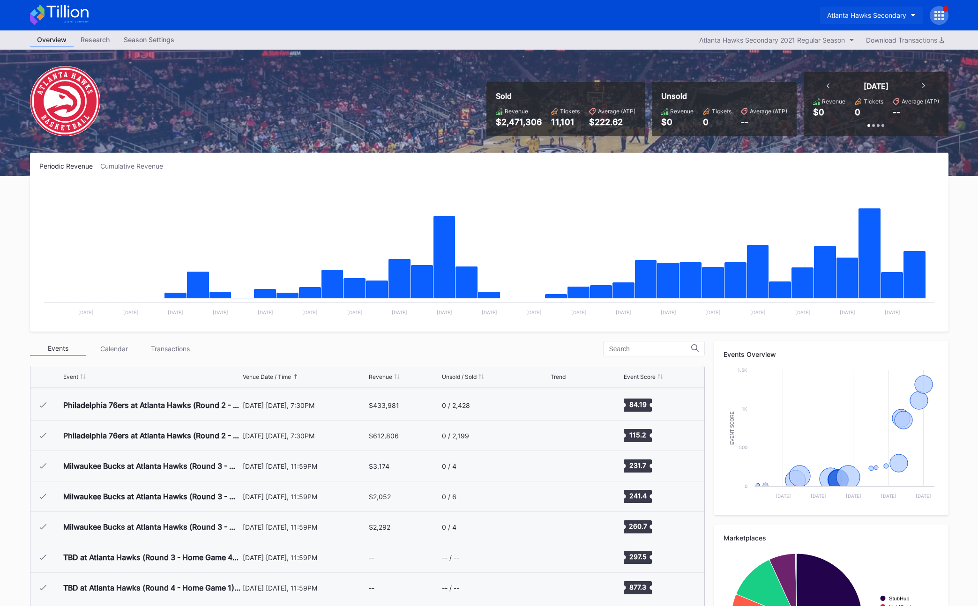
click at [674, 15] on div "Atlanta Hawks Secondary" at bounding box center [866, 15] width 79 height 8
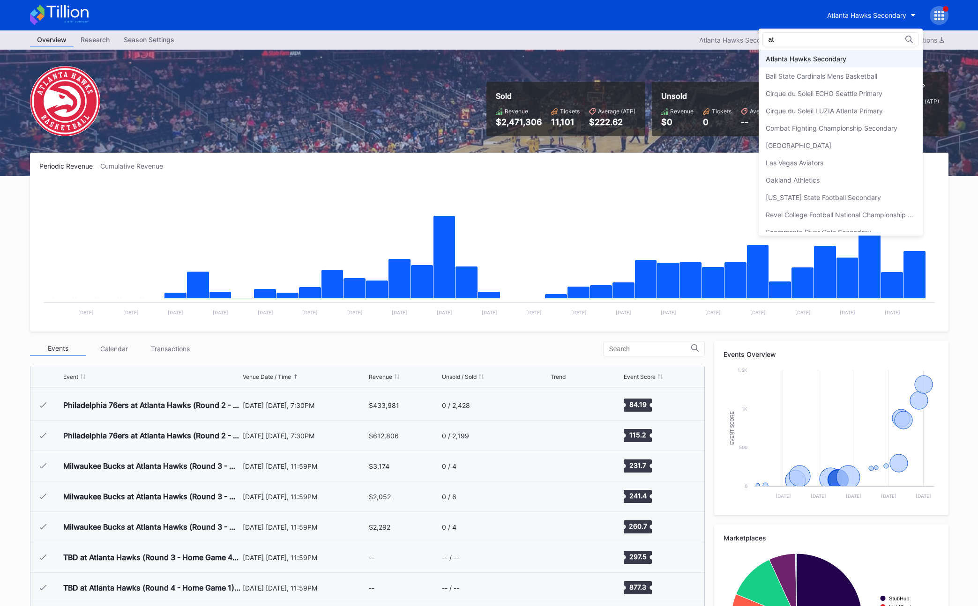
type input "a"
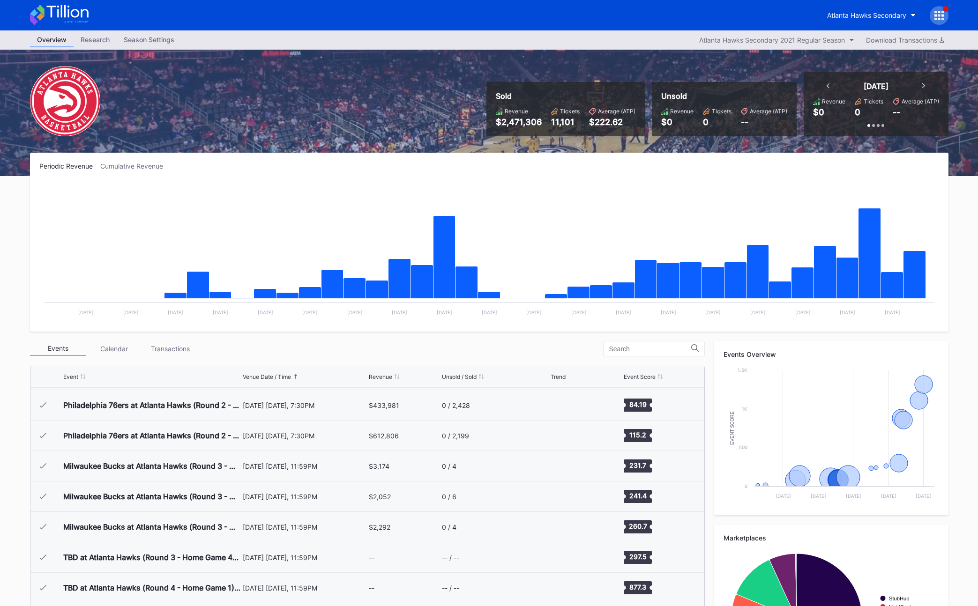
click at [674, 32] on div "Overview Research Season Settings Atlanta Hawks Secondary 2021 Regular Season D…" at bounding box center [489, 39] width 937 height 19
click at [674, 37] on div "Atlanta Hawks Secondary 2021 Regular Season" at bounding box center [772, 40] width 146 height 8
click at [674, 13] on div "Atlanta Hawks Secondary" at bounding box center [866, 15] width 79 height 8
click at [674, 17] on div "Atlanta Hawks Secondary" at bounding box center [489, 15] width 937 height 30
click at [674, 17] on div "Atlanta Hawks Secondary" at bounding box center [866, 15] width 79 height 8
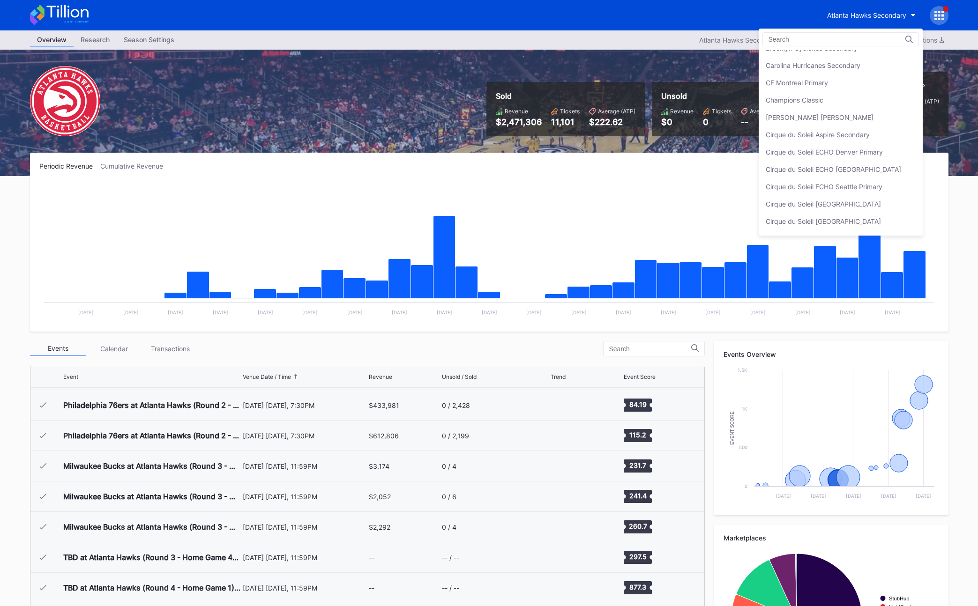
scroll to position [274, 0]
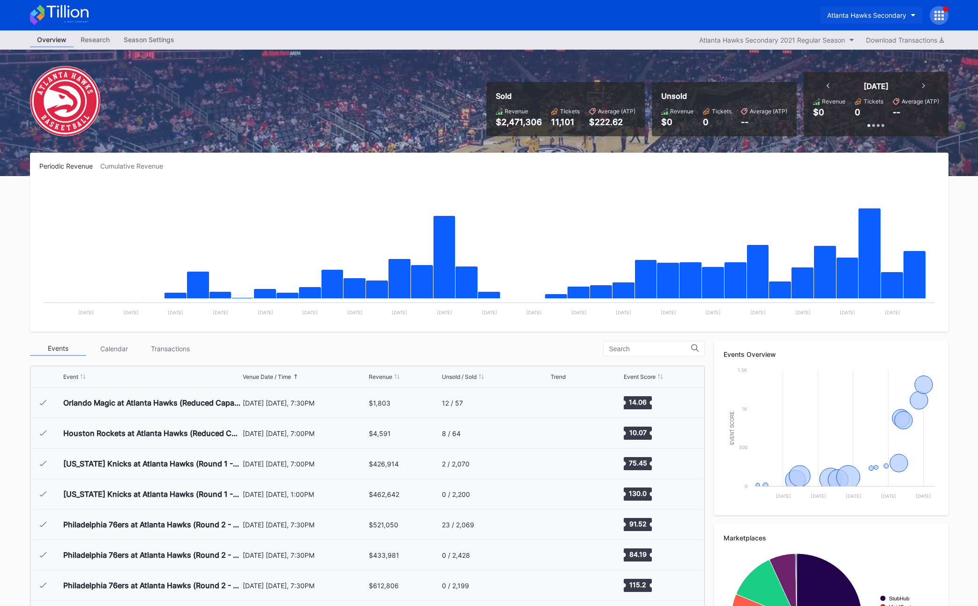
click at [858, 16] on div "Atlanta Hawks Secondary" at bounding box center [866, 15] width 79 height 8
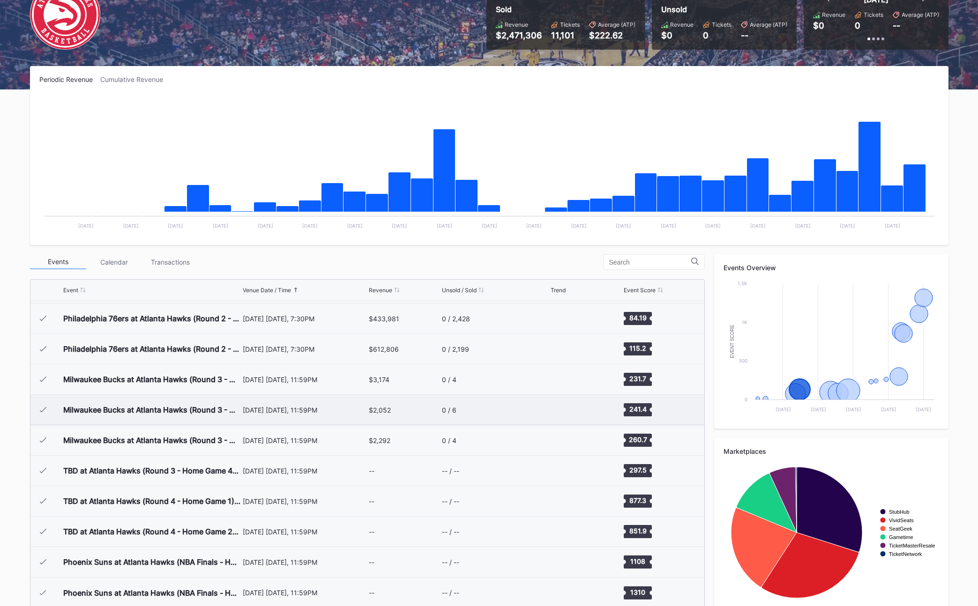
scroll to position [102, 0]
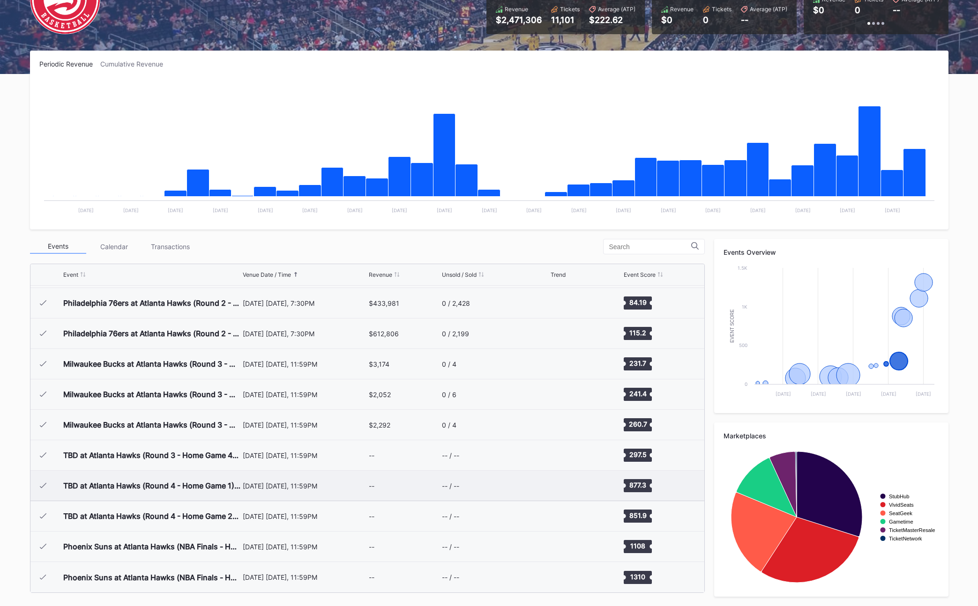
click at [239, 482] on div "TBD at Atlanta Hawks (Round 4 - Home Game 1) (Date TBD) (If Necessary)" at bounding box center [151, 485] width 177 height 9
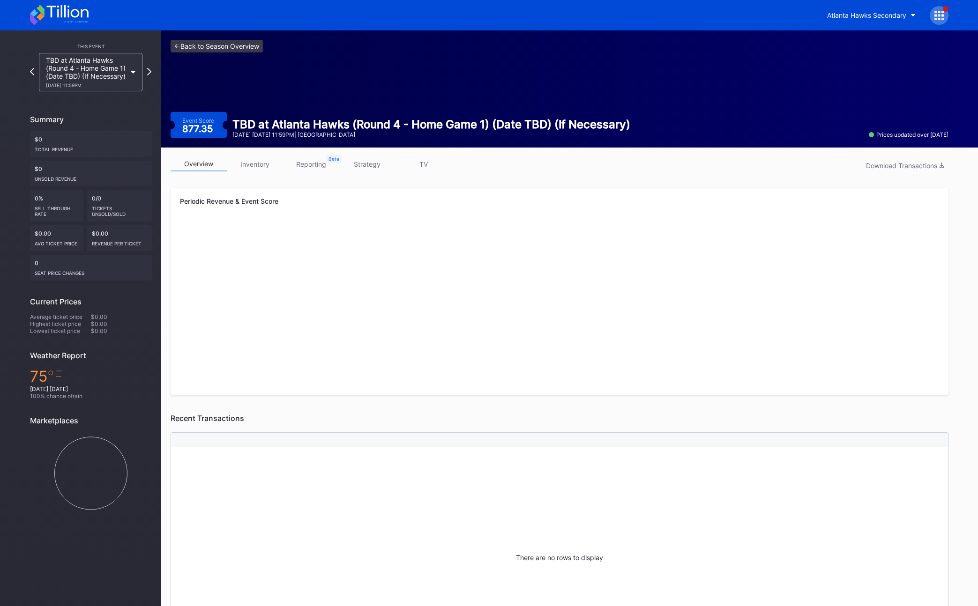
click at [229, 48] on link "<- Back to Season Overview" at bounding box center [217, 46] width 92 height 13
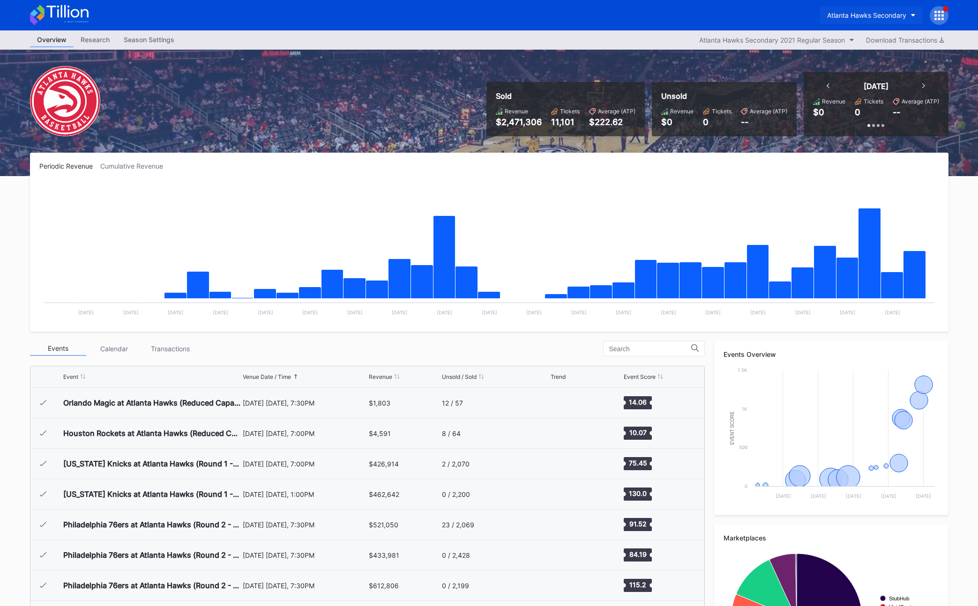
click at [901, 15] on div "Atlanta Hawks Secondary" at bounding box center [866, 15] width 79 height 8
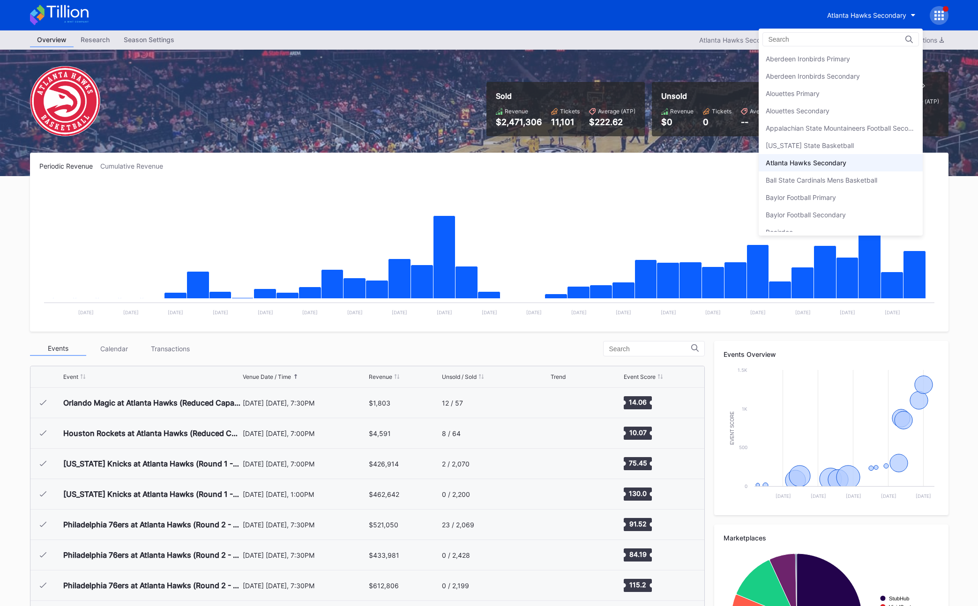
click at [807, 45] on div at bounding box center [840, 39] width 156 height 14
click at [803, 41] on input at bounding box center [809, 39] width 82 height 7
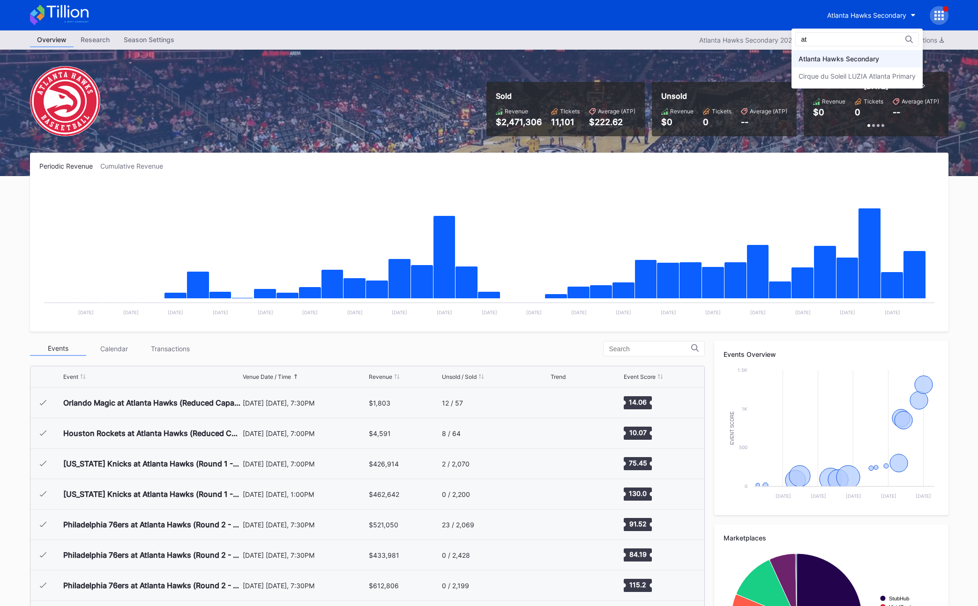
type input "a"
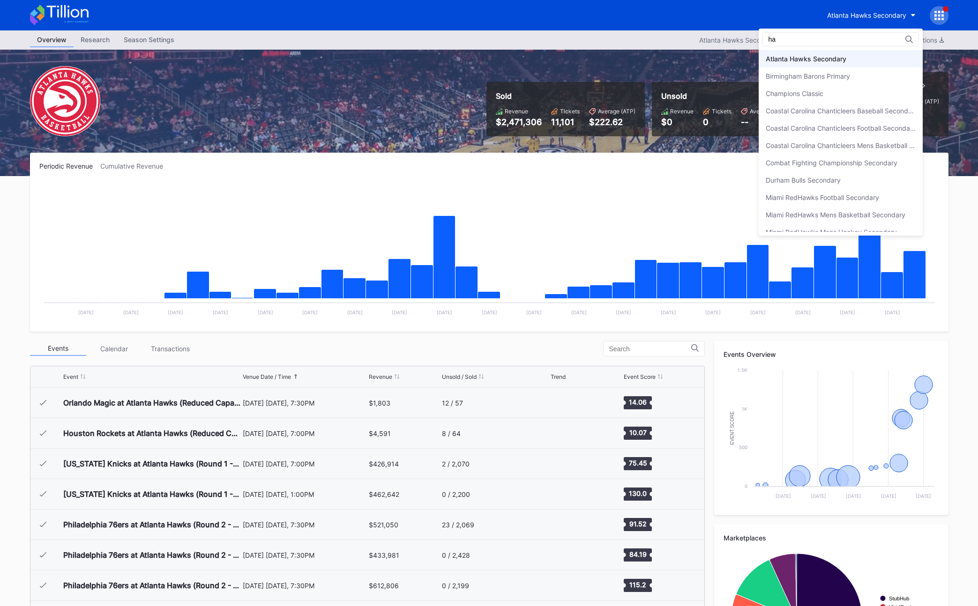
type input "h"
type input "g"
click at [802, 180] on div "Falcons Secondary" at bounding box center [841, 184] width 164 height 17
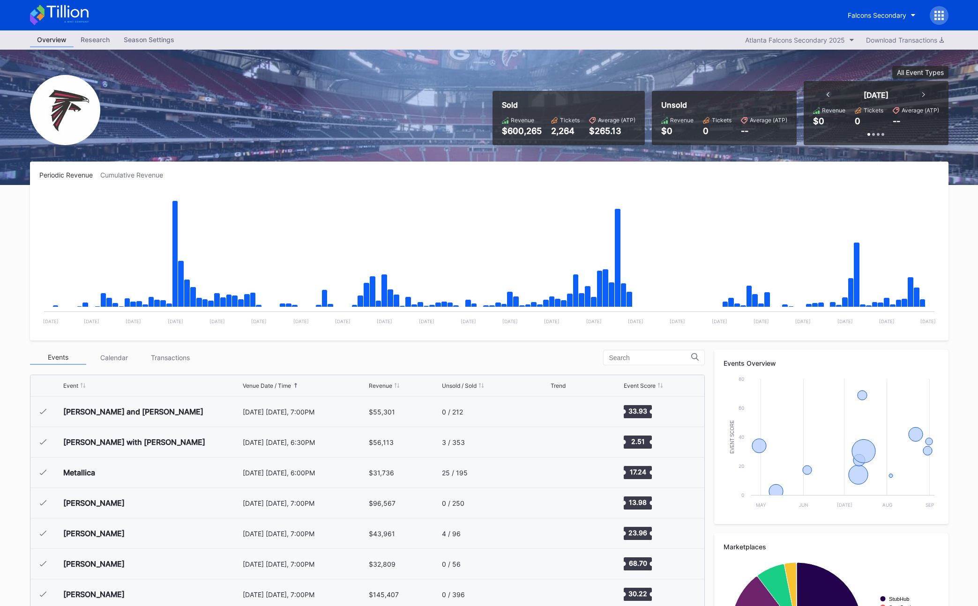
click at [484, 55] on div "Sold Revenue $600,265 Tickets 2,264 Average (ATP) $265.13 Unsold Revenue $0 Tic…" at bounding box center [489, 117] width 937 height 135
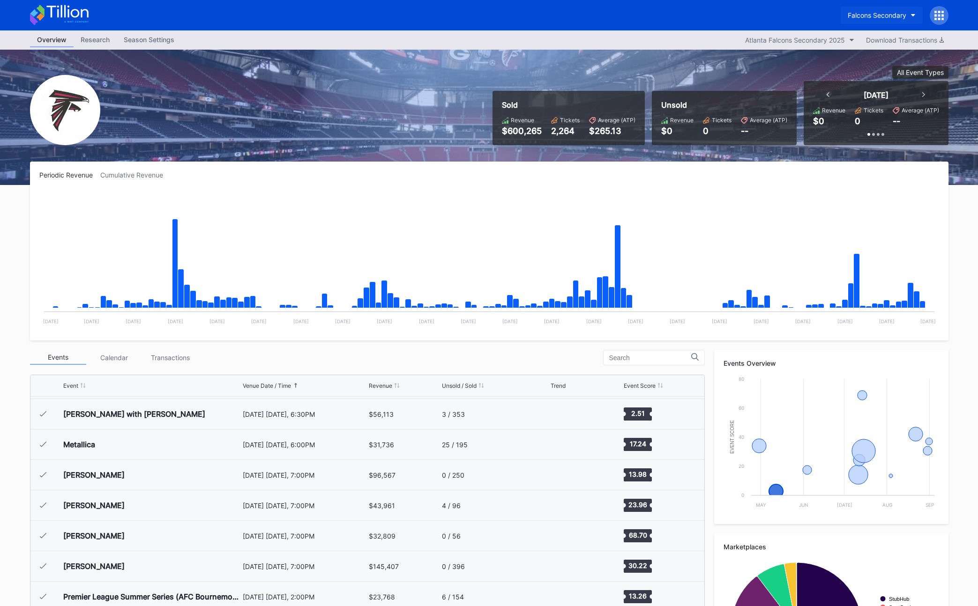
click at [874, 17] on div "Falcons Secondary" at bounding box center [877, 15] width 59 height 8
type input "dayton\"
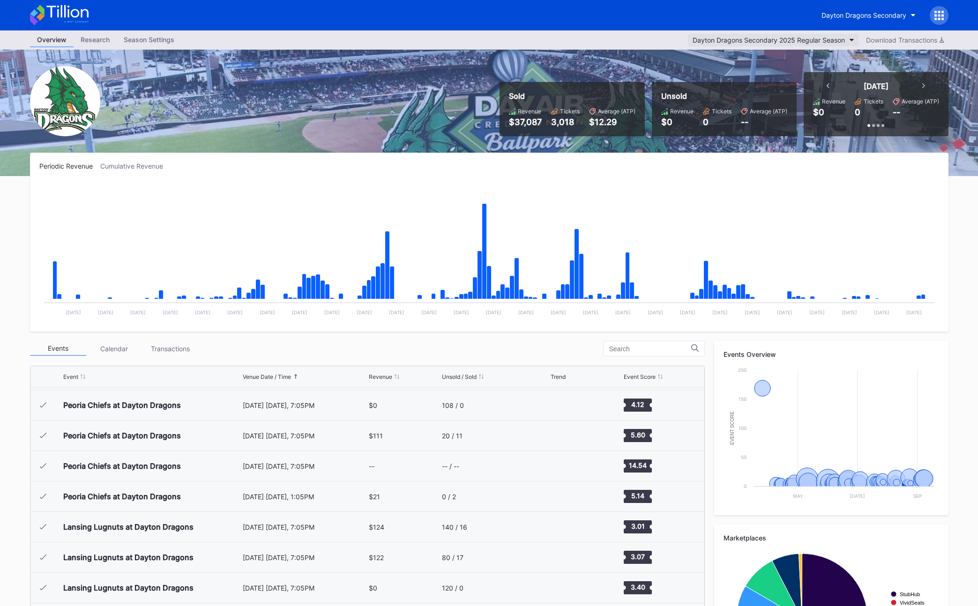
click at [792, 38] on div "Dayton Dragons Secondary 2025 Regular Season" at bounding box center [769, 40] width 152 height 8
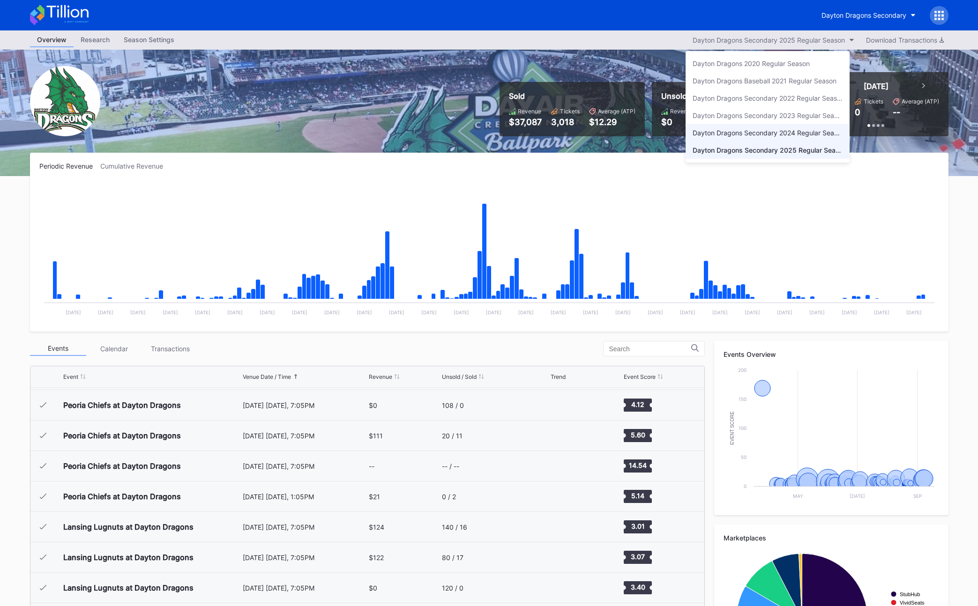
click at [759, 134] on div "Dayton Dragons Secondary 2024 Regular Season" at bounding box center [768, 133] width 150 height 8
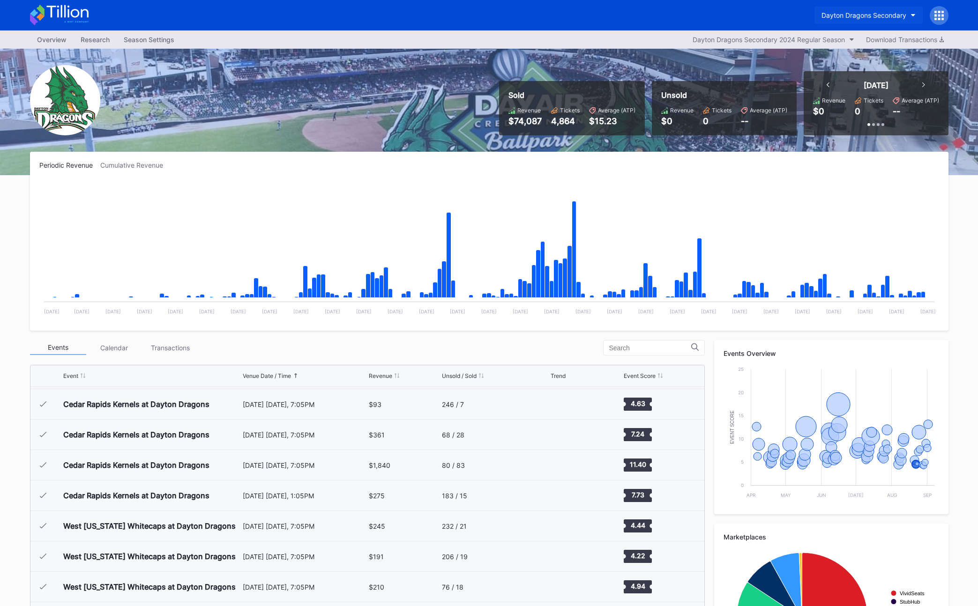
click at [865, 10] on button "Dayton Dragons Secondary" at bounding box center [868, 15] width 108 height 17
type input "birmin"
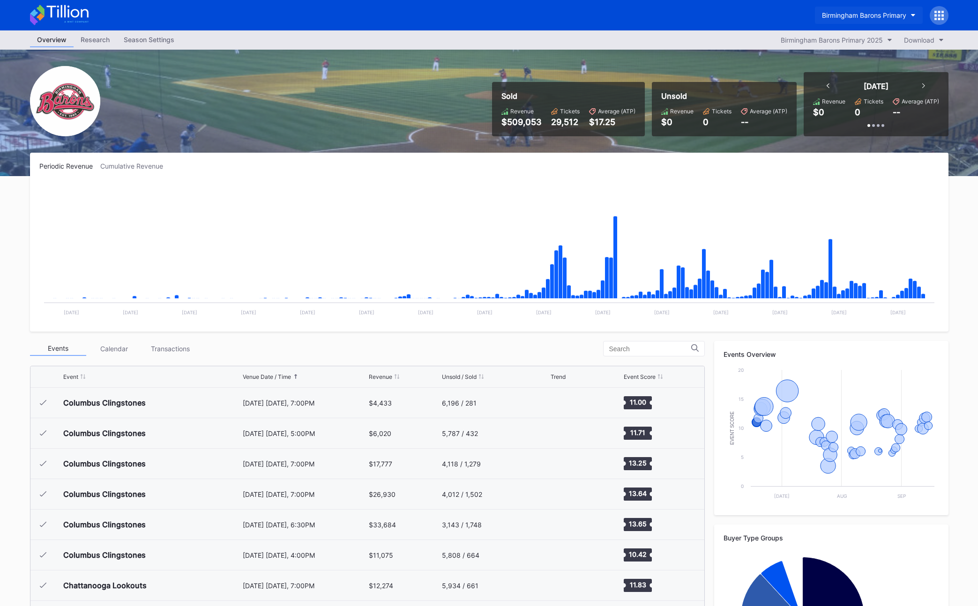
click at [841, 8] on button "Birmingham Barons Primary" at bounding box center [869, 15] width 108 height 17
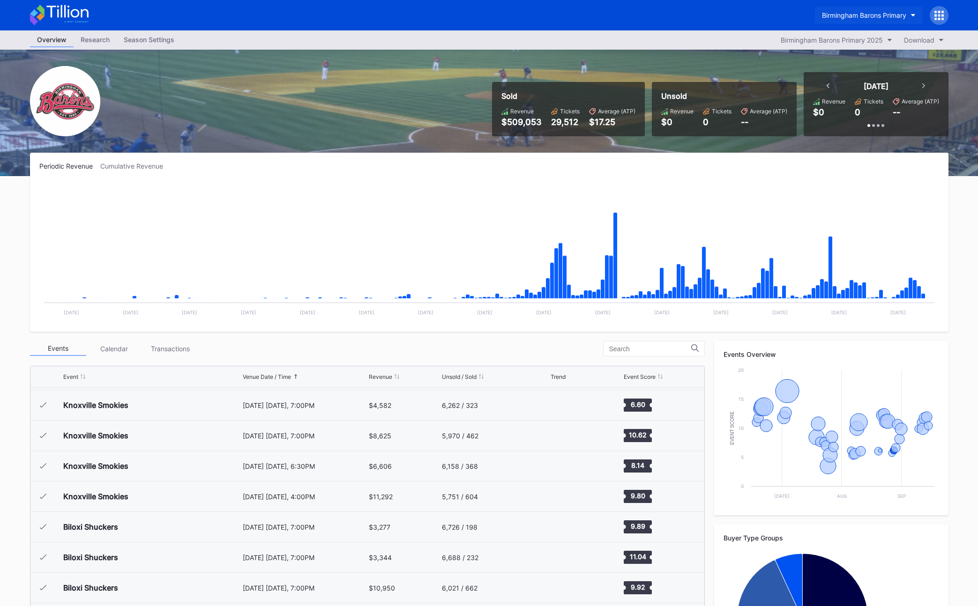
click at [847, 18] on div "Birmingham Barons Primary" at bounding box center [864, 15] width 84 height 8
type input "brookl"
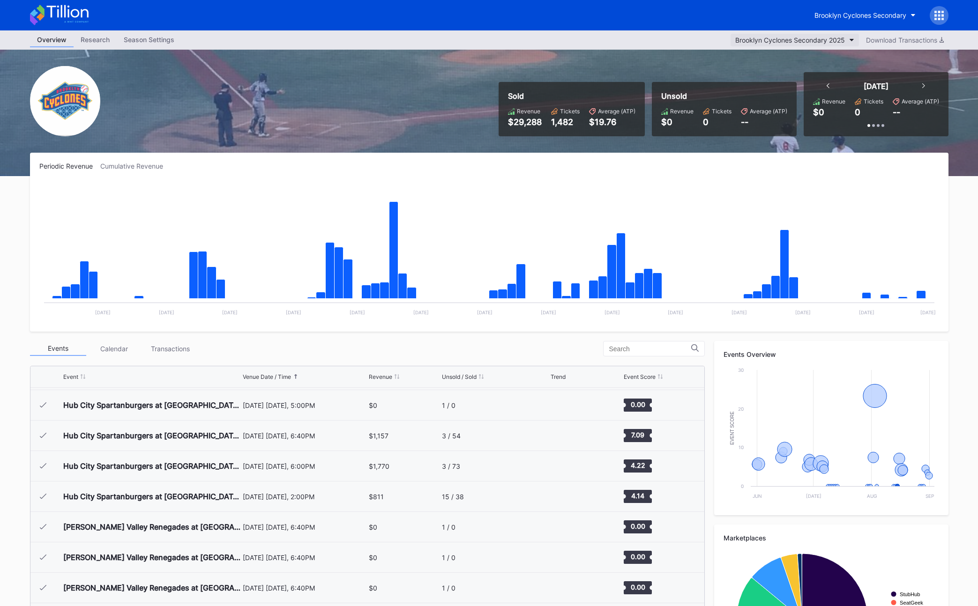
click at [805, 41] on div "Brooklyn Cyclones Secondary 2025" at bounding box center [790, 40] width 110 height 8
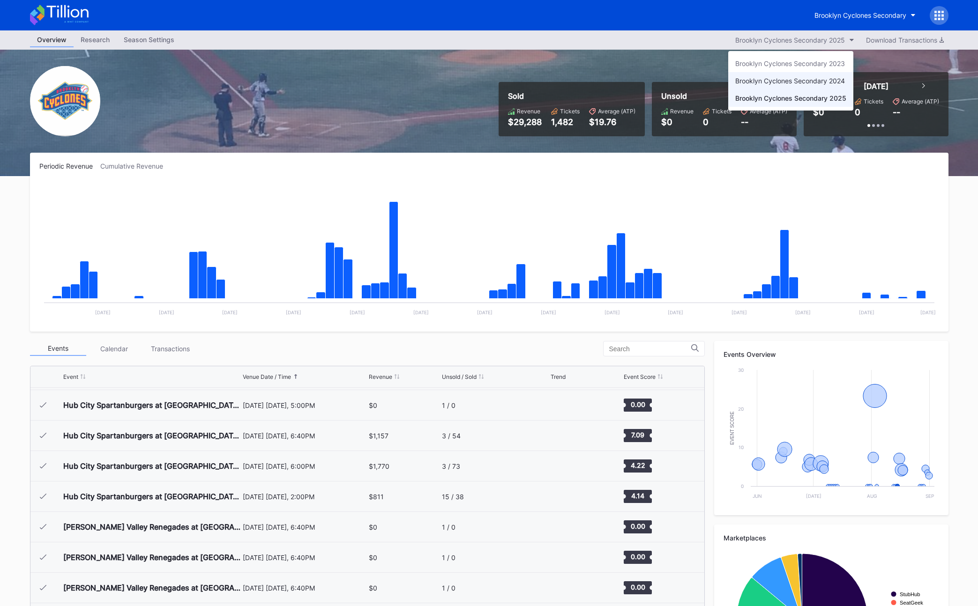
click at [785, 85] on div "Brooklyn Cyclones Secondary 2024" at bounding box center [790, 80] width 125 height 17
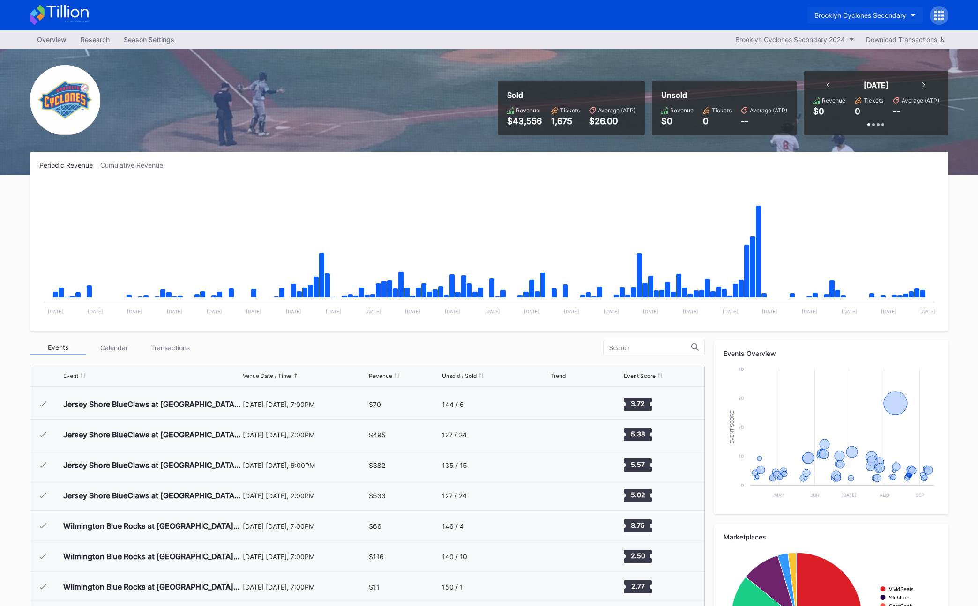
click at [851, 11] on div "Brooklyn Cyclones Secondary" at bounding box center [860, 15] width 92 height 8
type input "cf mon"
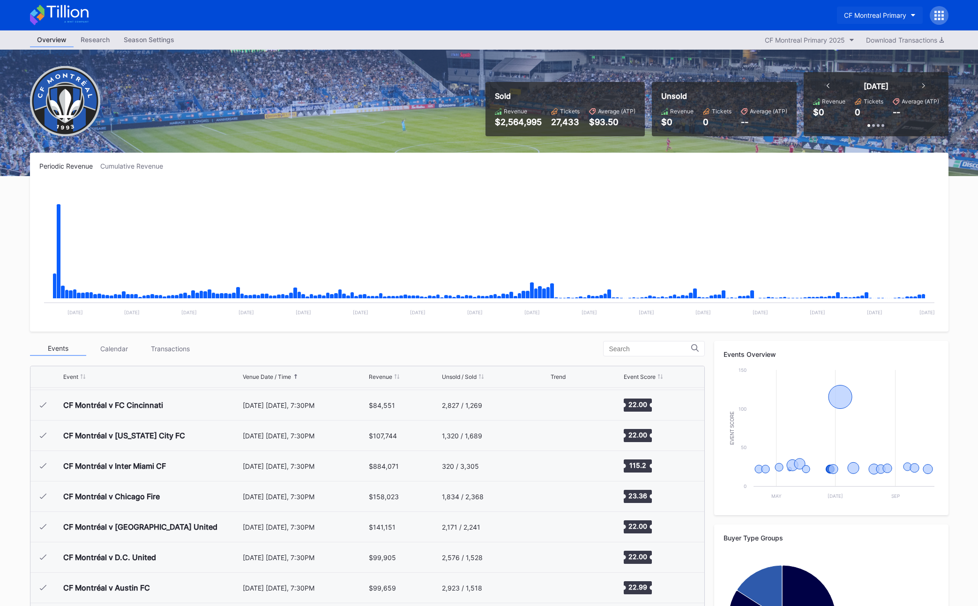
click at [860, 22] on button "CF Montreal Primary" at bounding box center [880, 15] width 86 height 17
type input "dayton"
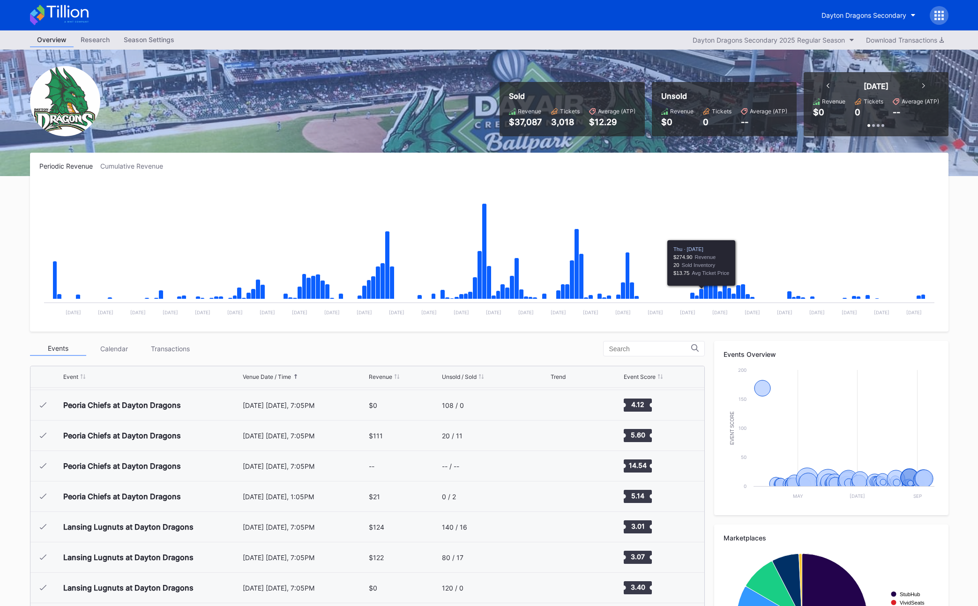
scroll to position [3, 0]
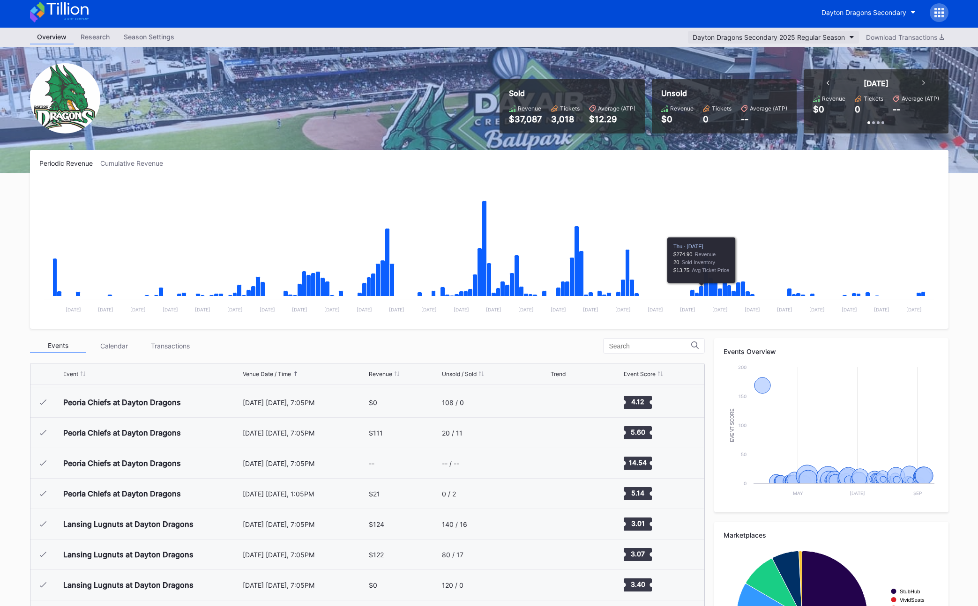
click at [783, 37] on div "Dayton Dragons Secondary 2025 Regular Season" at bounding box center [769, 37] width 152 height 8
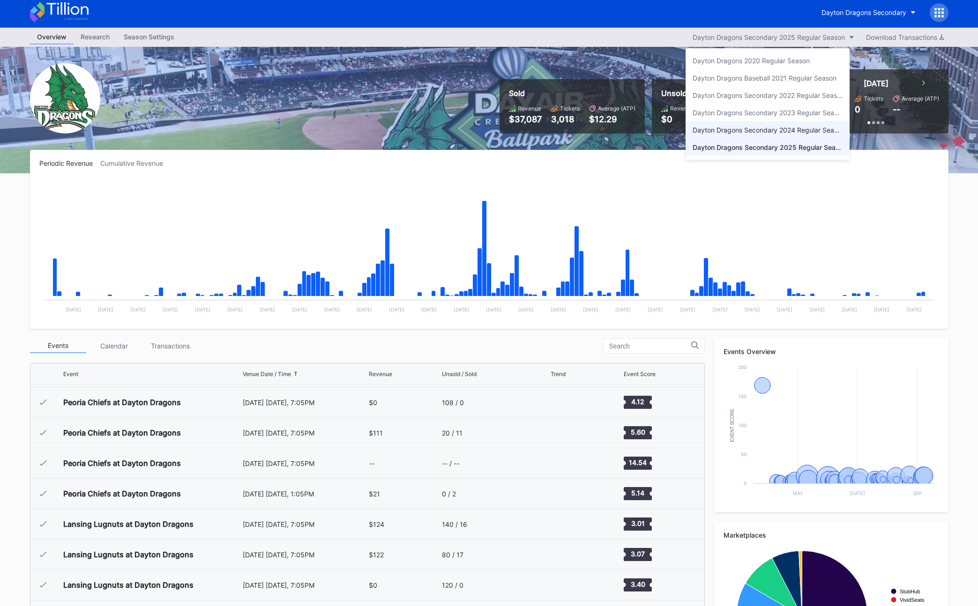
click at [766, 131] on div "Dayton Dragons Secondary 2024 Regular Season" at bounding box center [768, 130] width 150 height 8
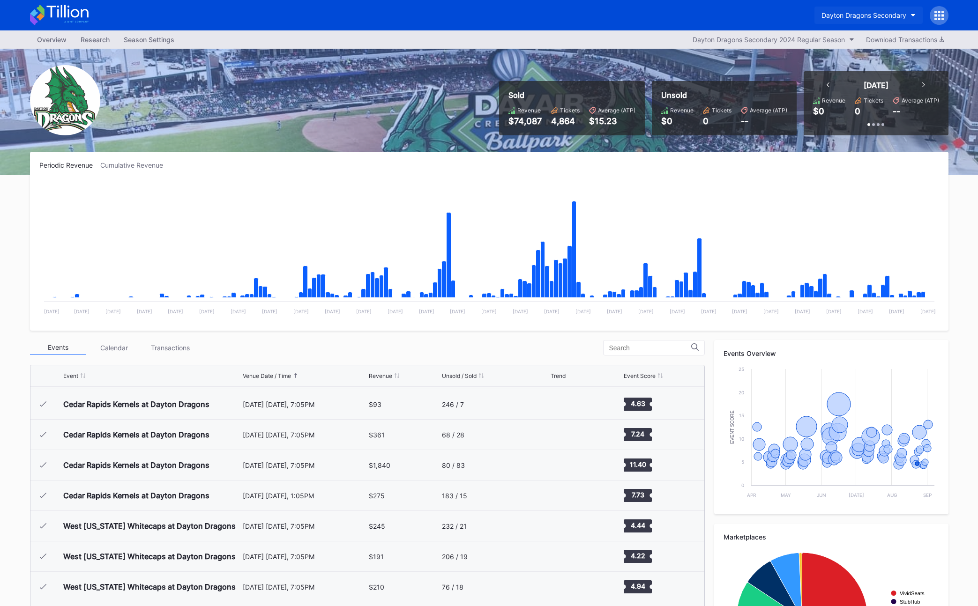
click at [839, 12] on div "Dayton Dragons Secondary" at bounding box center [863, 15] width 85 height 8
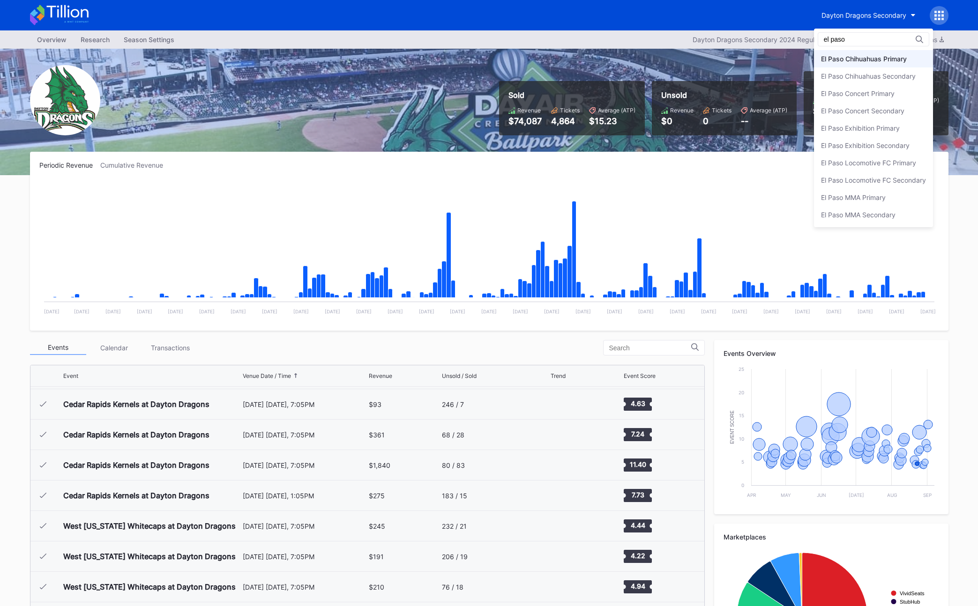
type input "el paso"
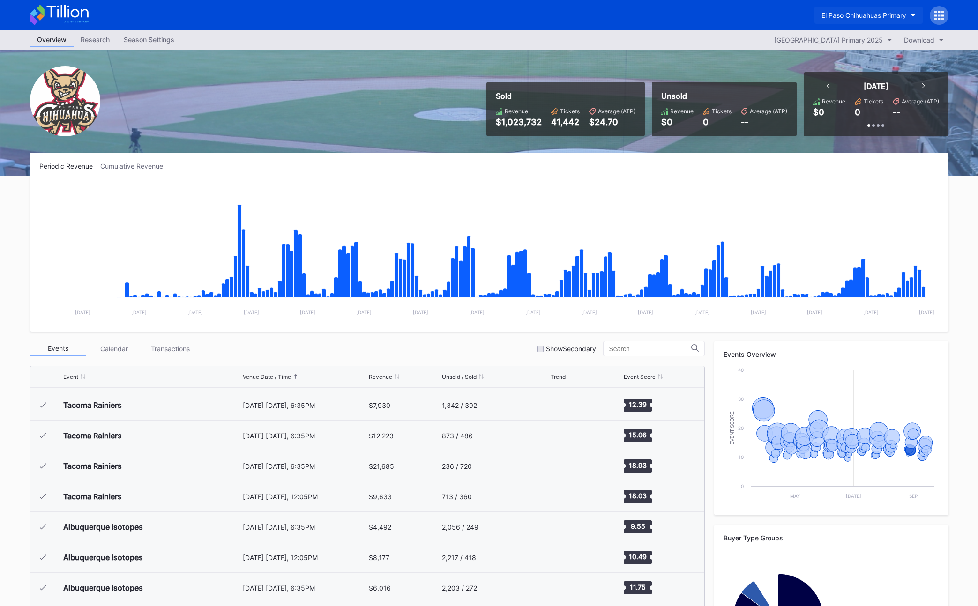
click at [853, 9] on button "El Paso Chihuahuas Primary" at bounding box center [868, 15] width 108 height 17
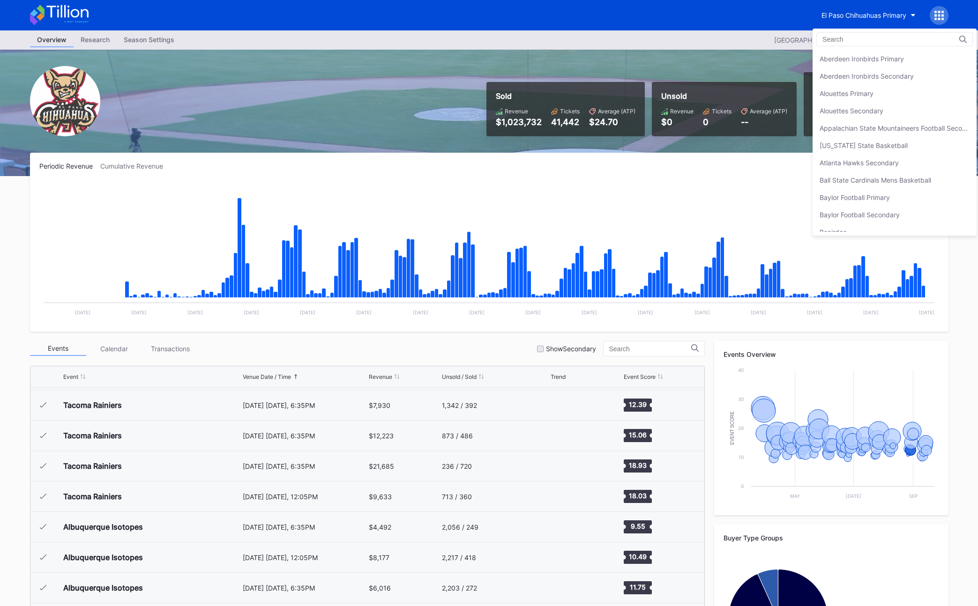
scroll to position [815, 0]
click at [857, 79] on div "El Paso Chihuahuas Secondary" at bounding box center [866, 76] width 95 height 8
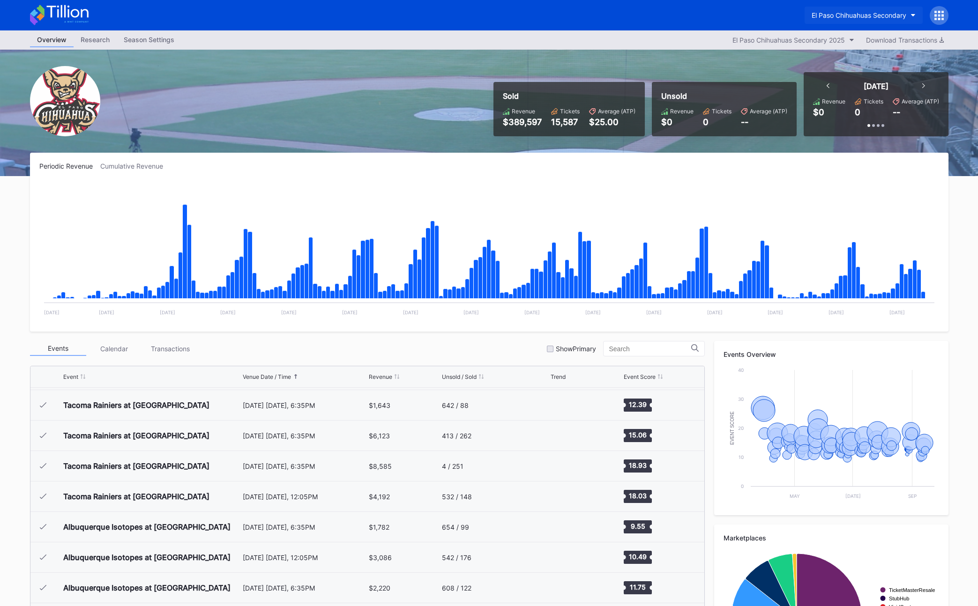
click at [825, 2] on div "El Paso Chihuahuas Secondary" at bounding box center [489, 15] width 937 height 30
click at [833, 14] on div "El Paso Chihuahuas Secondary" at bounding box center [859, 15] width 95 height 8
type input "frisc"
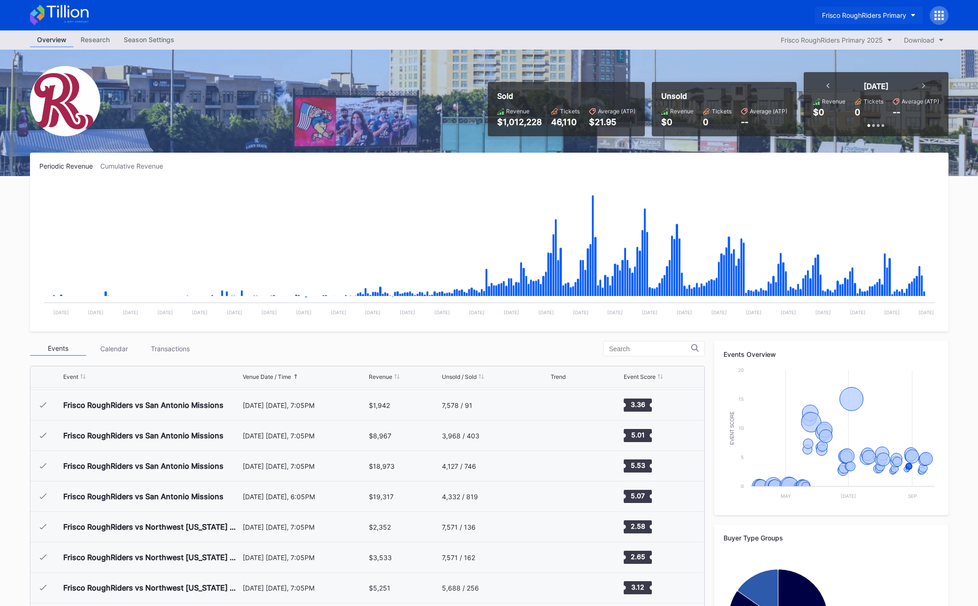
click at [843, 17] on div "Frisco RoughRiders Primary" at bounding box center [864, 15] width 84 height 8
type input "gwinn"
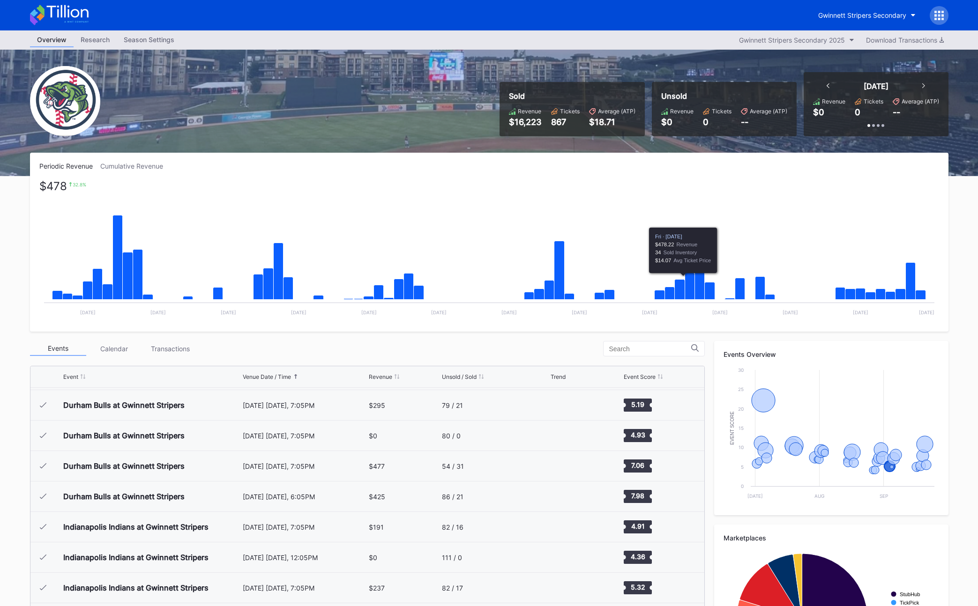
scroll to position [0, 0]
click at [842, 24] on div "Gwinnett Stripers Secondary" at bounding box center [489, 15] width 937 height 30
click at [851, 15] on div "Gwinnett Stripers Secondary" at bounding box center [862, 15] width 88 height 8
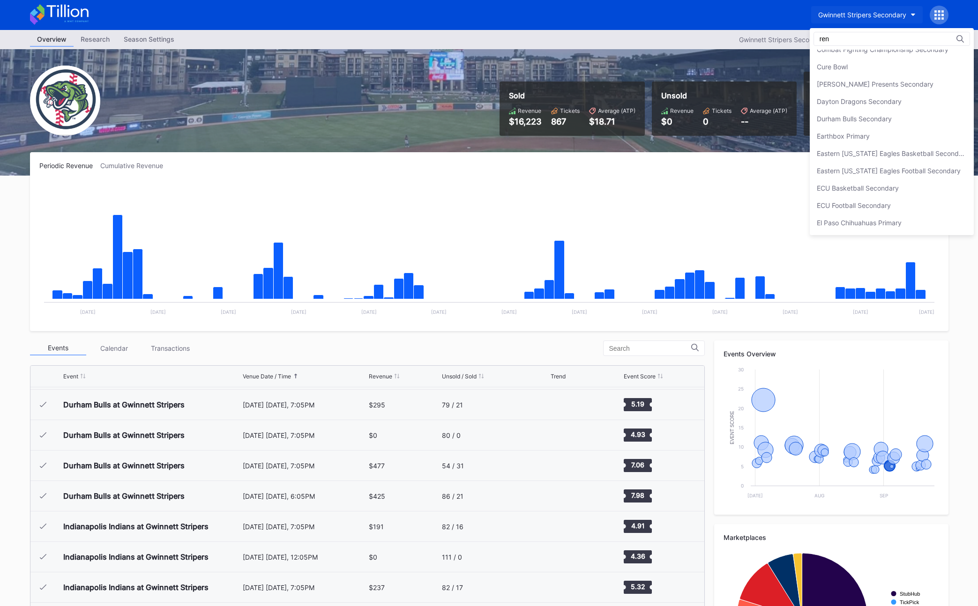
scroll to position [0, 0]
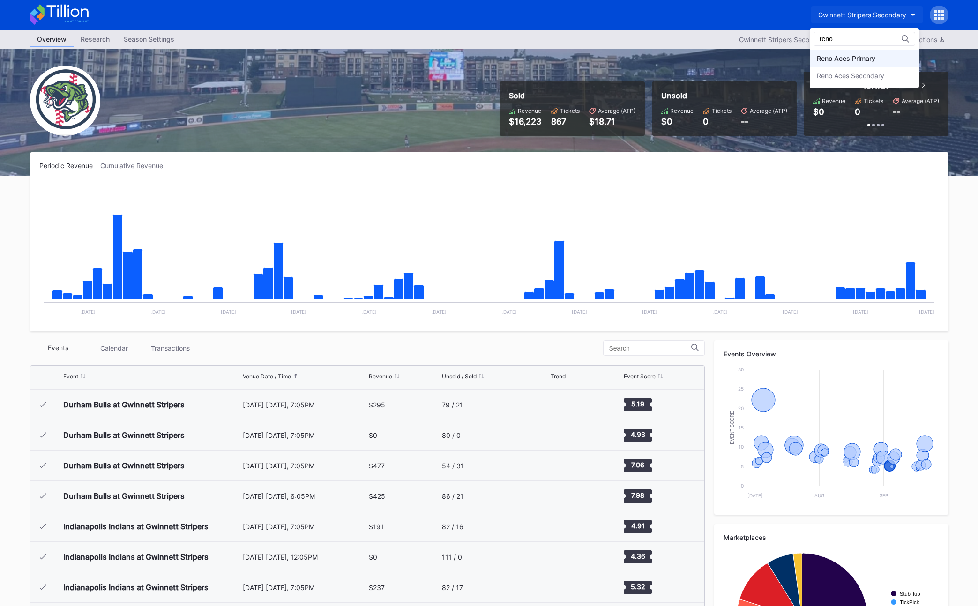
type input "reno"
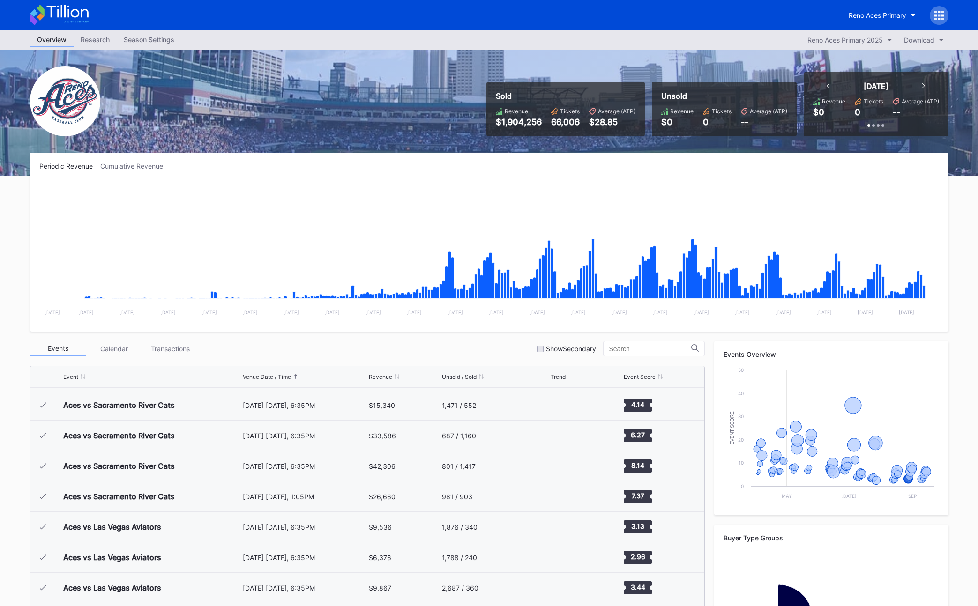
click at [841, 46] on div "Overview Research Season Settings Reno Aces Primary 2025 Download" at bounding box center [489, 39] width 937 height 19
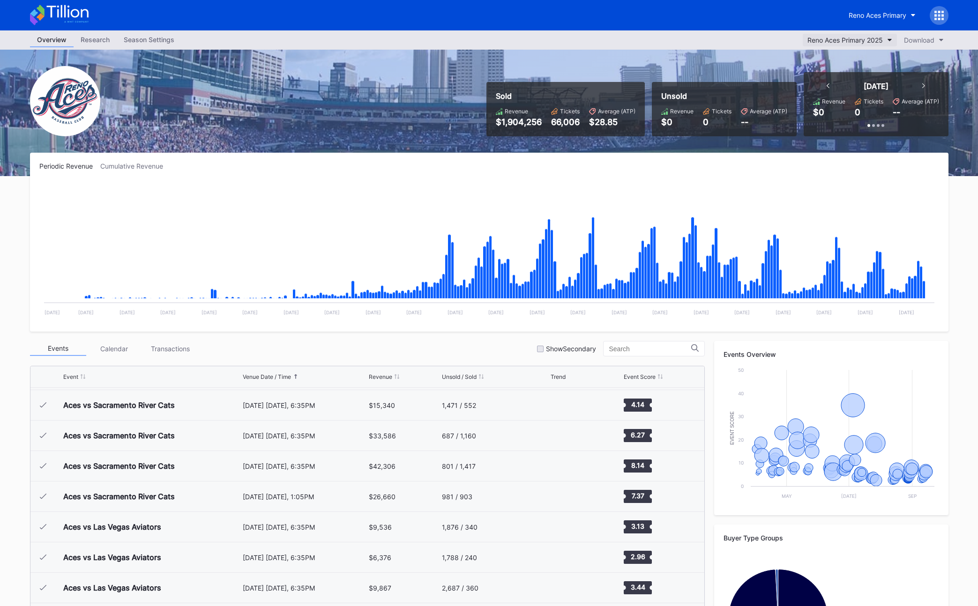
click at [831, 43] on div "Reno Aces Primary 2025" at bounding box center [844, 40] width 75 height 8
click at [834, 86] on div "Reno Aces Primary 2024" at bounding box center [846, 80] width 91 height 17
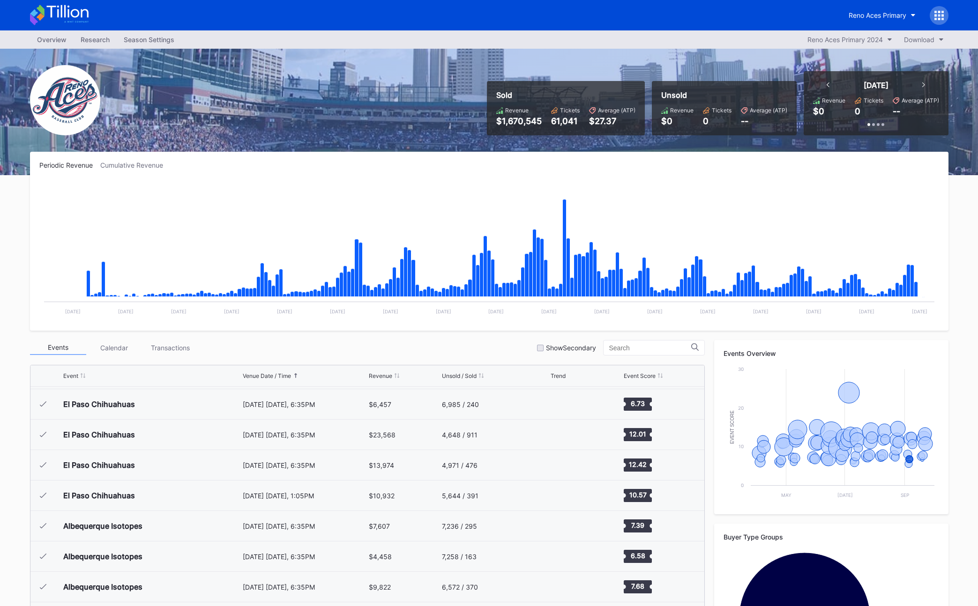
click at [878, 3] on div "Reno Aces Primary" at bounding box center [489, 15] width 937 height 30
click at [876, 8] on button "Reno Aces Primary" at bounding box center [882, 15] width 81 height 17
type input "rom"
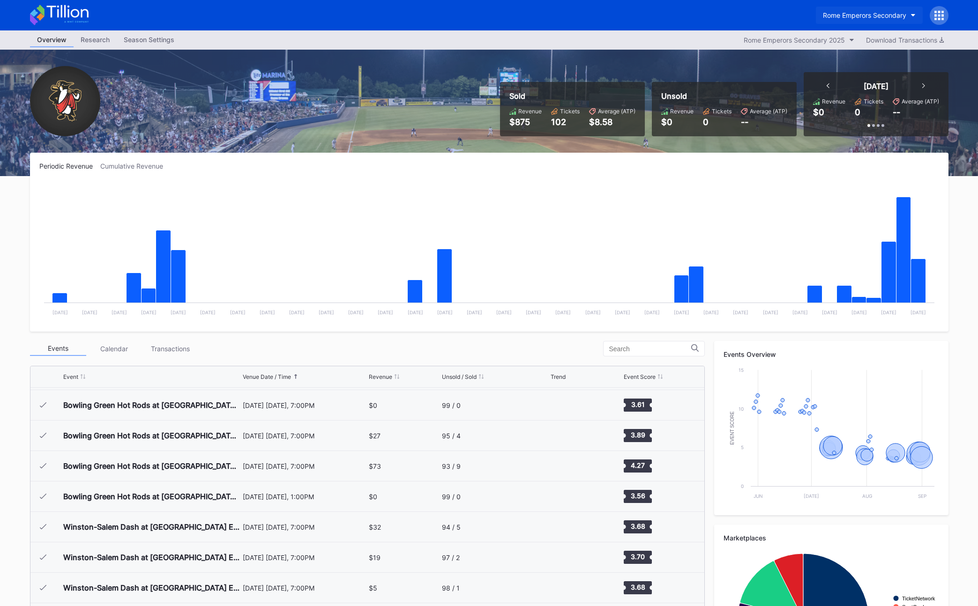
click at [878, 13] on div "Rome Emperors Secondary" at bounding box center [864, 15] width 83 height 8
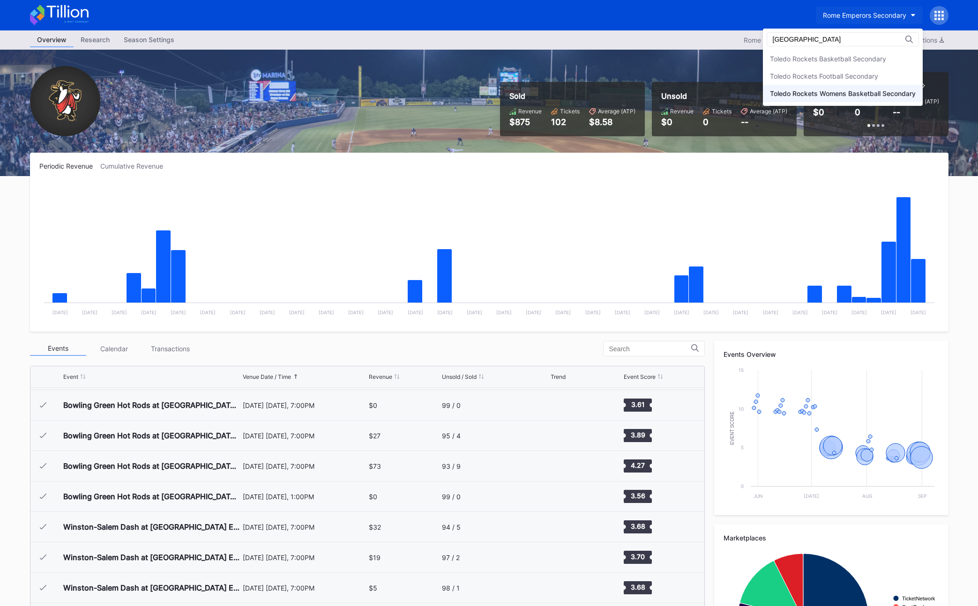
type input "[GEOGRAPHIC_DATA]"
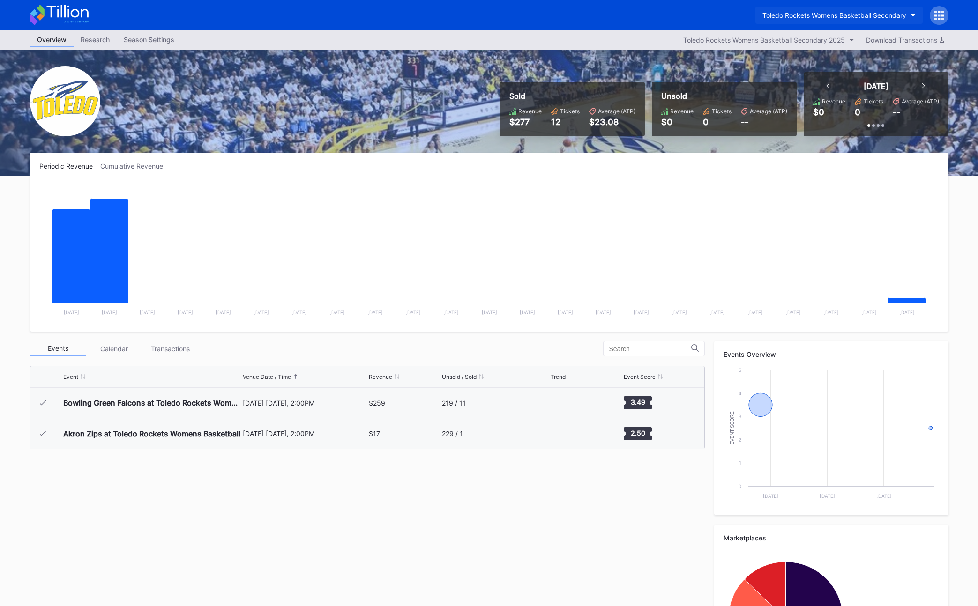
click at [862, 19] on button "Toledo Rockets Womens Basketball Secondary" at bounding box center [838, 15] width 167 height 17
type input "devil"
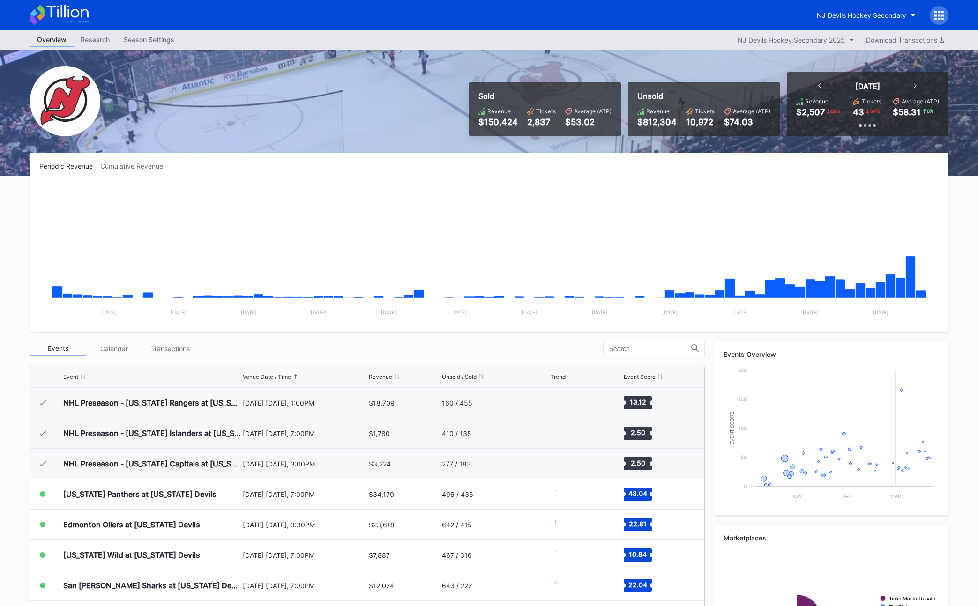
scroll to position [91, 0]
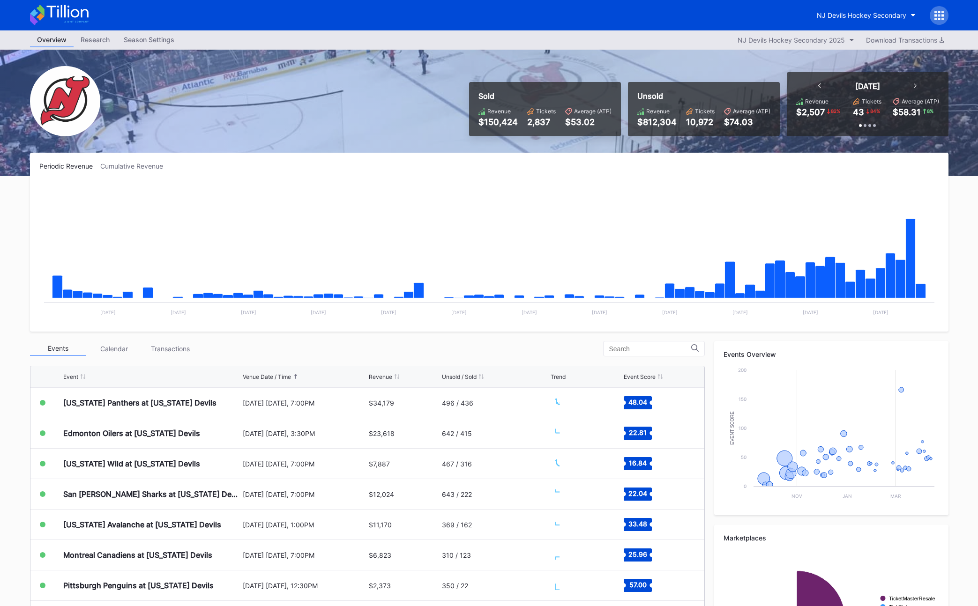
click at [133, 32] on div "Overview Research Season Settings NJ Devils Hockey Secondary 2025 Download Tran…" at bounding box center [489, 39] width 937 height 19
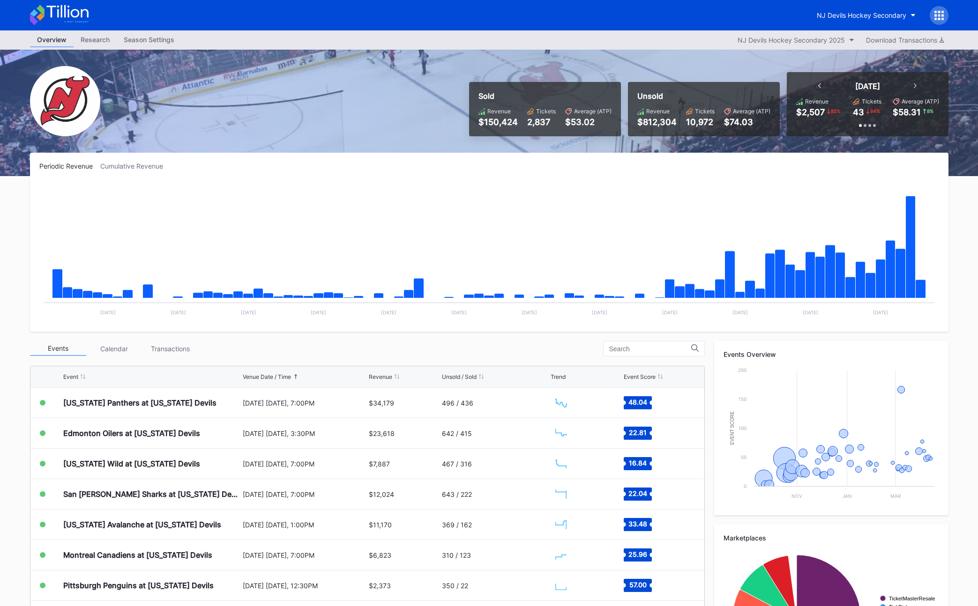
click at [134, 35] on div "Season Settings" at bounding box center [149, 40] width 65 height 14
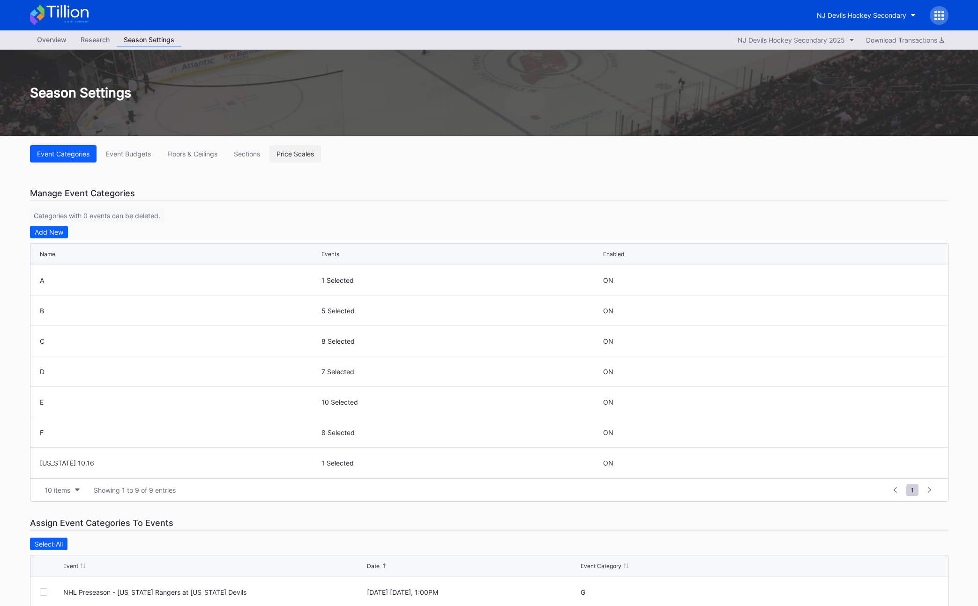
click at [292, 155] on div "Price Scales" at bounding box center [294, 154] width 37 height 8
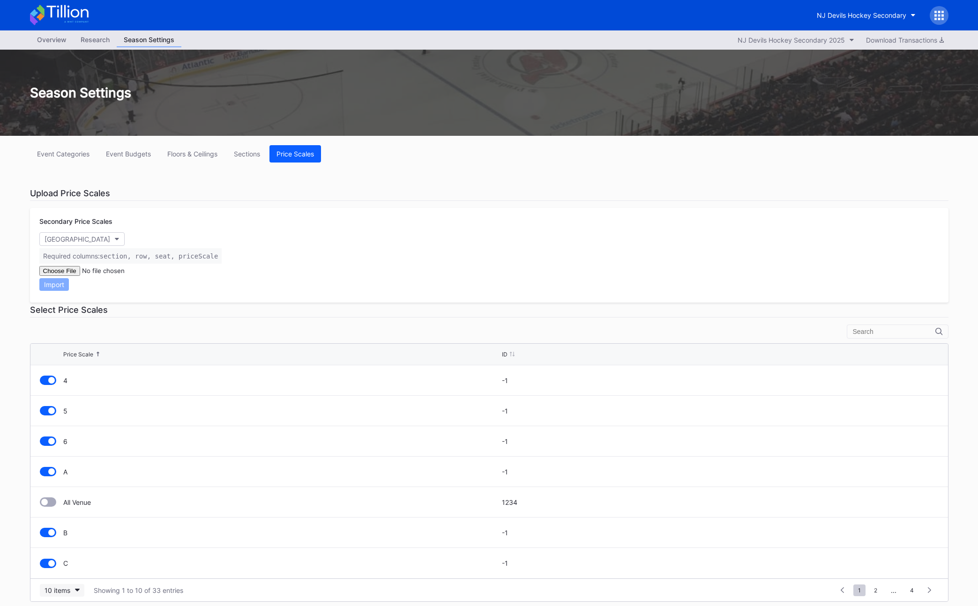
click at [61, 588] on div "10 items" at bounding box center [58, 591] width 26 height 8
click at [62, 567] on div "200 items" at bounding box center [62, 567] width 30 height 8
click at [346, 281] on form "Import" at bounding box center [489, 278] width 900 height 25
click at [251, 306] on div "Select Price Scales" at bounding box center [489, 310] width 918 height 15
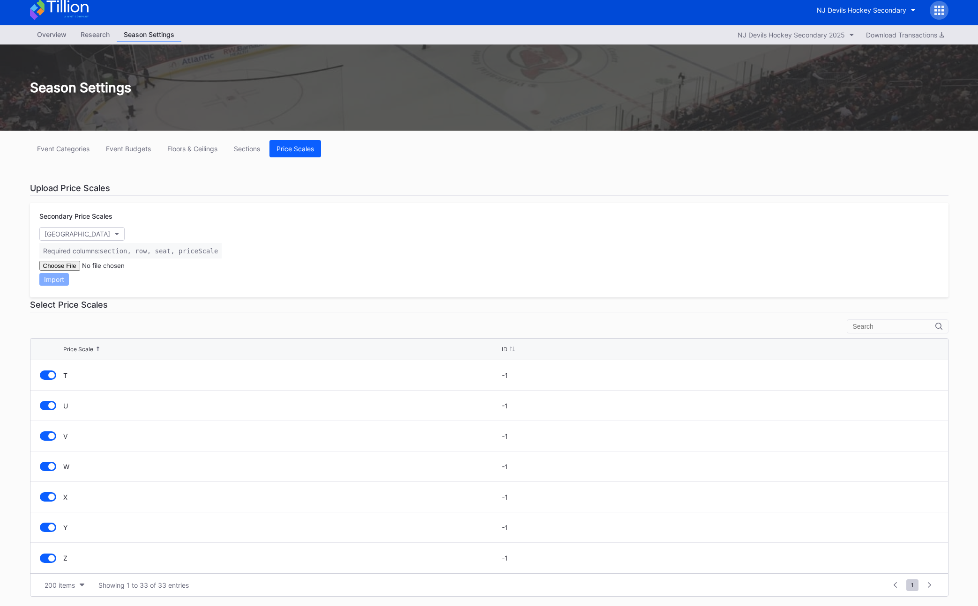
click at [197, 295] on div "Secondary Price Scales Prudential Center Required columns: section, row, seat, …" at bounding box center [489, 250] width 918 height 95
click at [210, 263] on form "Import" at bounding box center [489, 273] width 900 height 25
drag, startPoint x: 105, startPoint y: 251, endPoint x: 222, endPoint y: 255, distance: 116.8
click at [222, 255] on div "Required columns: section, row, seat, priceScale" at bounding box center [130, 250] width 183 height 15
click at [229, 253] on div "Secondary Price Scales Prudential Center Required columns: section, row, seat, …" at bounding box center [489, 250] width 918 height 95
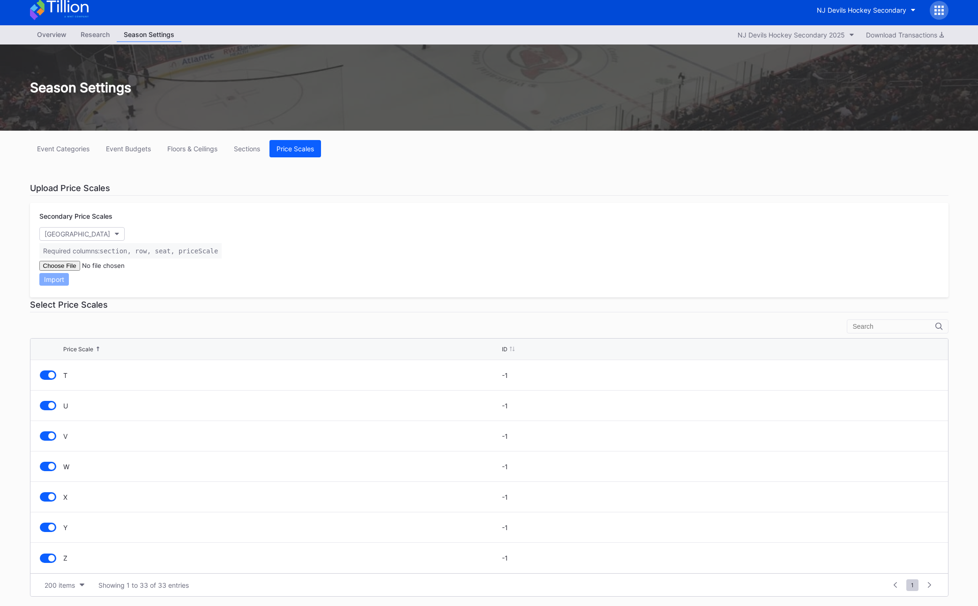
click at [247, 277] on form "Import" at bounding box center [489, 273] width 900 height 25
click at [227, 280] on form "Import" at bounding box center [489, 273] width 900 height 25
drag, startPoint x: 40, startPoint y: 252, endPoint x: 212, endPoint y: 250, distance: 171.5
click at [210, 250] on div "Required columns: section, row, seat, priceScale" at bounding box center [130, 250] width 183 height 15
click at [232, 251] on div "Secondary Price Scales Prudential Center Required columns: section, row, seat, …" at bounding box center [489, 250] width 918 height 95
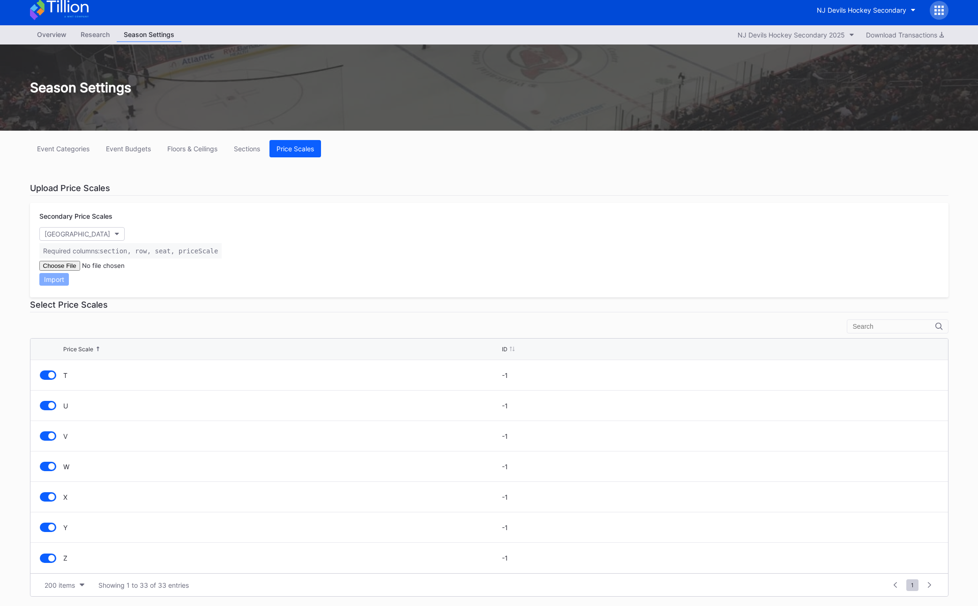
click at [115, 251] on code "section, row, seat, priceScale" at bounding box center [159, 250] width 119 height 7
click at [255, 270] on form "Import" at bounding box center [489, 273] width 900 height 25
click at [278, 299] on div "Select Price Scales" at bounding box center [489, 305] width 918 height 15
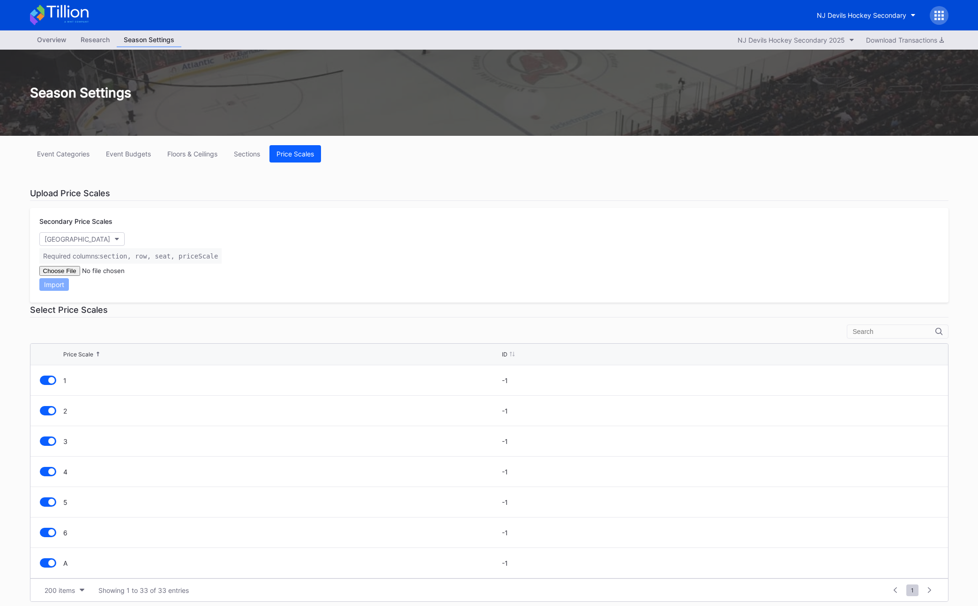
click at [291, 243] on div "Prudential Center" at bounding box center [489, 239] width 900 height 14
click at [444, 241] on div "Prudential Center" at bounding box center [489, 239] width 900 height 14
click at [444, 206] on div "Event Categories Event Budgets Floors & Ceilings Sections Price Scales Upload P…" at bounding box center [489, 374] width 937 height 476
click at [410, 193] on div "Upload Price Scales" at bounding box center [489, 193] width 918 height 15
click at [189, 156] on div "Floors & Ceilings" at bounding box center [192, 154] width 50 height 8
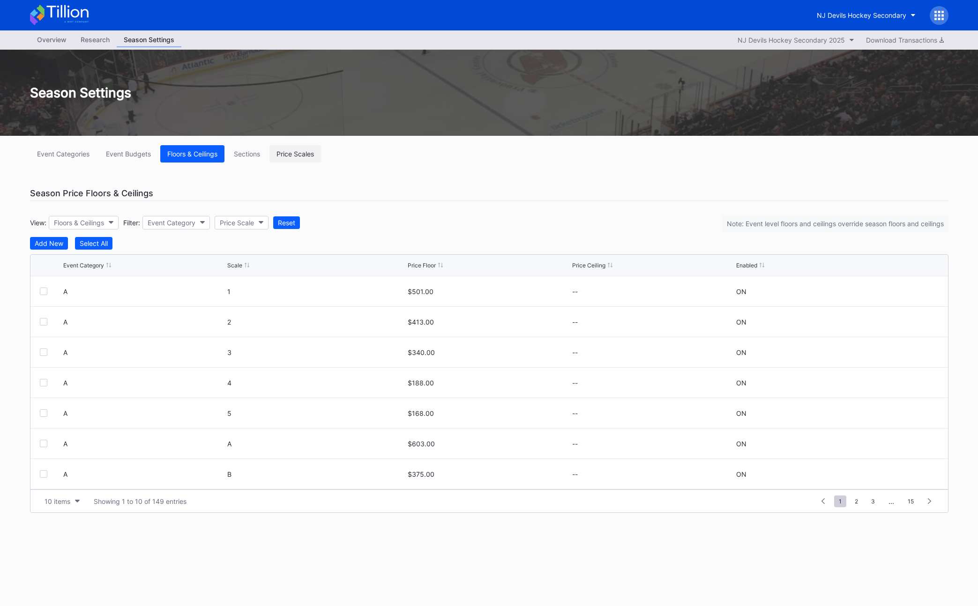
click at [291, 155] on div "Price Scales" at bounding box center [294, 154] width 37 height 8
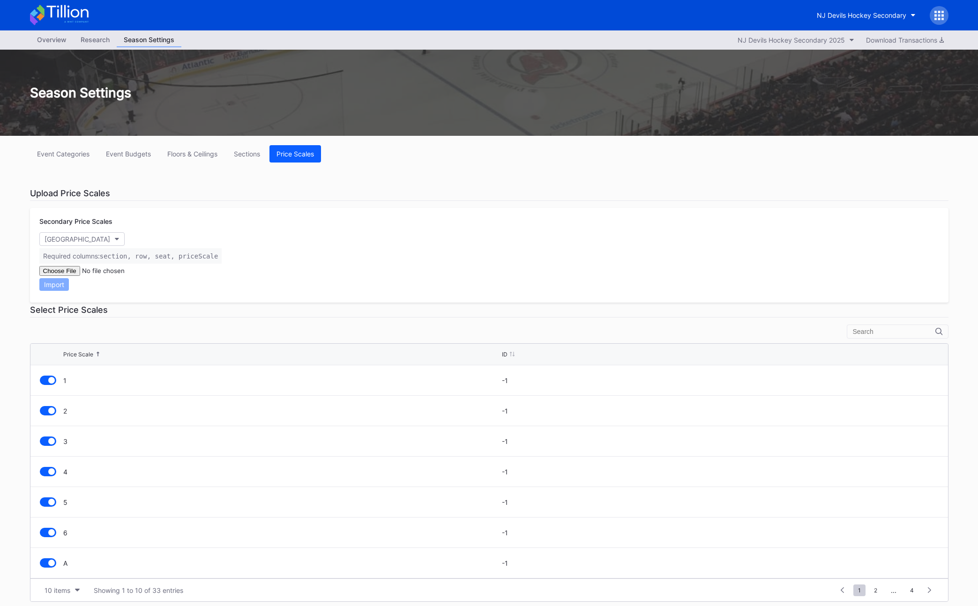
click at [388, 175] on div "Event Categories Event Budgets Floors & Ceilings Sections Price Scales Upload P…" at bounding box center [489, 374] width 937 height 476
click at [49, 45] on div "Overview" at bounding box center [52, 40] width 44 height 14
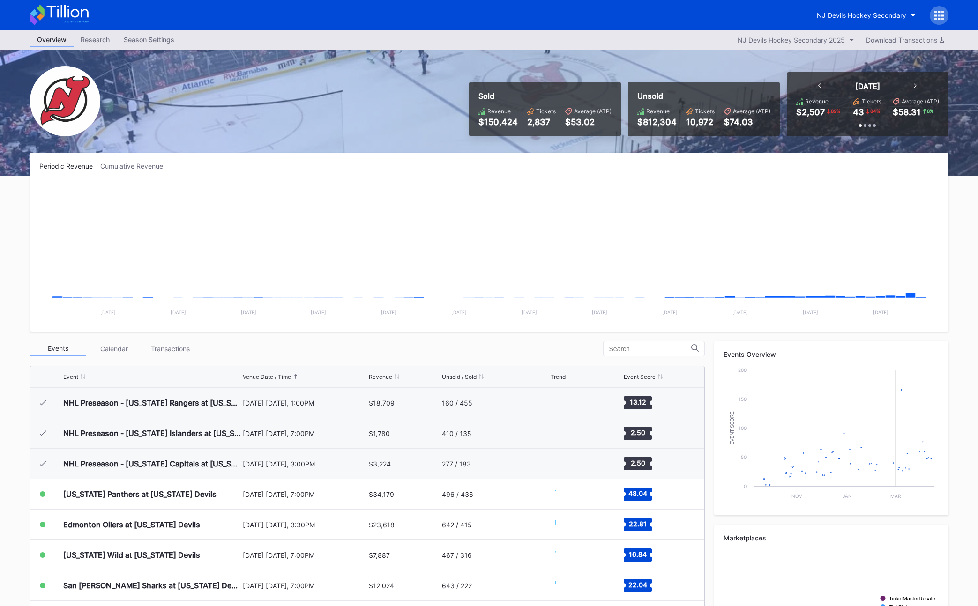
scroll to position [91, 0]
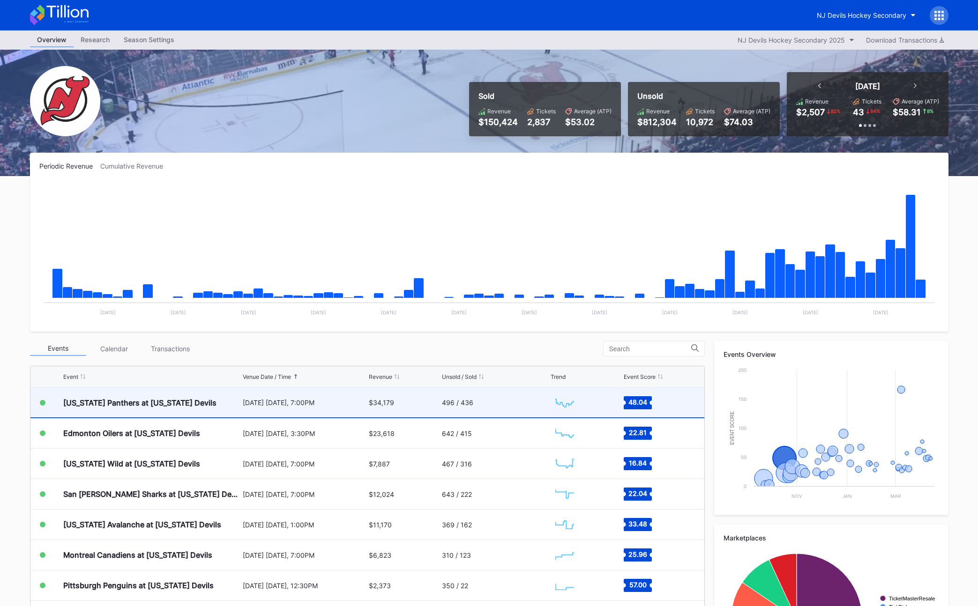
click at [223, 400] on div "Florida Panthers at New Jersey Devils" at bounding box center [151, 403] width 177 height 30
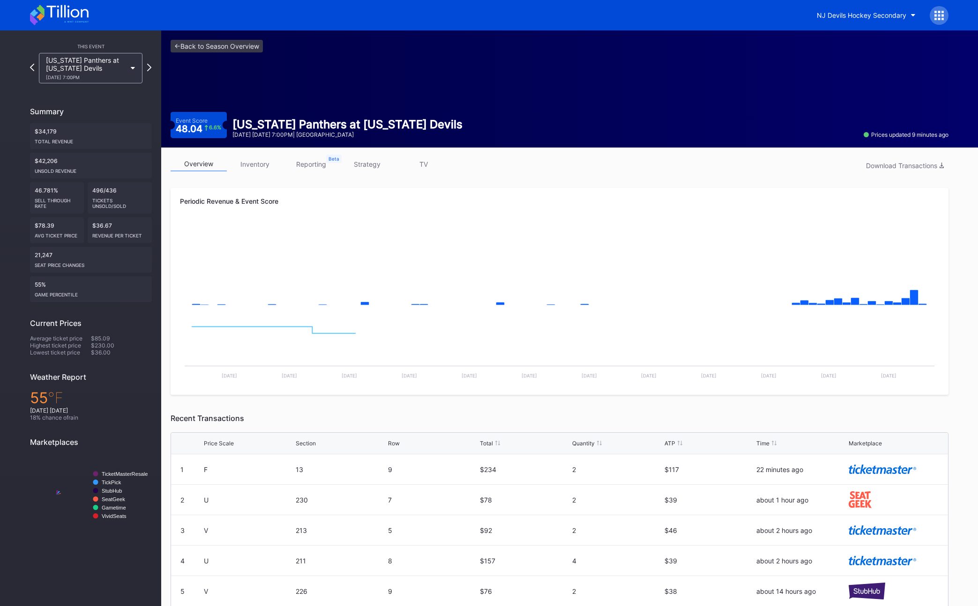
click at [264, 173] on div "overview inventory reporting strategy TV Download Transactions" at bounding box center [560, 166] width 778 height 19
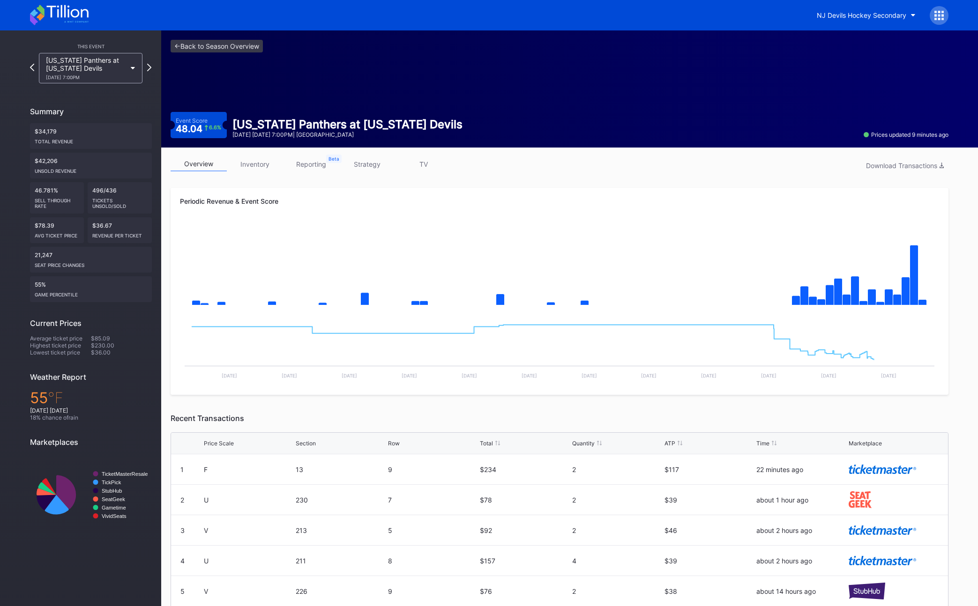
click at [260, 169] on link "inventory" at bounding box center [255, 164] width 56 height 15
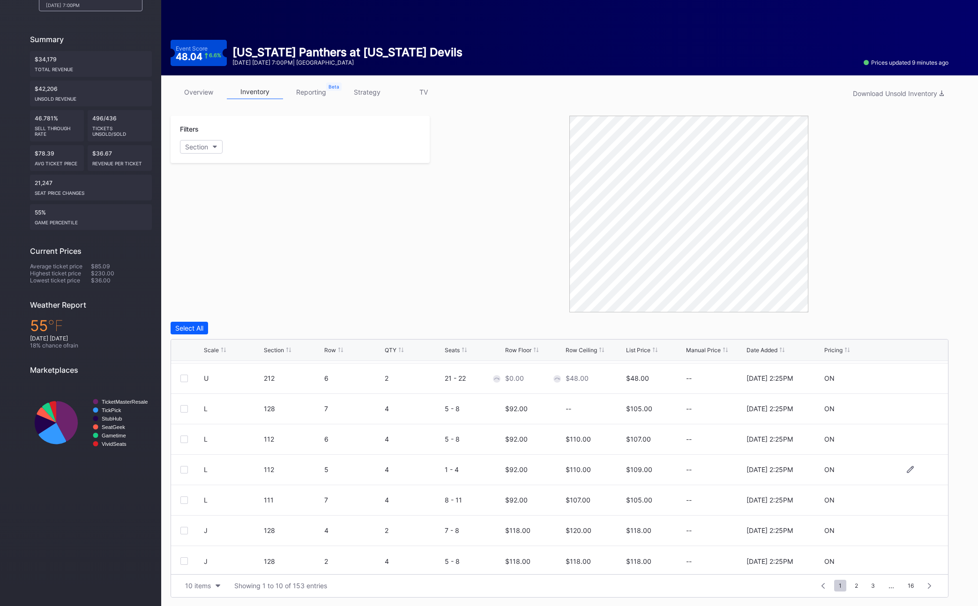
scroll to position [91, 0]
click at [436, 267] on div at bounding box center [689, 214] width 519 height 197
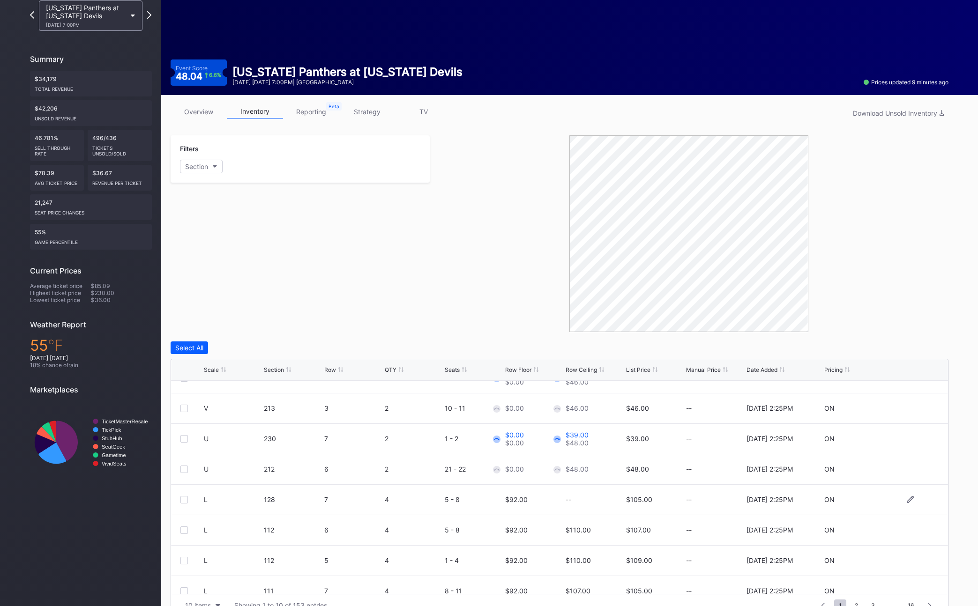
scroll to position [0, 0]
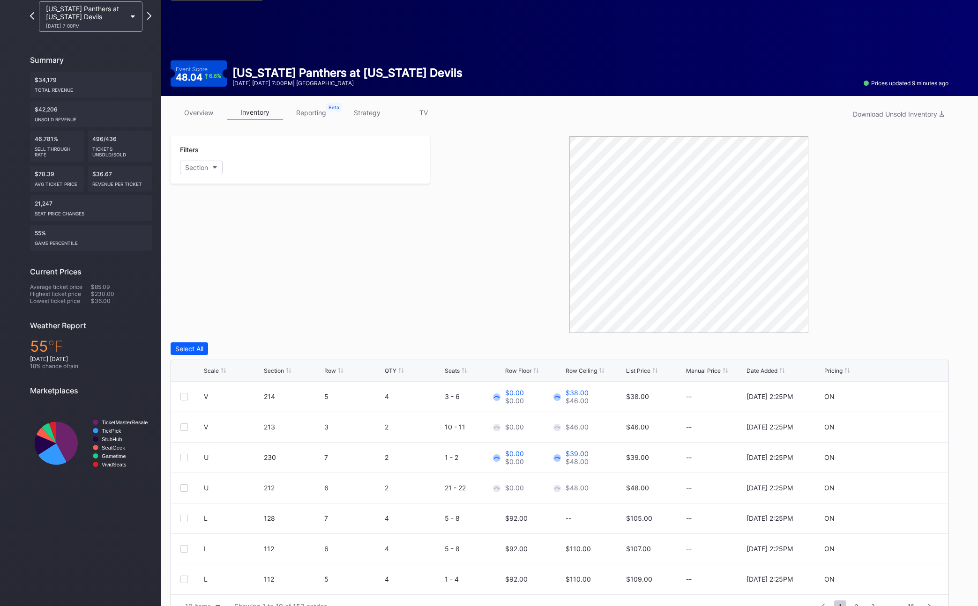
click at [445, 325] on div at bounding box center [689, 234] width 519 height 197
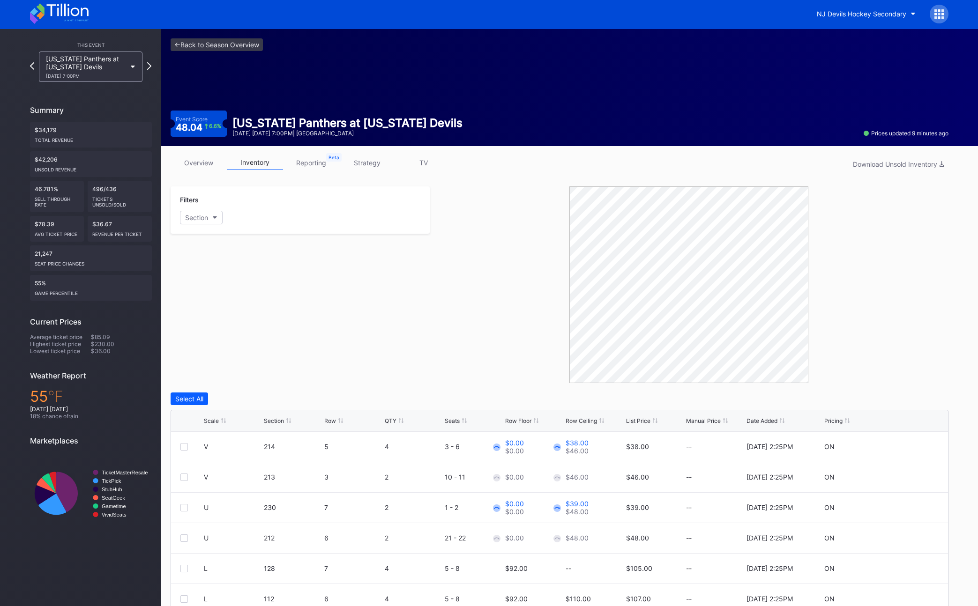
scroll to position [73, 0]
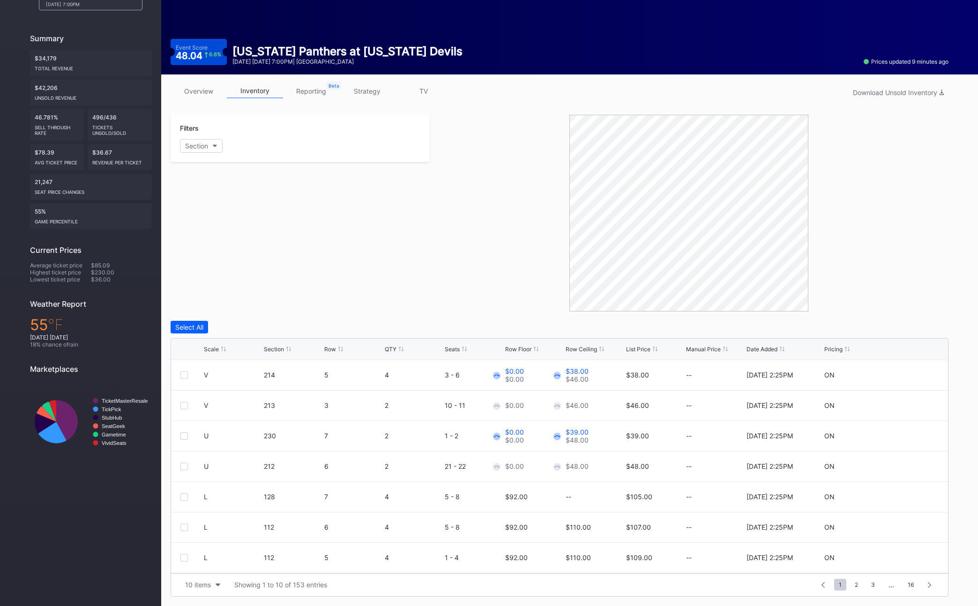
click at [444, 289] on div at bounding box center [689, 213] width 519 height 197
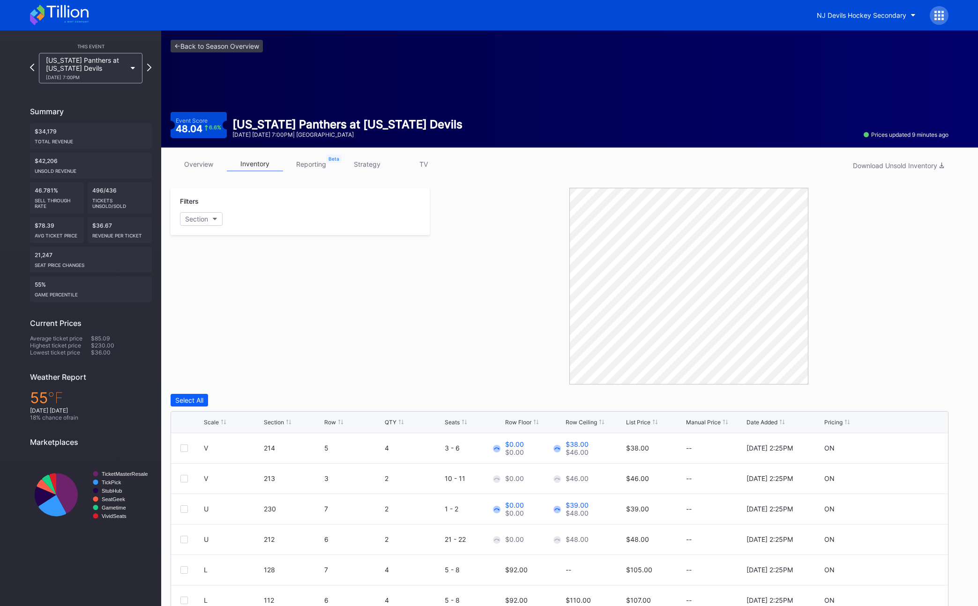
click at [497, 252] on div at bounding box center [689, 286] width 519 height 197
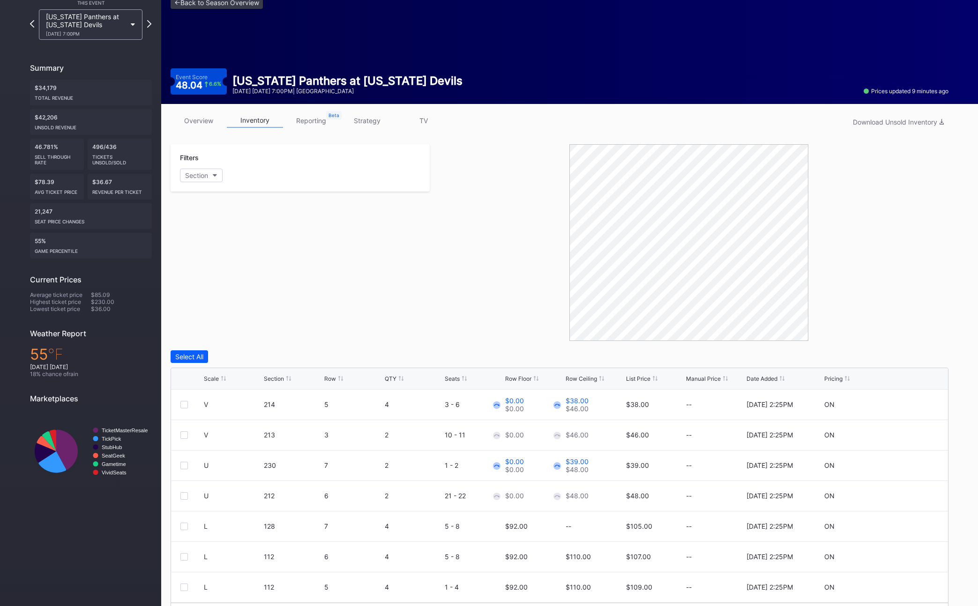
scroll to position [73, 0]
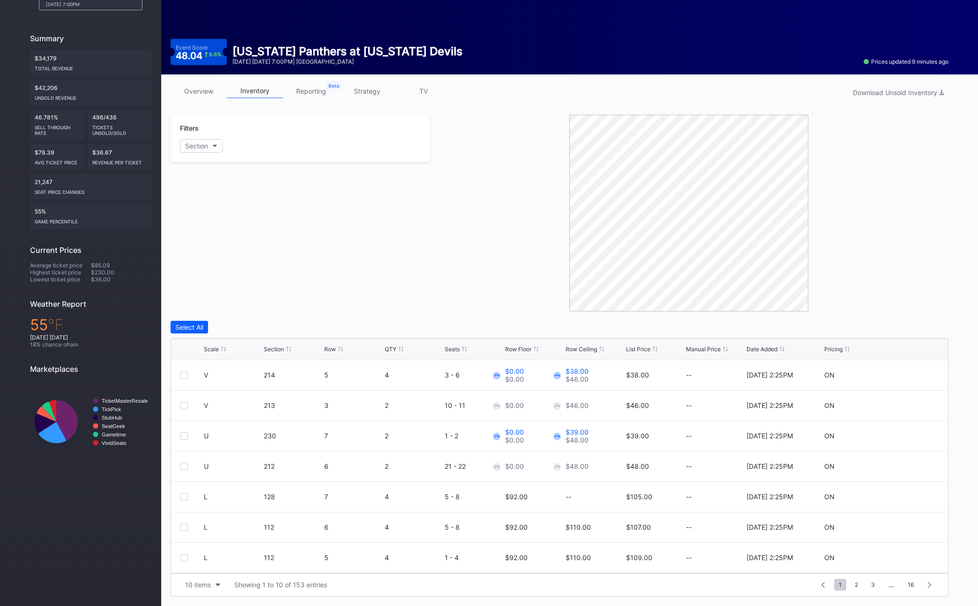
click at [394, 247] on div "Filters Section" at bounding box center [300, 213] width 259 height 197
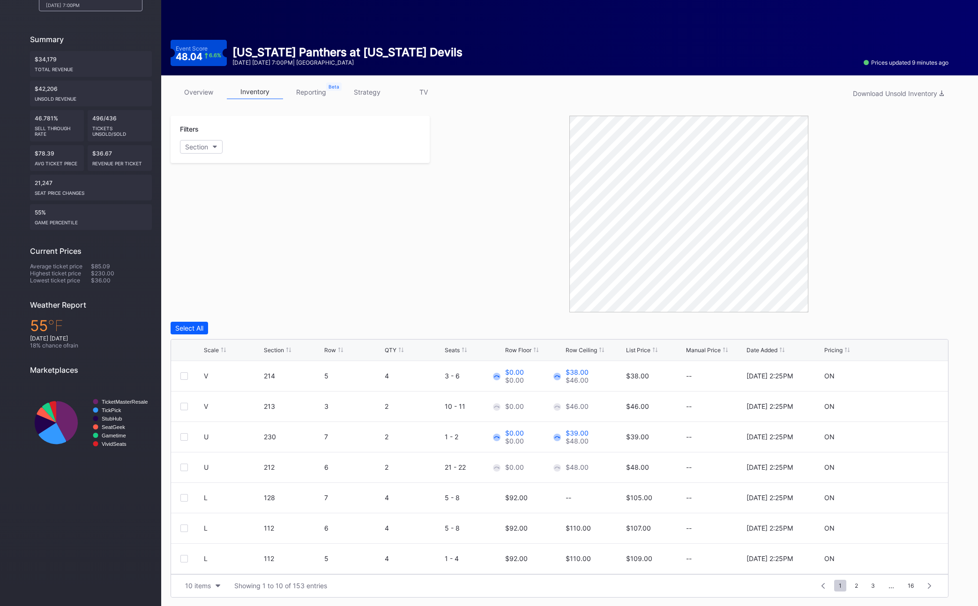
scroll to position [0, 0]
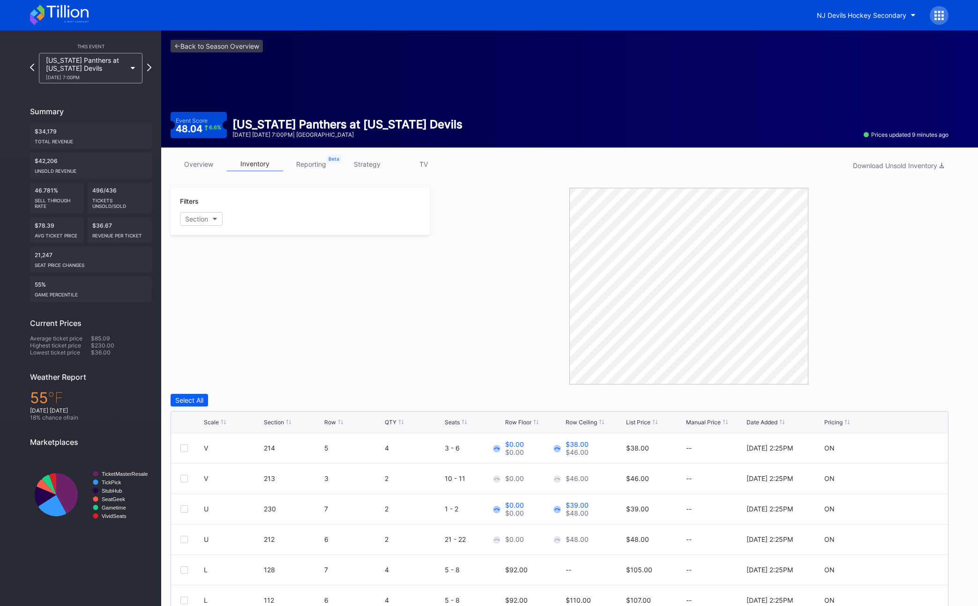
click at [219, 53] on div "<- Back to Season Overview Event Score 48.04 6.6 % Florida Panthers at New Jers…" at bounding box center [559, 88] width 797 height 117
click at [222, 60] on div "<- Back to Season Overview Event Score 48.04 6.6 % Florida Panthers at New Jers…" at bounding box center [559, 88] width 797 height 117
click at [212, 49] on link "<- Back to Season Overview" at bounding box center [217, 46] width 92 height 13
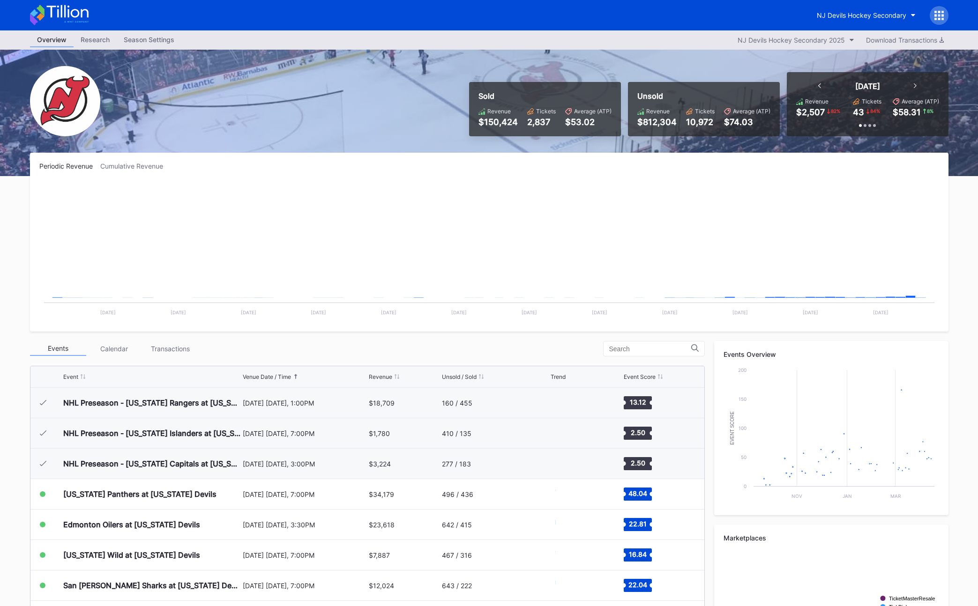
scroll to position [91, 0]
